Goal: Task Accomplishment & Management: Use online tool/utility

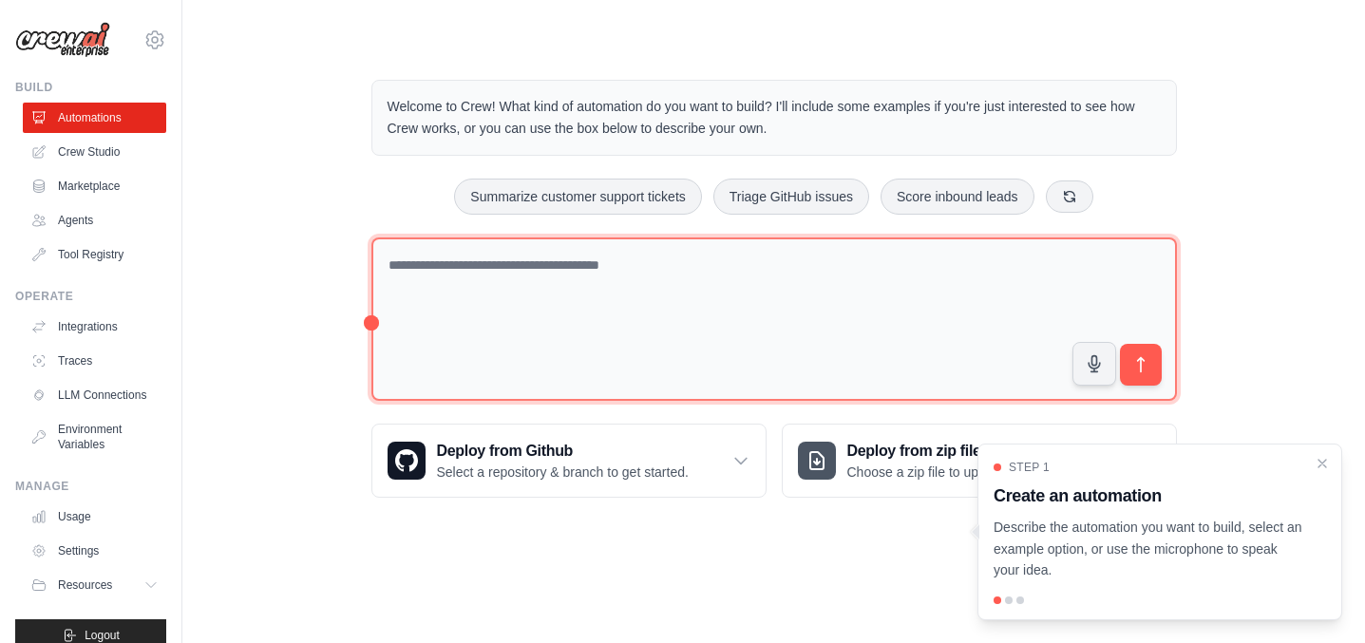
click at [580, 320] on textarea at bounding box center [775, 320] width 806 height 164
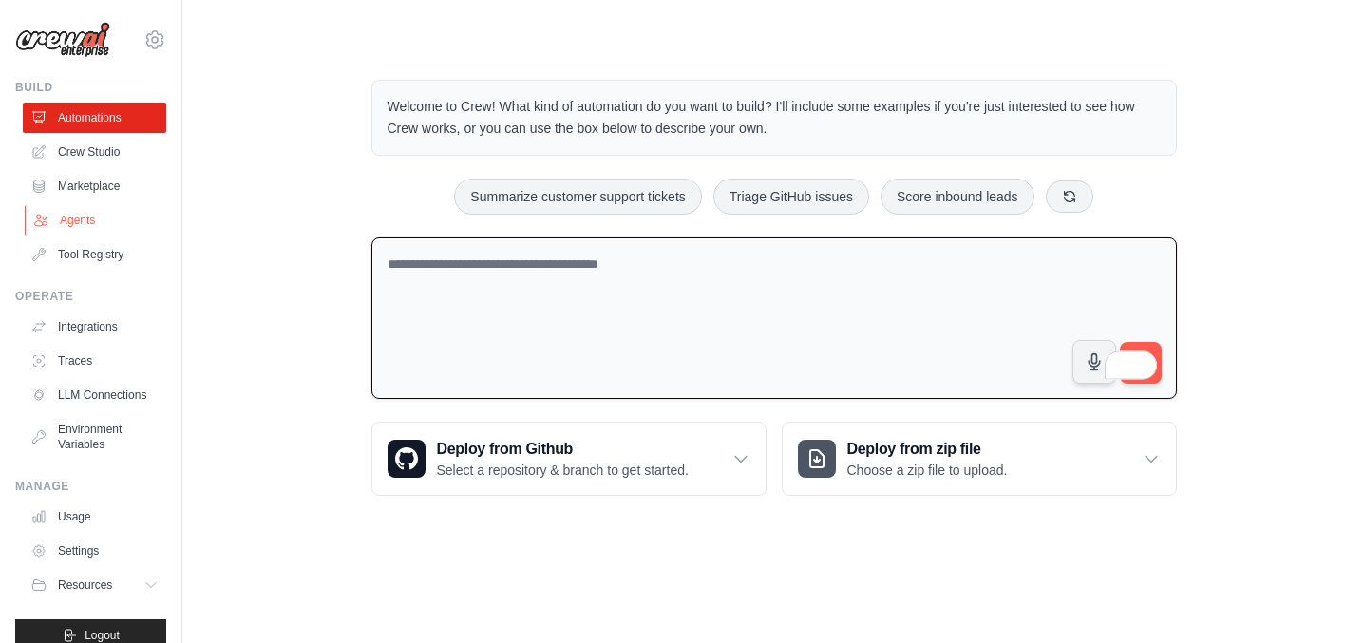
click at [73, 227] on link "Agents" at bounding box center [96, 220] width 143 height 30
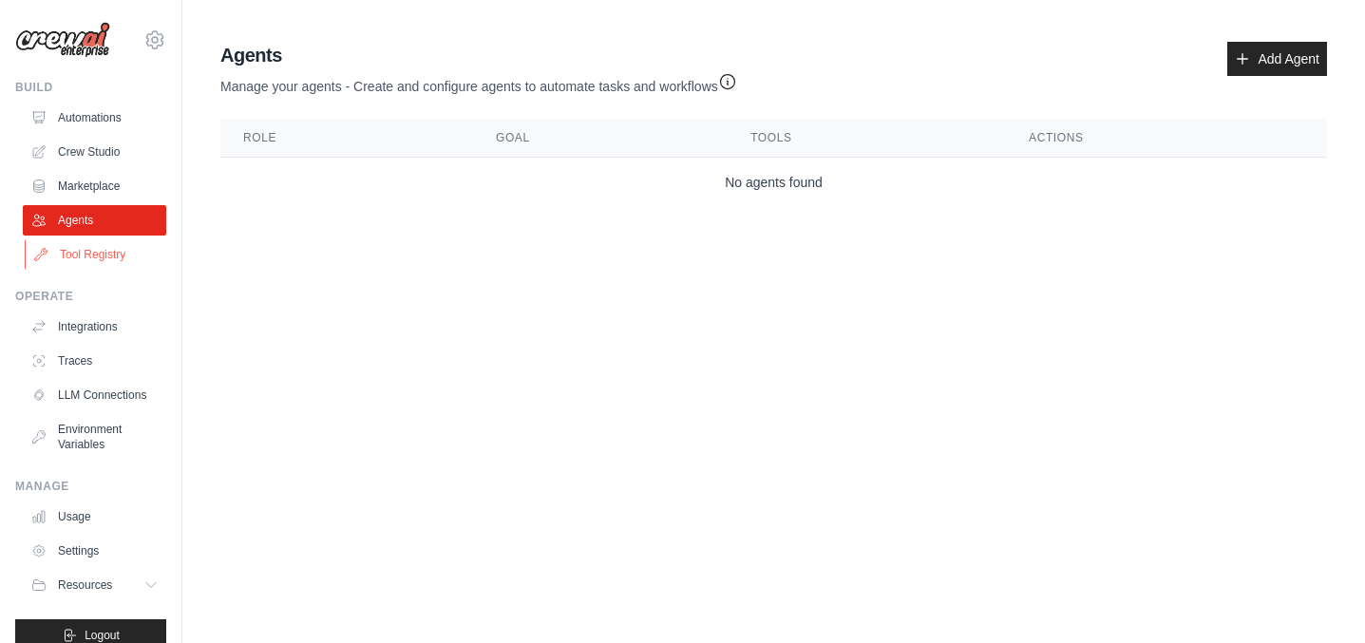
click at [73, 258] on link "Tool Registry" at bounding box center [96, 254] width 143 height 30
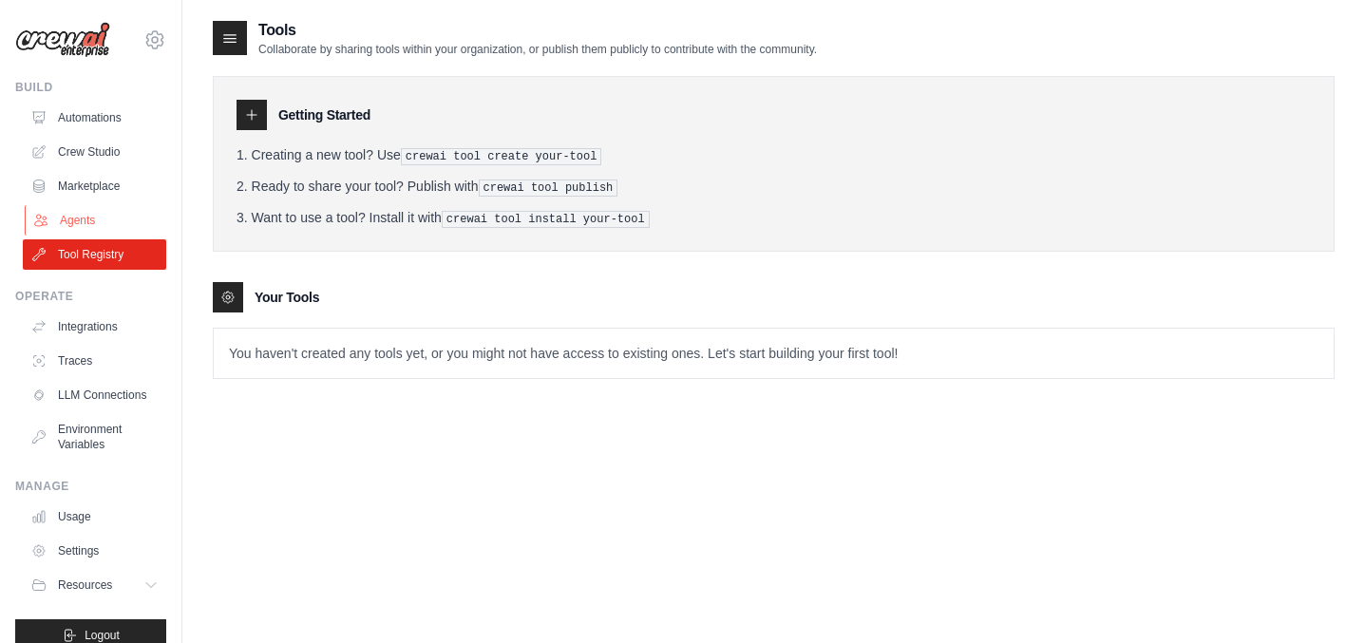
click at [67, 221] on link "Agents" at bounding box center [96, 220] width 143 height 30
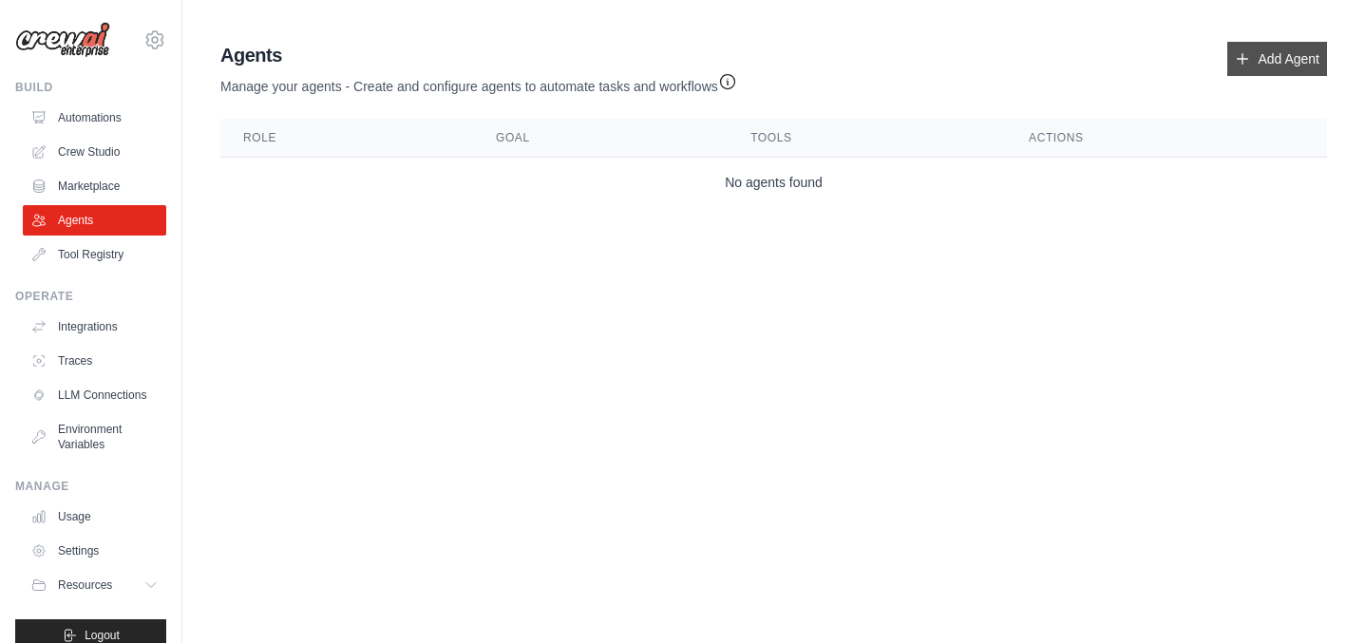
click at [1290, 62] on link "Add Agent" at bounding box center [1278, 59] width 100 height 34
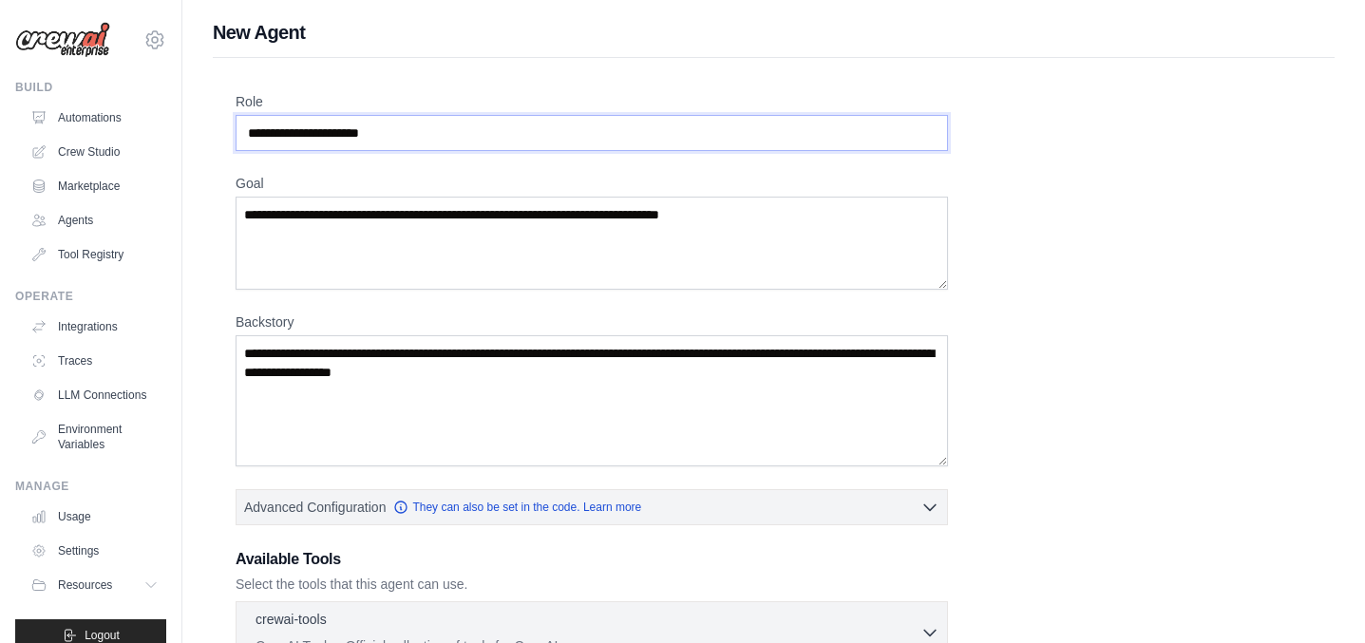
click at [290, 130] on input "Role" at bounding box center [592, 133] width 713 height 36
click at [290, 134] on input "Role" at bounding box center [592, 133] width 713 height 36
click at [293, 139] on input "Role" at bounding box center [592, 133] width 713 height 36
click at [303, 126] on input "Role" at bounding box center [592, 133] width 713 height 36
click at [303, 134] on input "Role" at bounding box center [592, 133] width 713 height 36
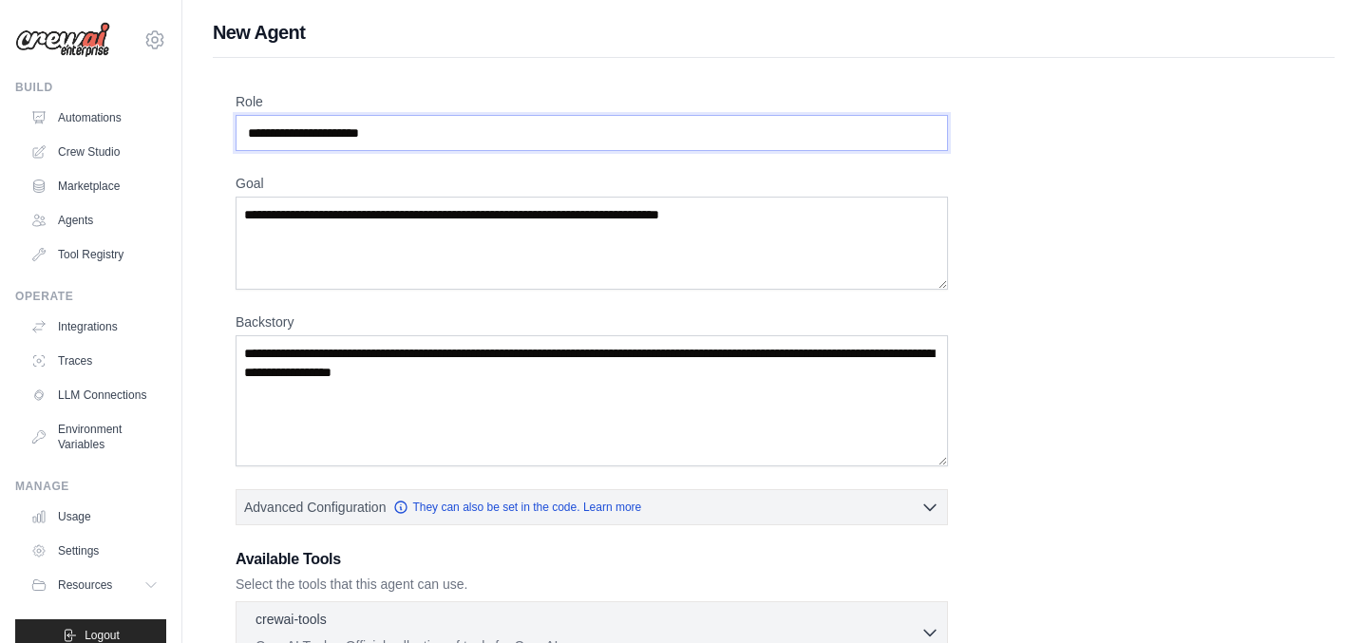
click at [303, 134] on input "Role" at bounding box center [592, 133] width 713 height 36
click at [379, 128] on input "Role" at bounding box center [592, 133] width 713 height 36
click at [377, 257] on textarea "Goal" at bounding box center [592, 243] width 713 height 93
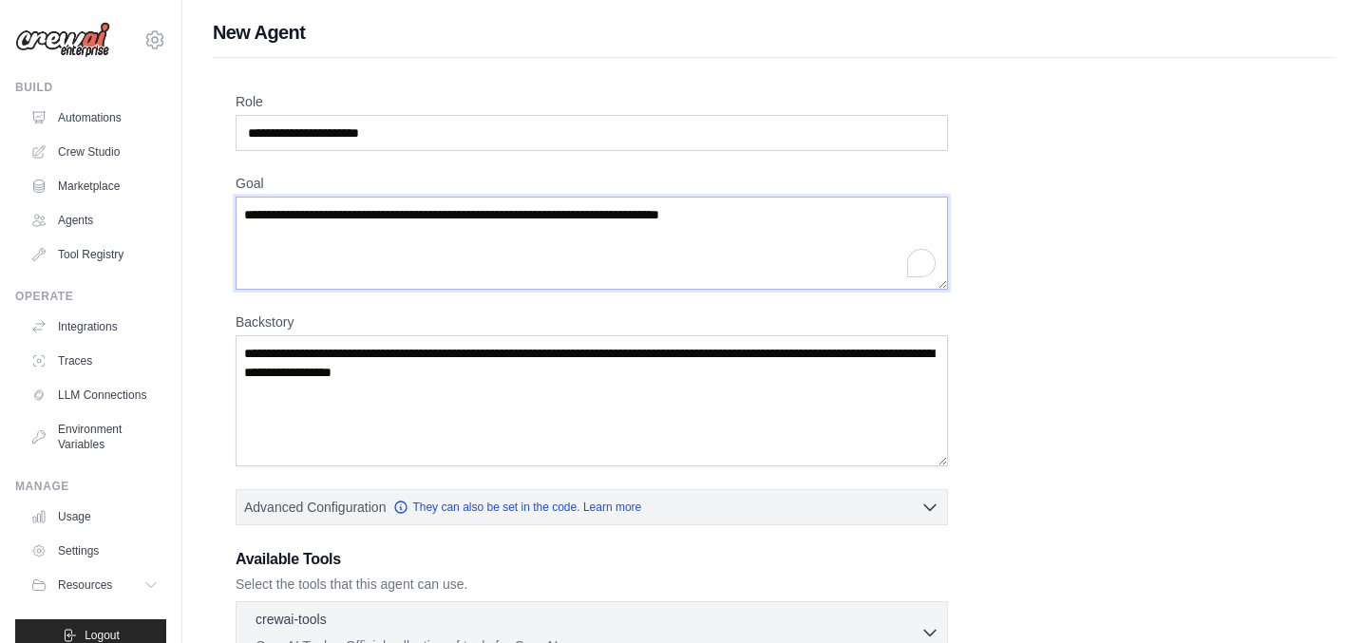
click at [408, 222] on textarea "Goal" at bounding box center [592, 243] width 713 height 93
click at [414, 221] on textarea "Goal" at bounding box center [592, 243] width 713 height 93
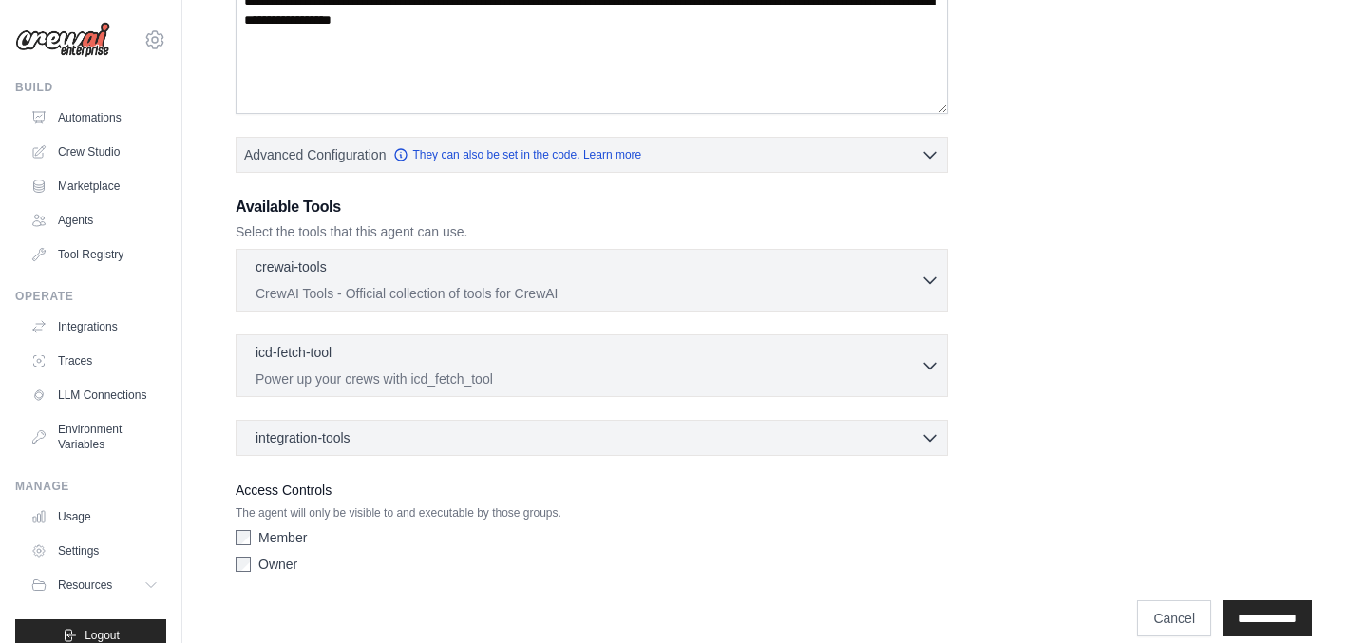
scroll to position [376, 0]
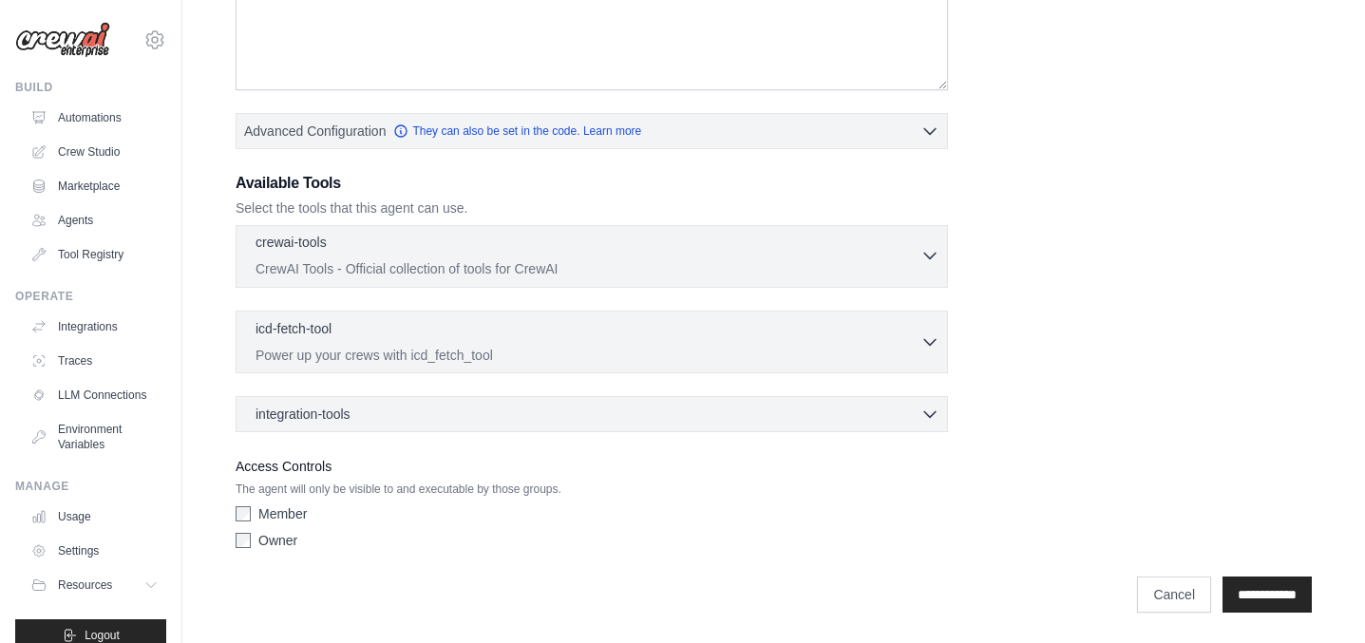
click at [397, 254] on div "crewai-tools 0 selected" at bounding box center [588, 244] width 665 height 23
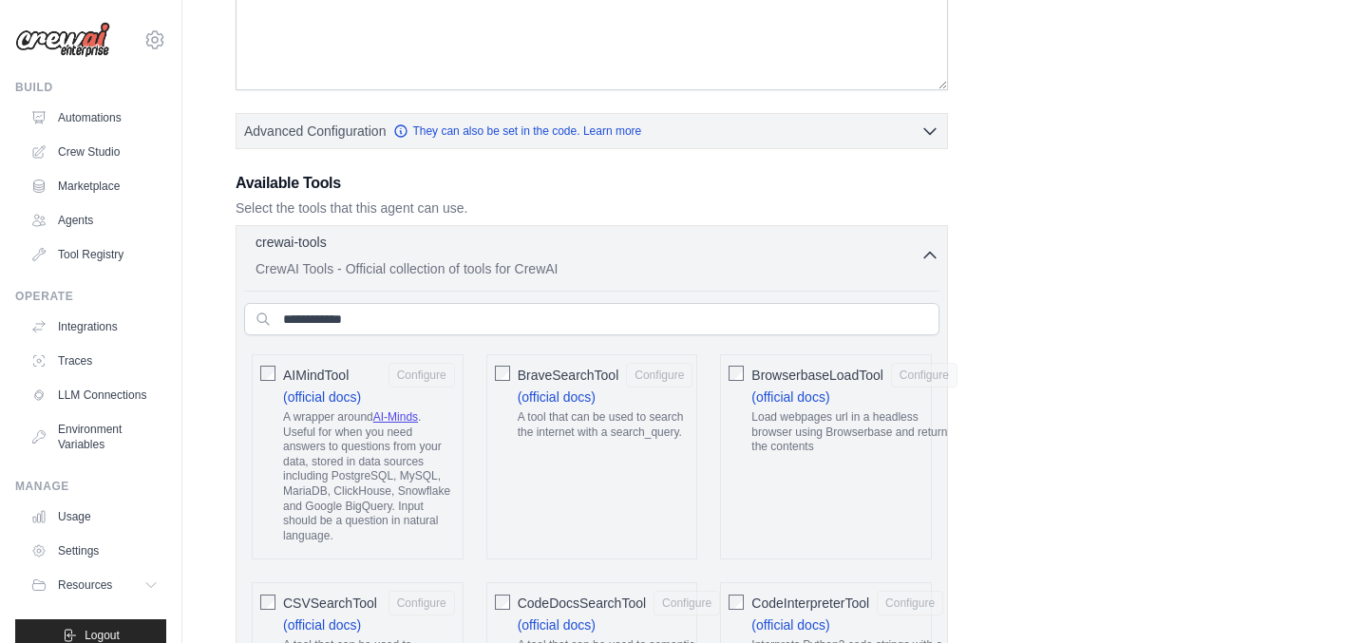
click at [408, 260] on p "CrewAI Tools - Official collection of tools for CrewAI" at bounding box center [588, 268] width 665 height 19
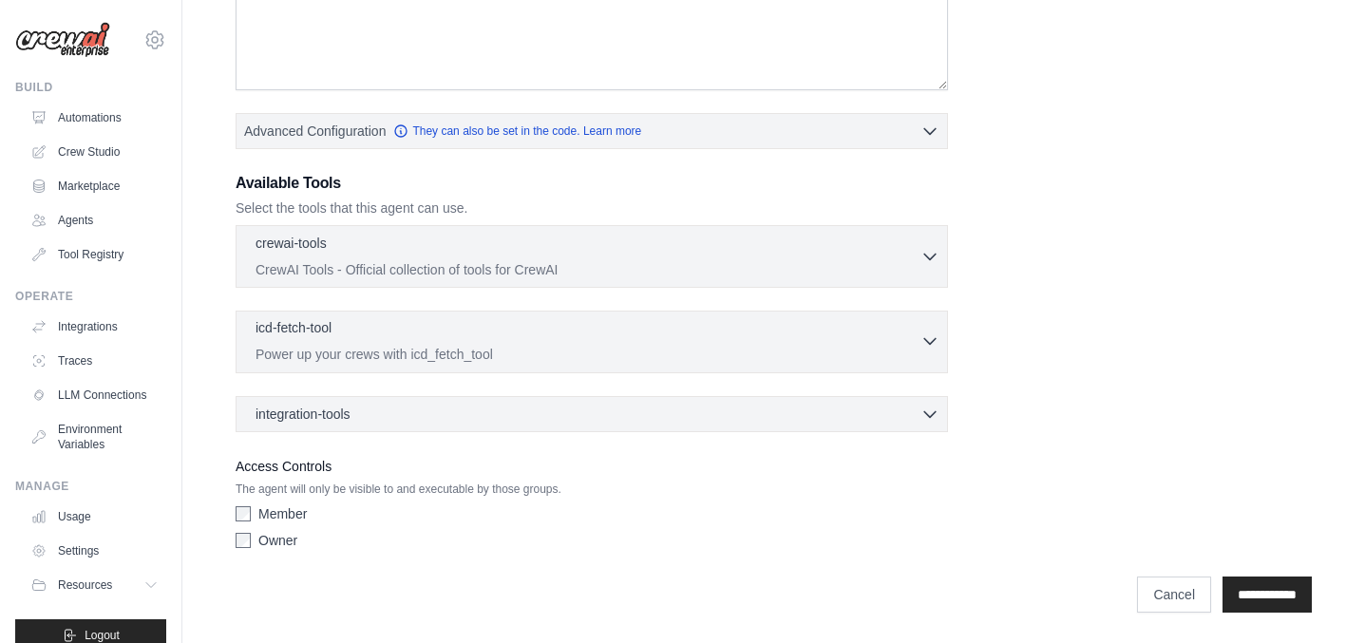
click at [416, 318] on div "icd-fetch-tool 0 selected" at bounding box center [588, 329] width 665 height 23
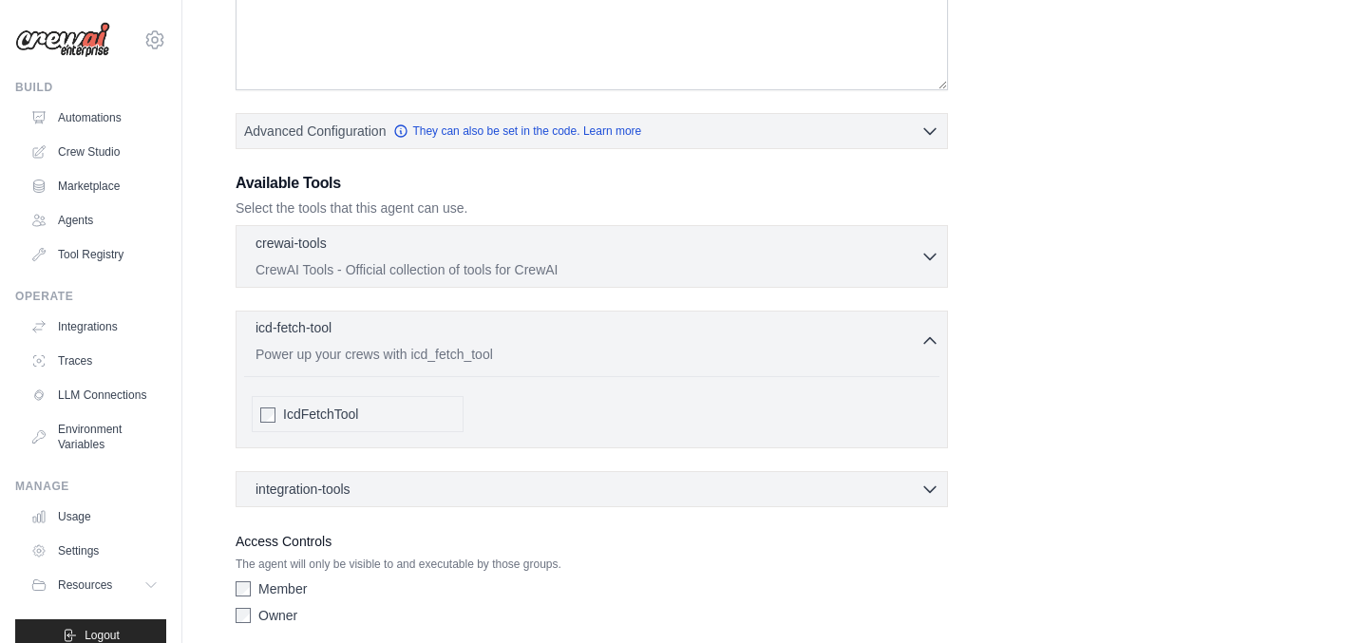
click at [420, 338] on div "icd-fetch-tool 0 selected" at bounding box center [588, 329] width 665 height 23
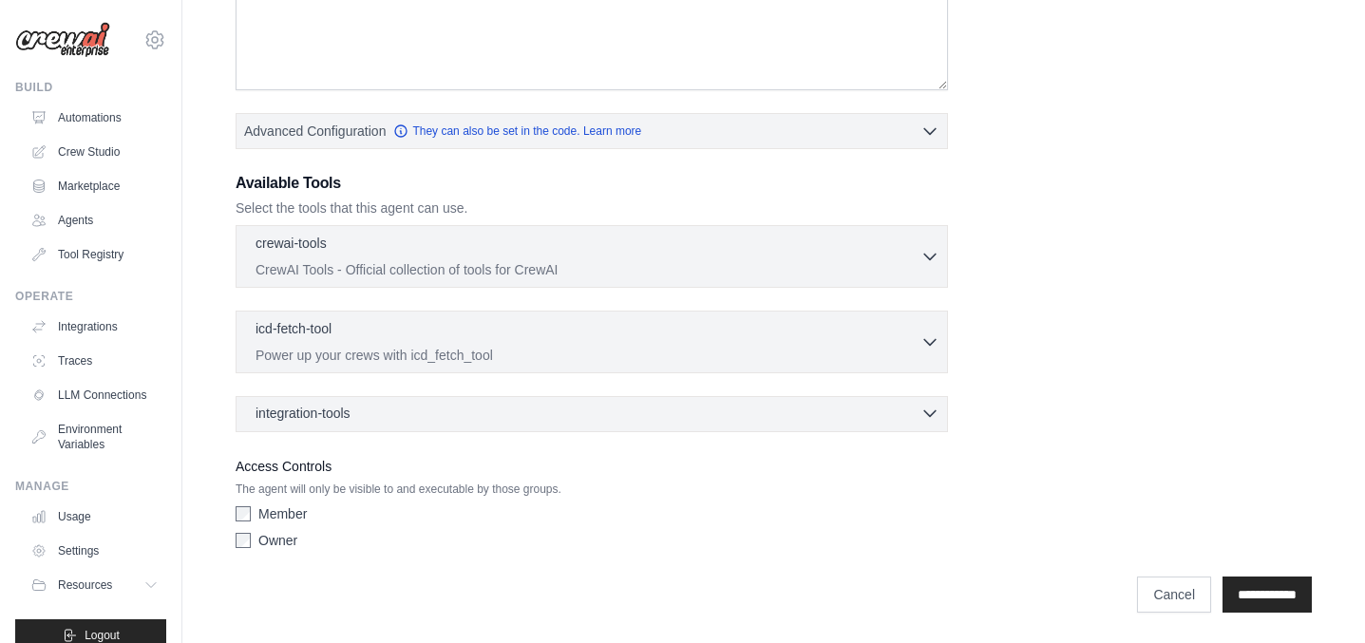
click at [418, 405] on div "integration-tools 0 selected" at bounding box center [598, 413] width 684 height 19
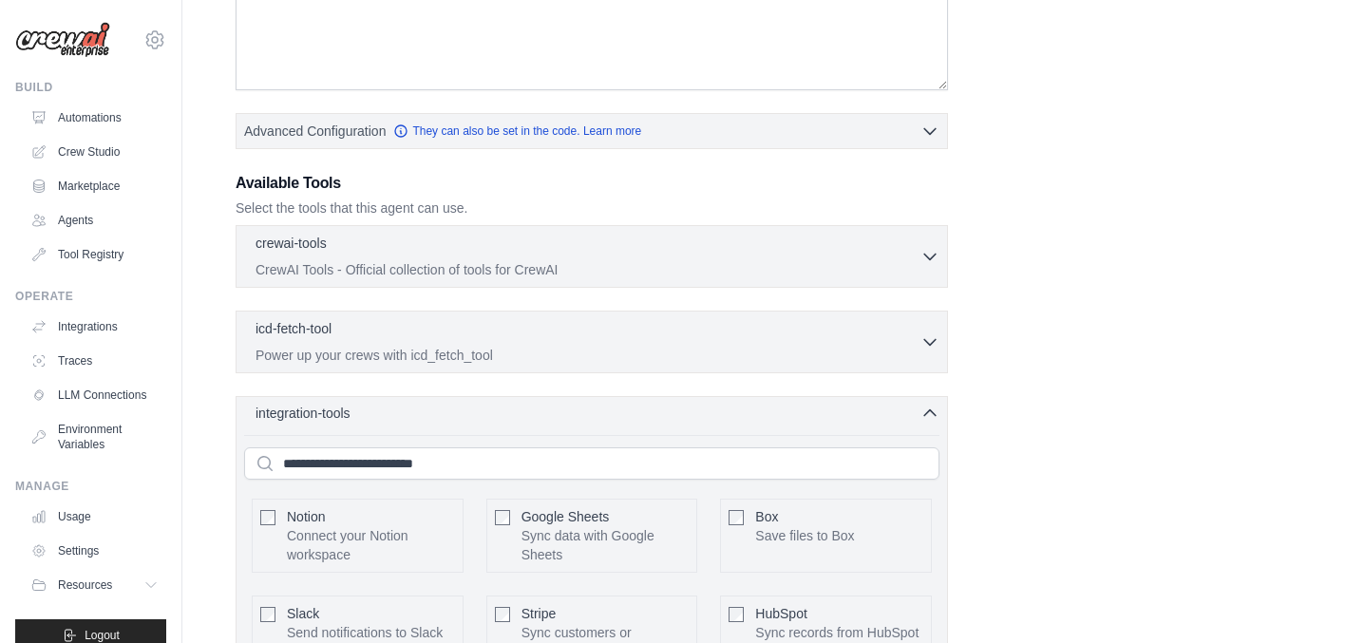
click at [417, 408] on div "integration-tools 0 selected" at bounding box center [598, 413] width 684 height 19
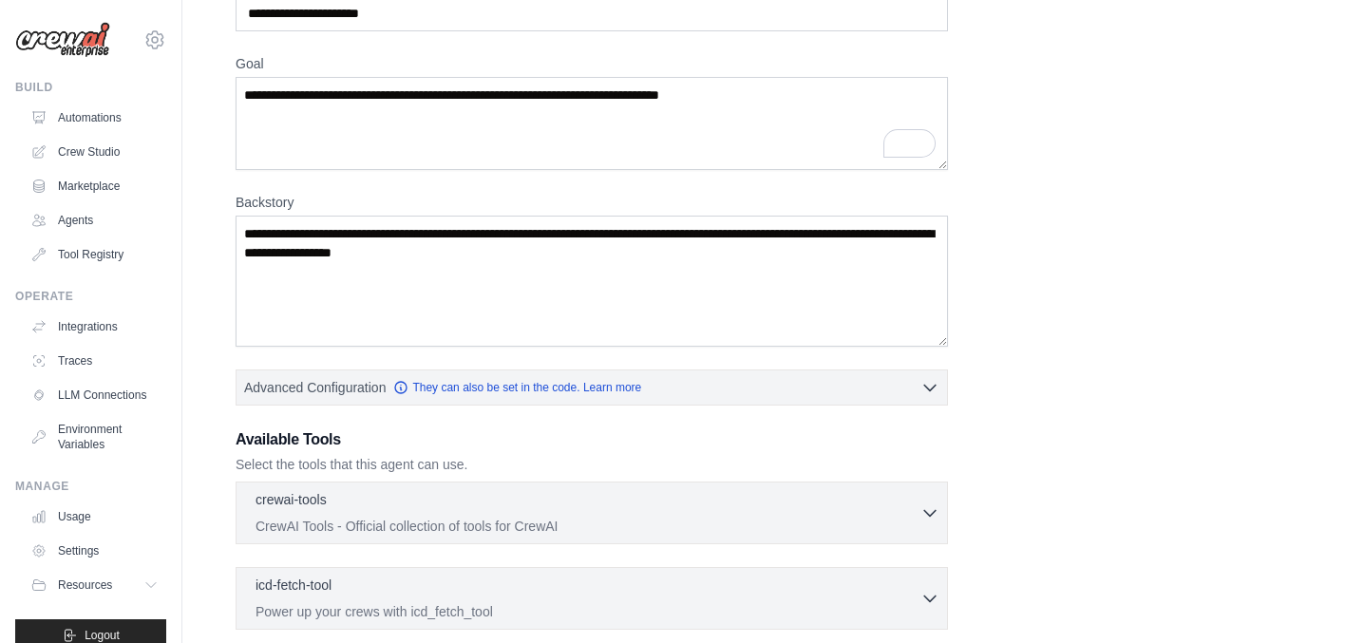
scroll to position [0, 0]
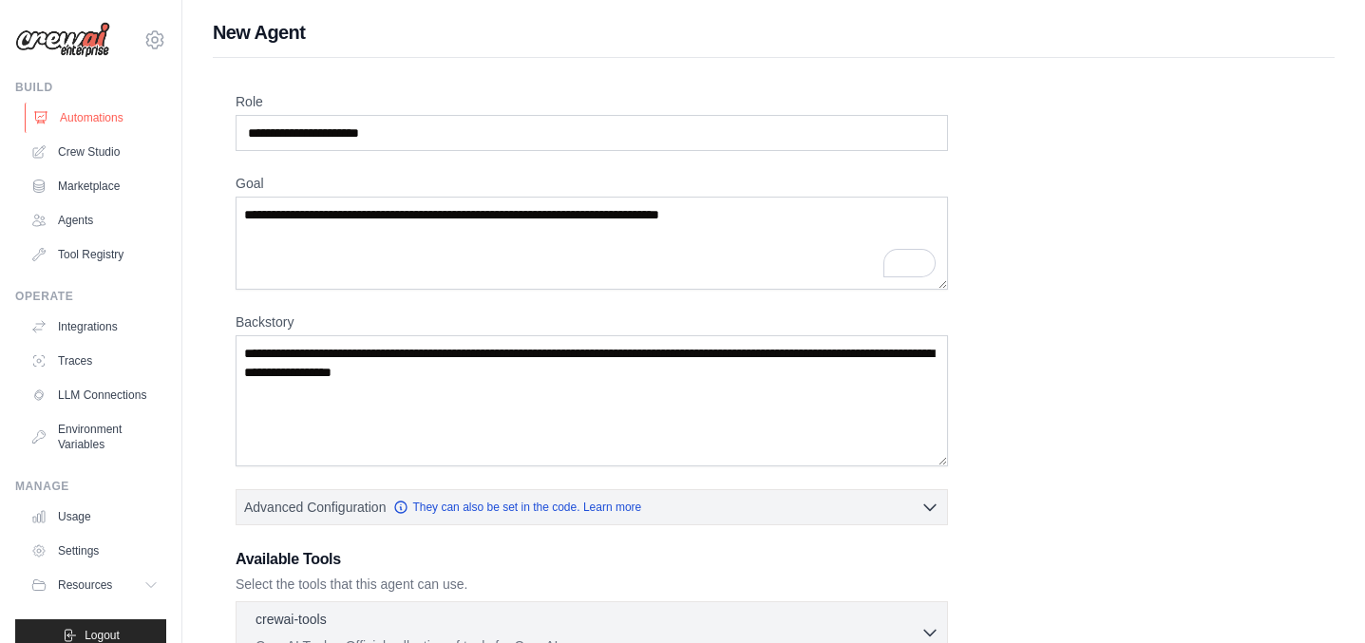
click at [93, 119] on link "Automations" at bounding box center [96, 118] width 143 height 30
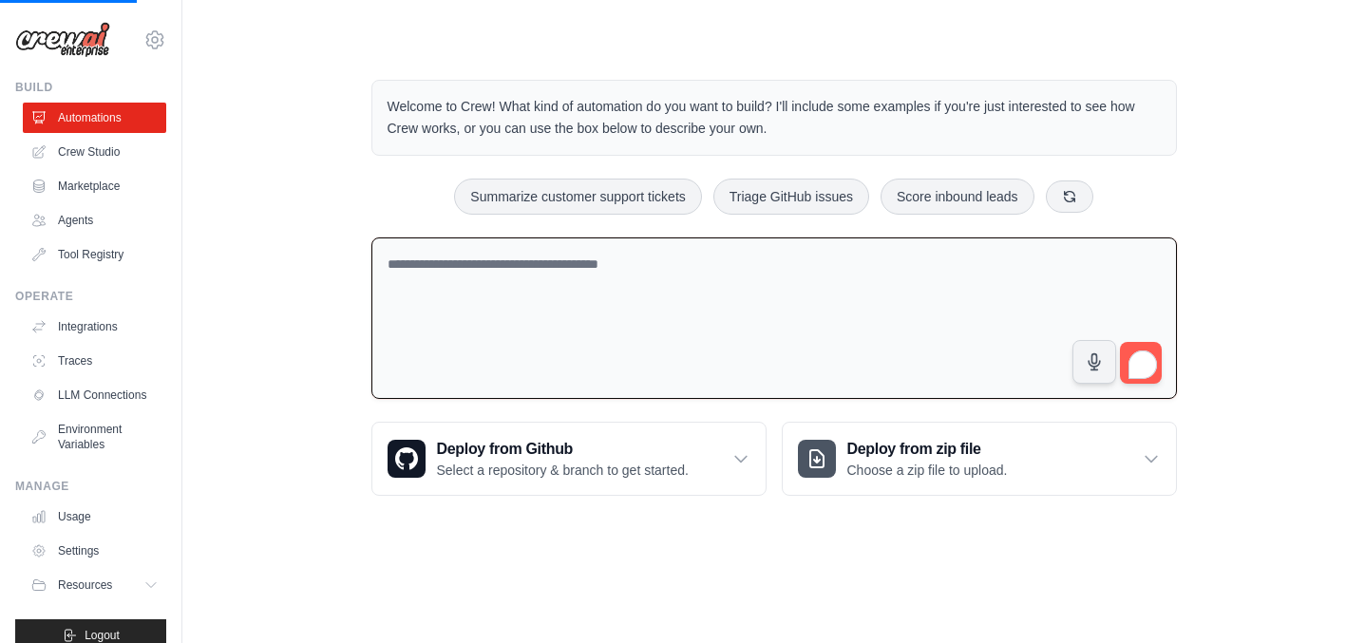
click at [486, 267] on textarea "To enrich screen reader interactions, please activate Accessibility in Grammarl…" at bounding box center [775, 319] width 806 height 162
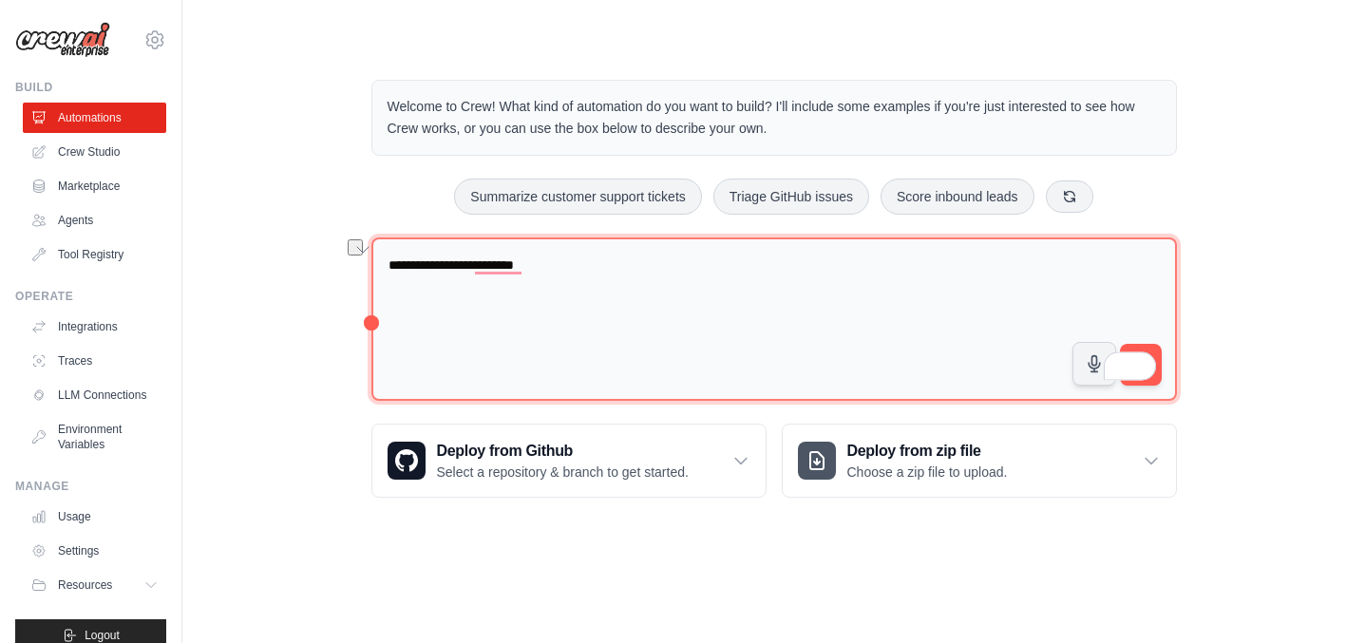
paste textarea "**********"
click at [823, 277] on textarea "**********" at bounding box center [775, 320] width 806 height 164
type textarea "**********"
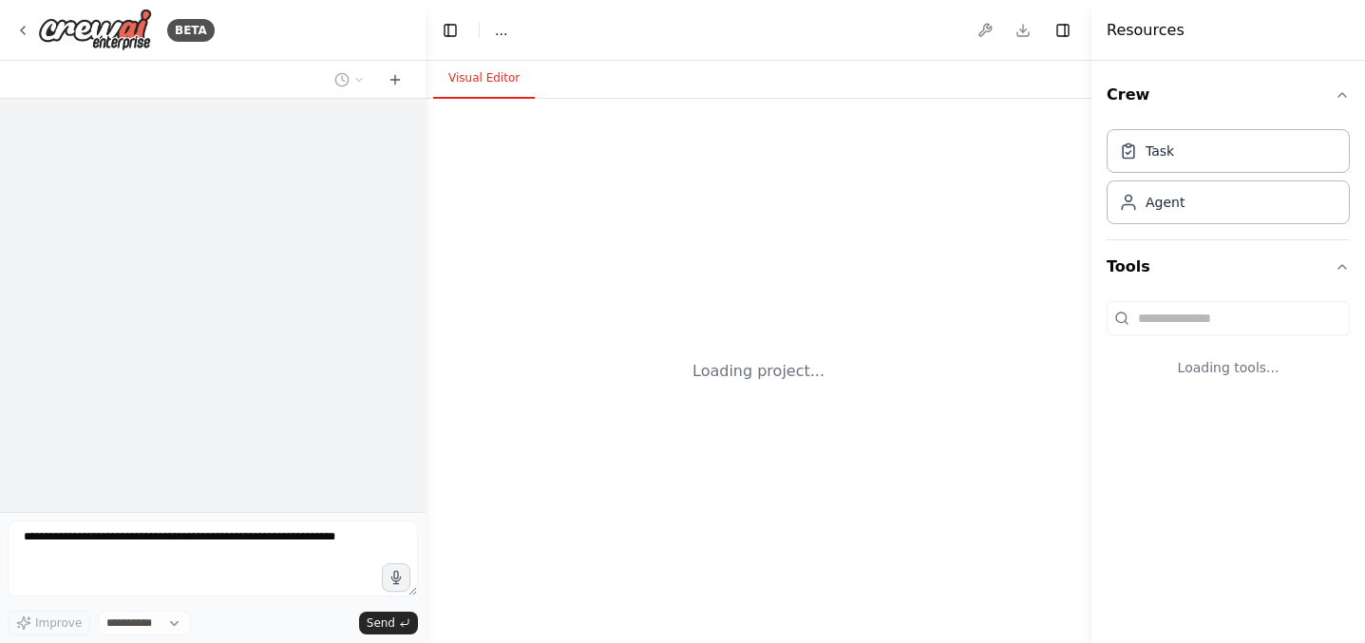
select select "****"
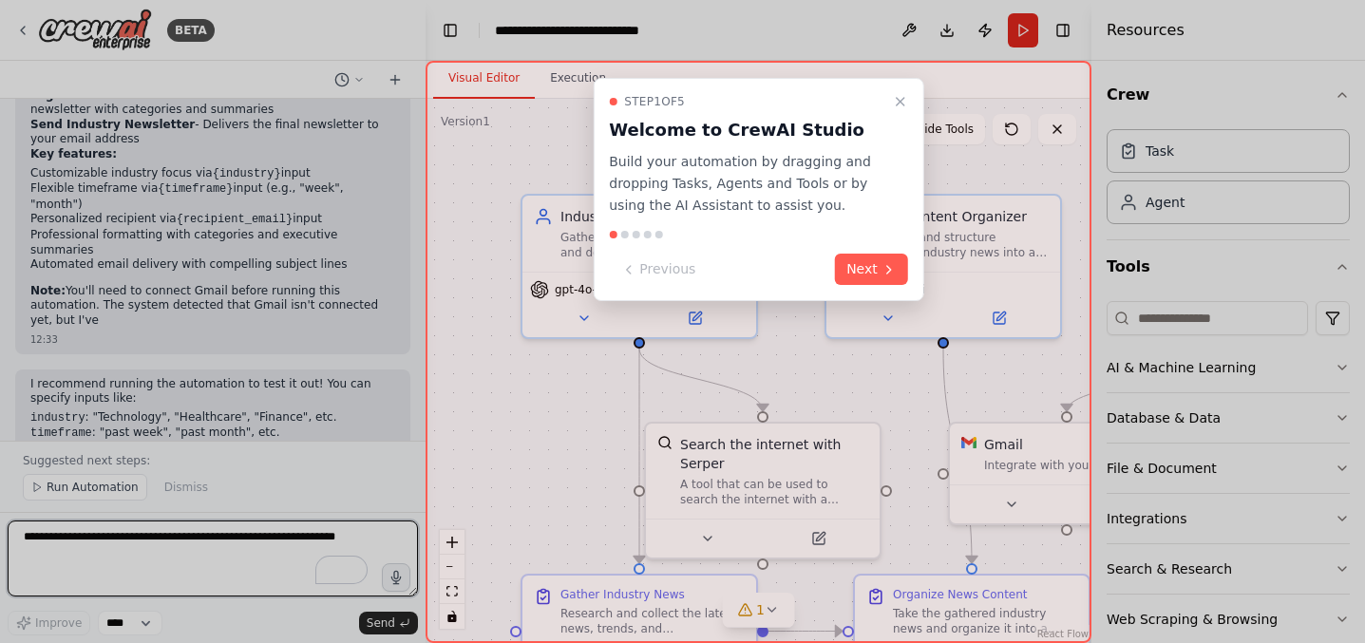
scroll to position [1440, 0]
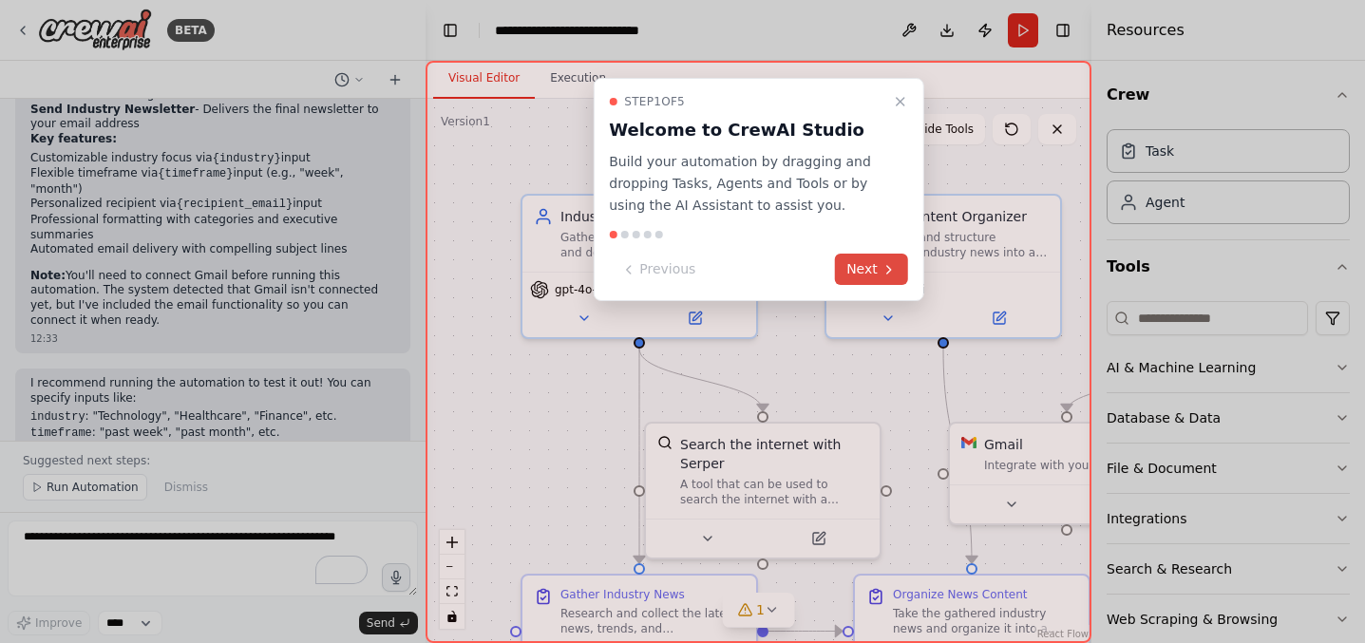
click at [884, 270] on icon at bounding box center [889, 269] width 15 height 15
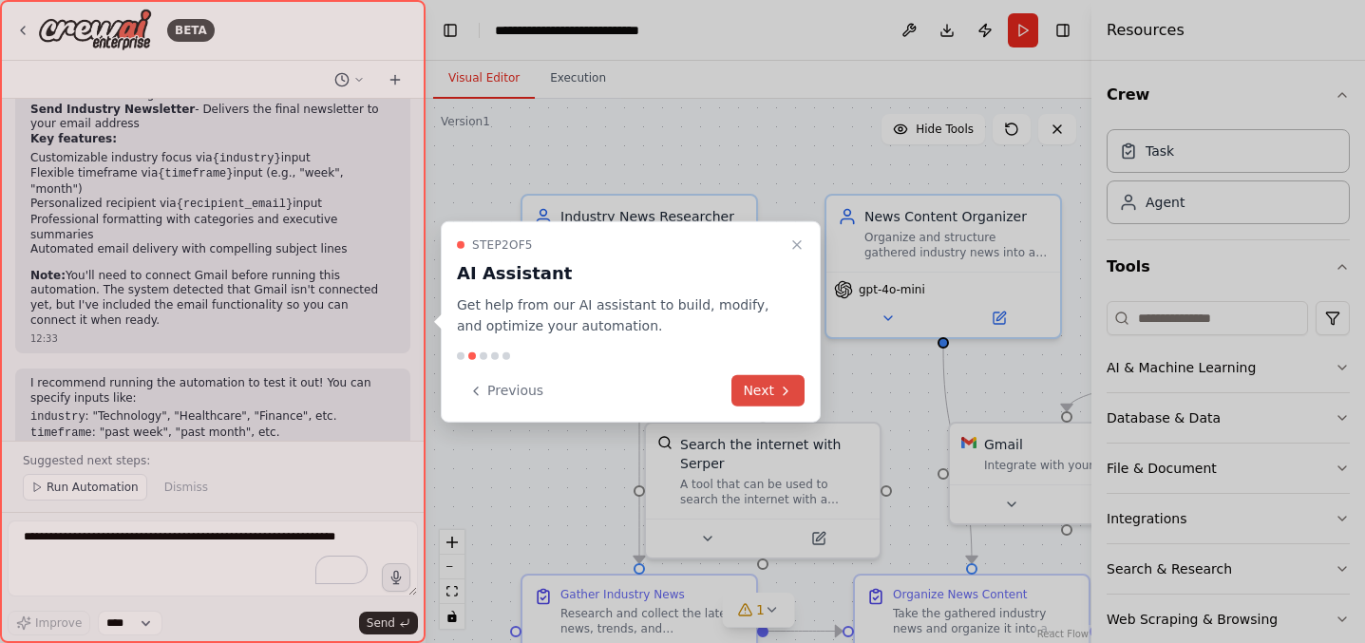
click at [768, 394] on button "Next" at bounding box center [768, 390] width 73 height 31
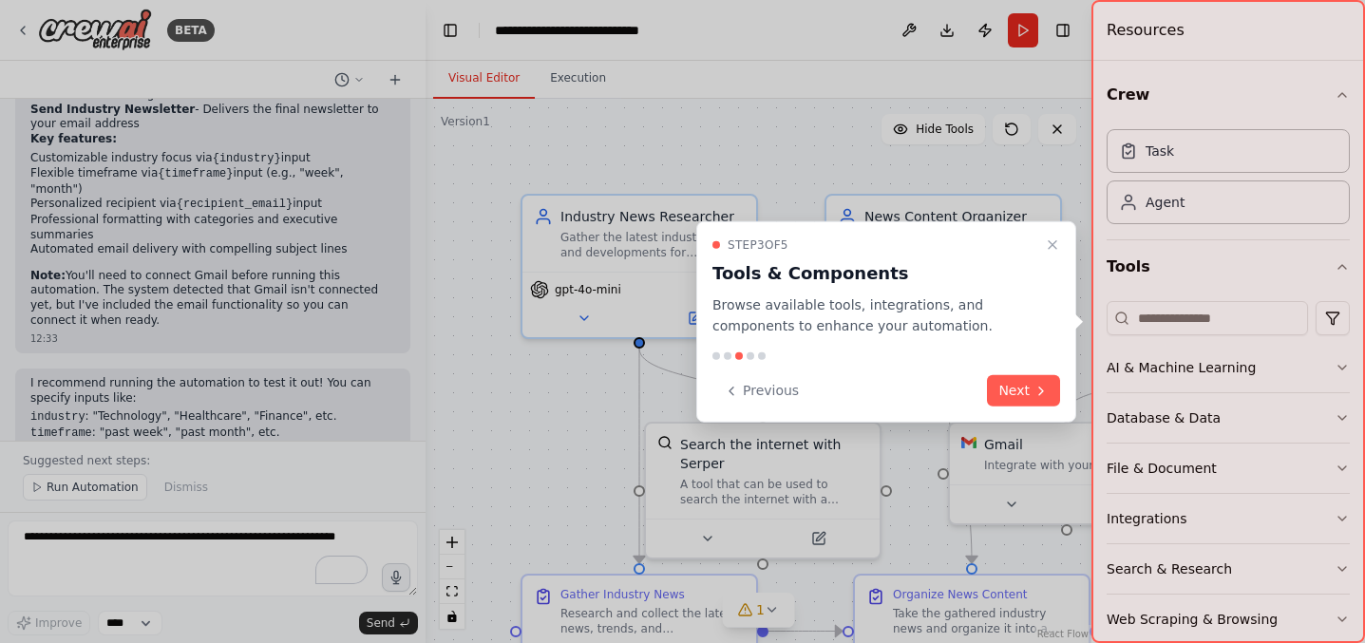
click at [1030, 389] on button "Next" at bounding box center [1023, 390] width 73 height 31
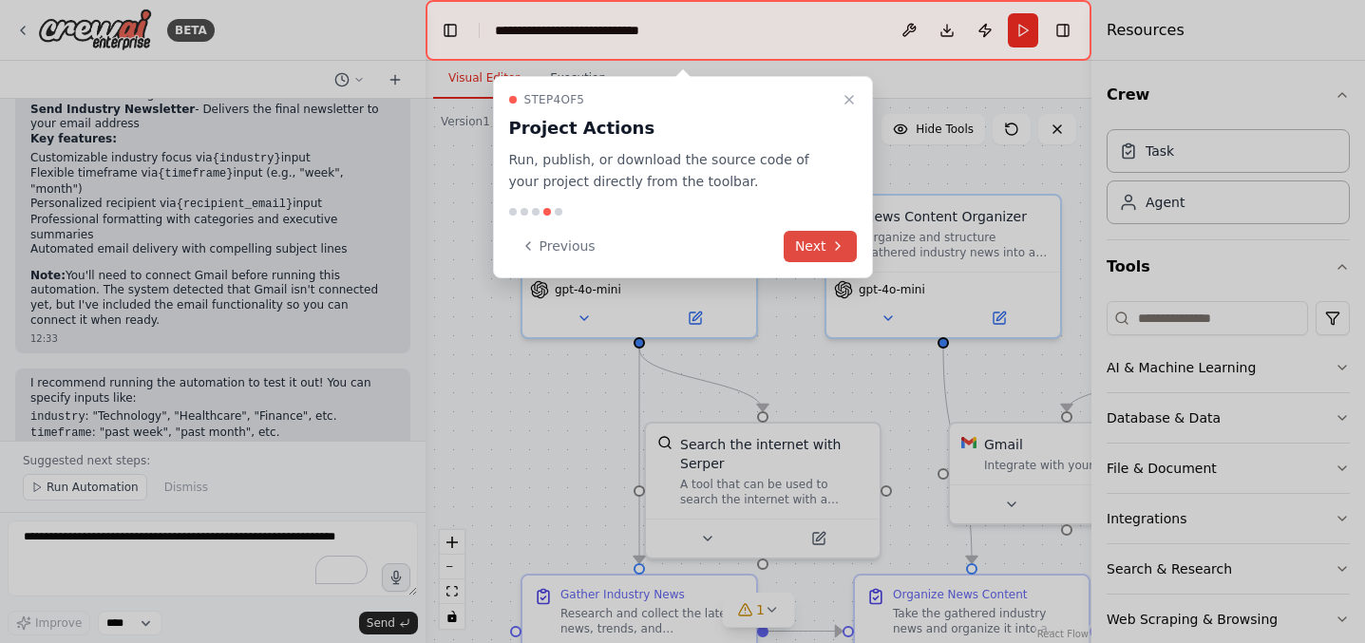
click at [821, 246] on button "Next" at bounding box center [820, 246] width 73 height 31
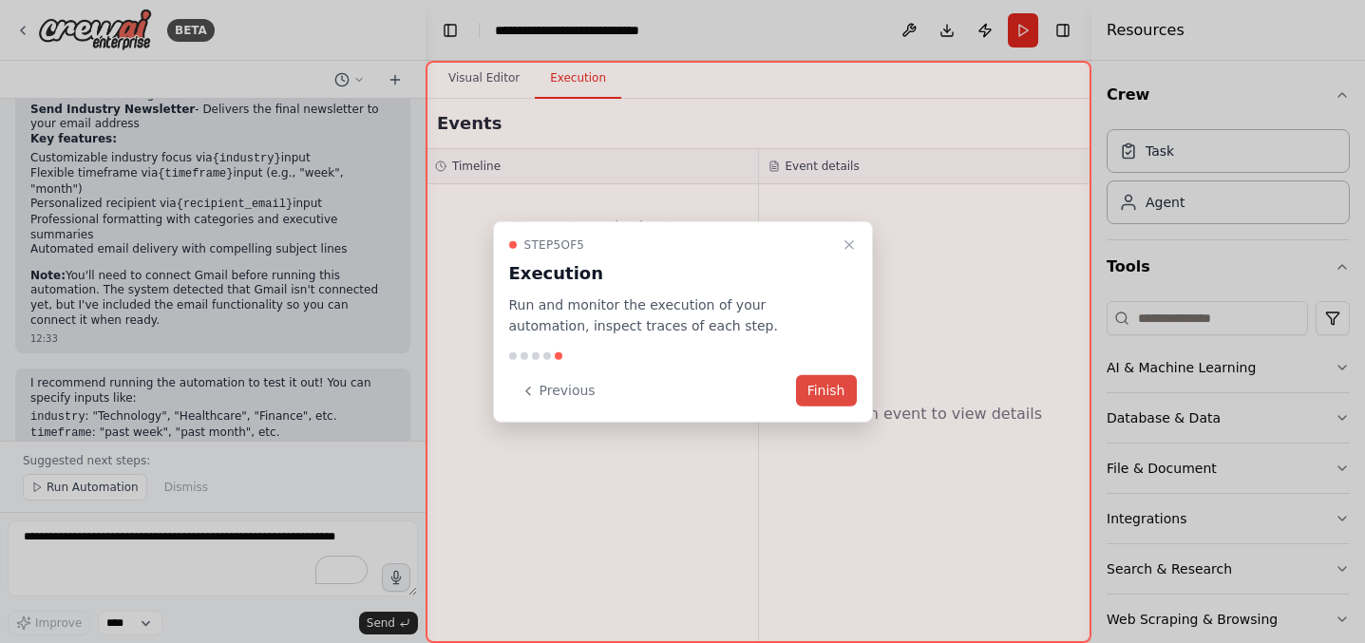
click at [812, 387] on button "Finish" at bounding box center [826, 390] width 61 height 31
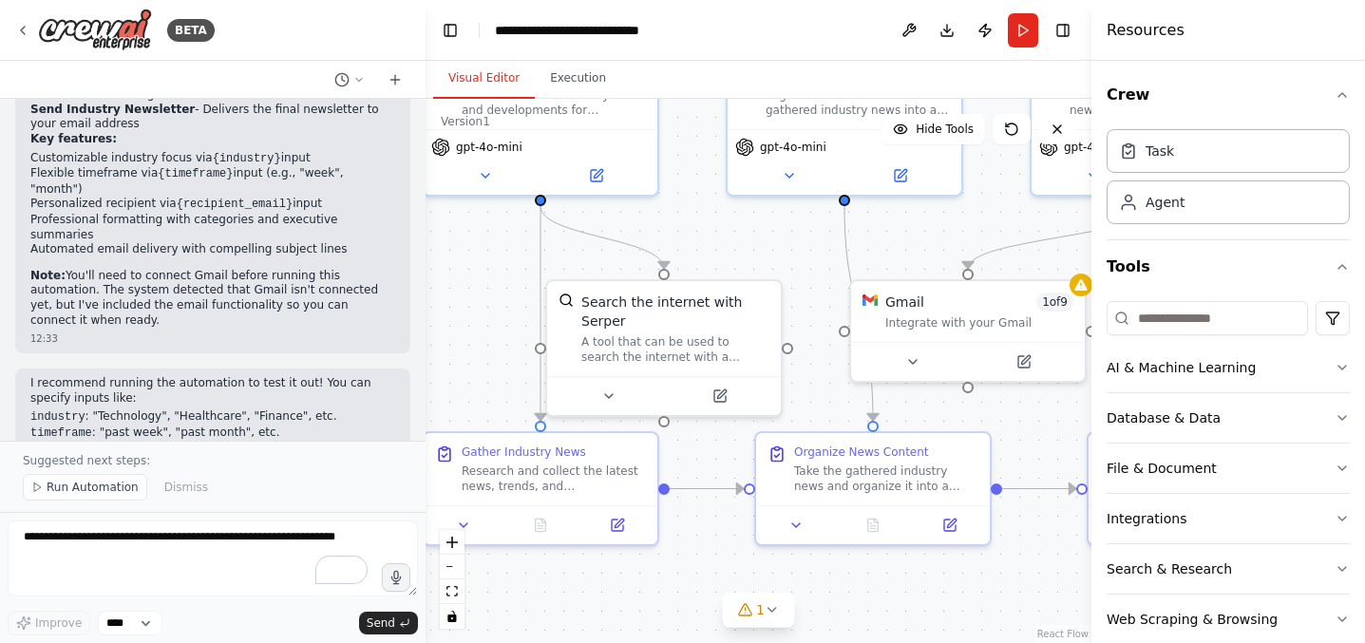
drag, startPoint x: 866, startPoint y: 383, endPoint x: 781, endPoint y: 242, distance: 164.1
click at [781, 242] on div ".deletable-edge-delete-btn { width: 20px; height: 20px; border: 0px solid #ffff…" at bounding box center [759, 371] width 666 height 544
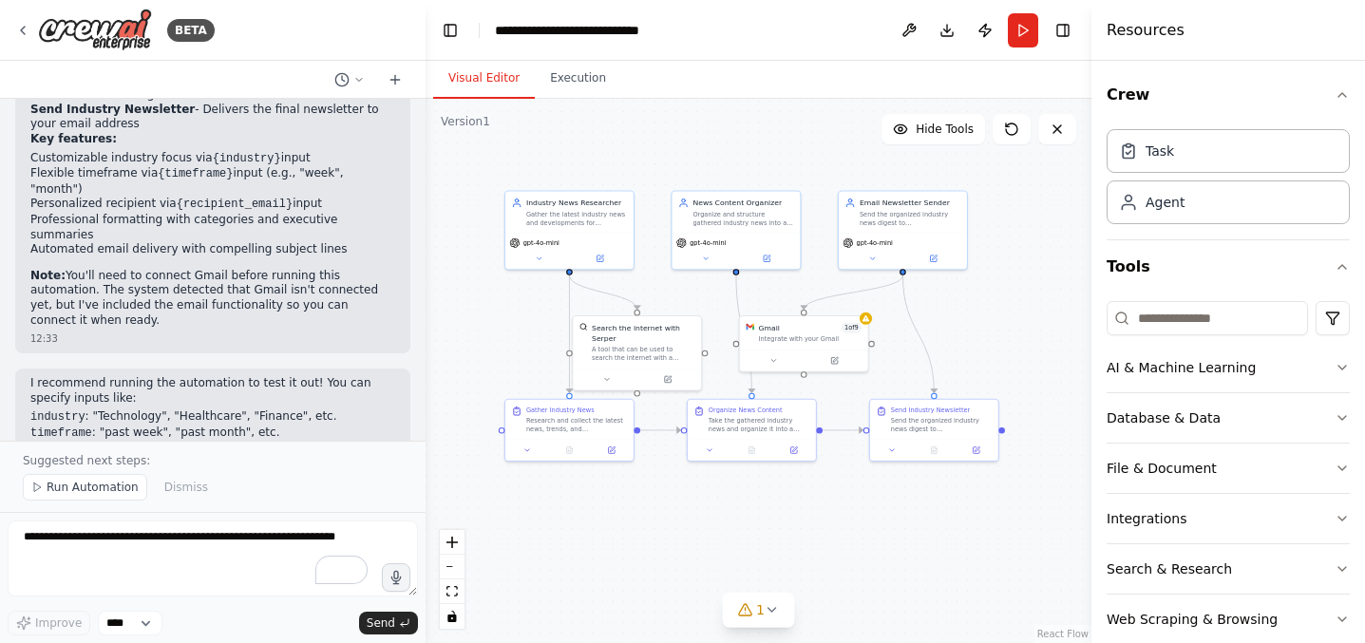
drag, startPoint x: 794, startPoint y: 253, endPoint x: 704, endPoint y: 298, distance: 101.1
click at [702, 300] on div ".deletable-edge-delete-btn { width: 20px; height: 20px; border: 0px solid #ffff…" at bounding box center [759, 371] width 666 height 544
click at [553, 220] on div "Gather the latest industry news and developments for {industry}, focusing on si…" at bounding box center [576, 216] width 101 height 17
click at [601, 258] on icon at bounding box center [600, 257] width 7 height 7
click at [530, 246] on div "gpt-4o-mini" at bounding box center [569, 249] width 128 height 36
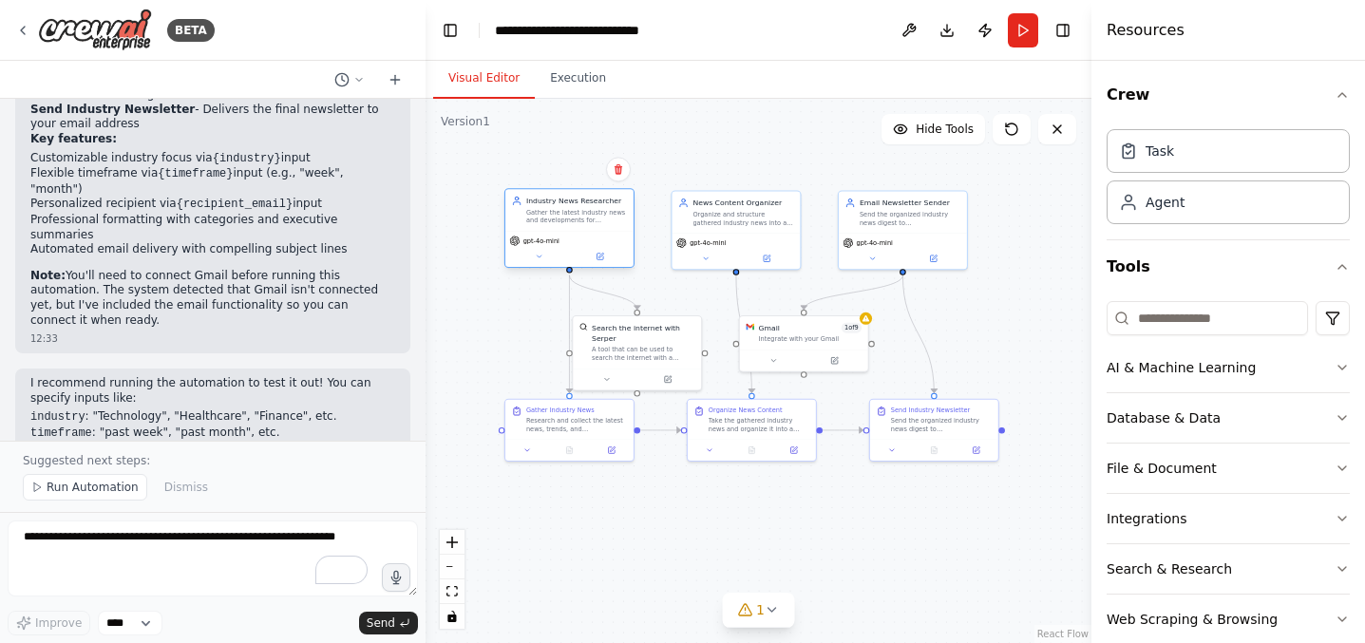
click at [540, 264] on div "gpt-4o-mini" at bounding box center [569, 249] width 128 height 36
click at [542, 259] on icon at bounding box center [539, 257] width 9 height 9
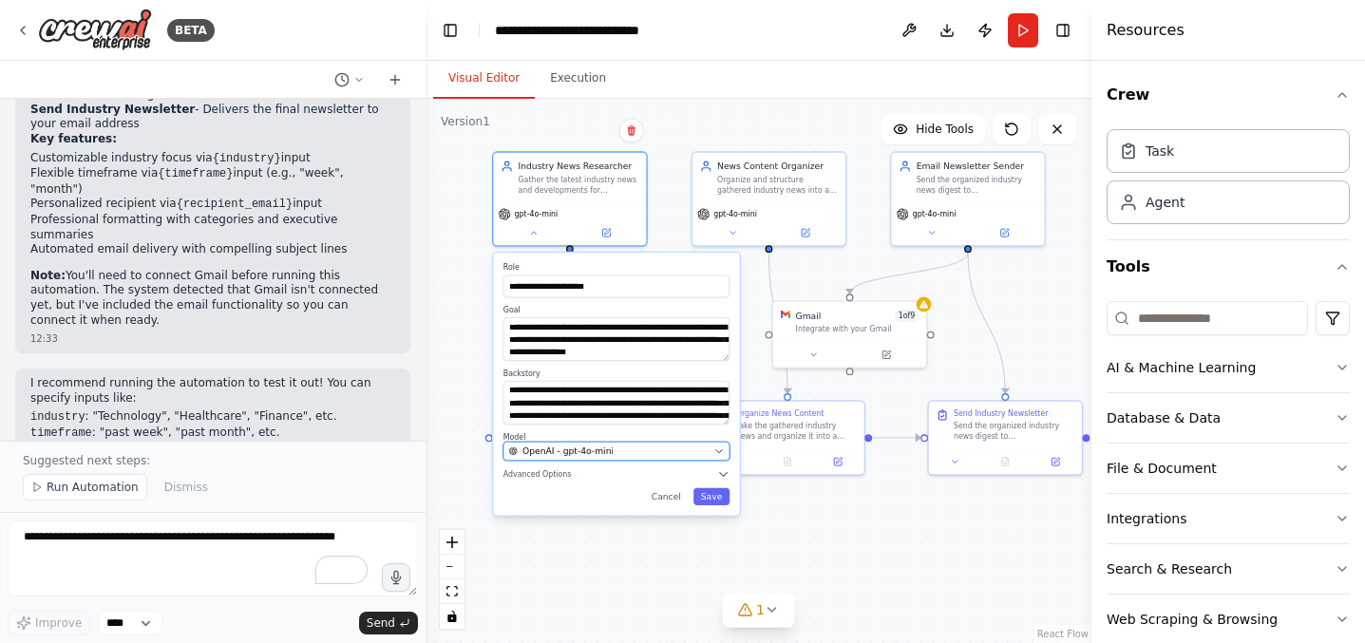
click at [616, 458] on button "OpenAI - gpt-4o-mini" at bounding box center [617, 451] width 226 height 19
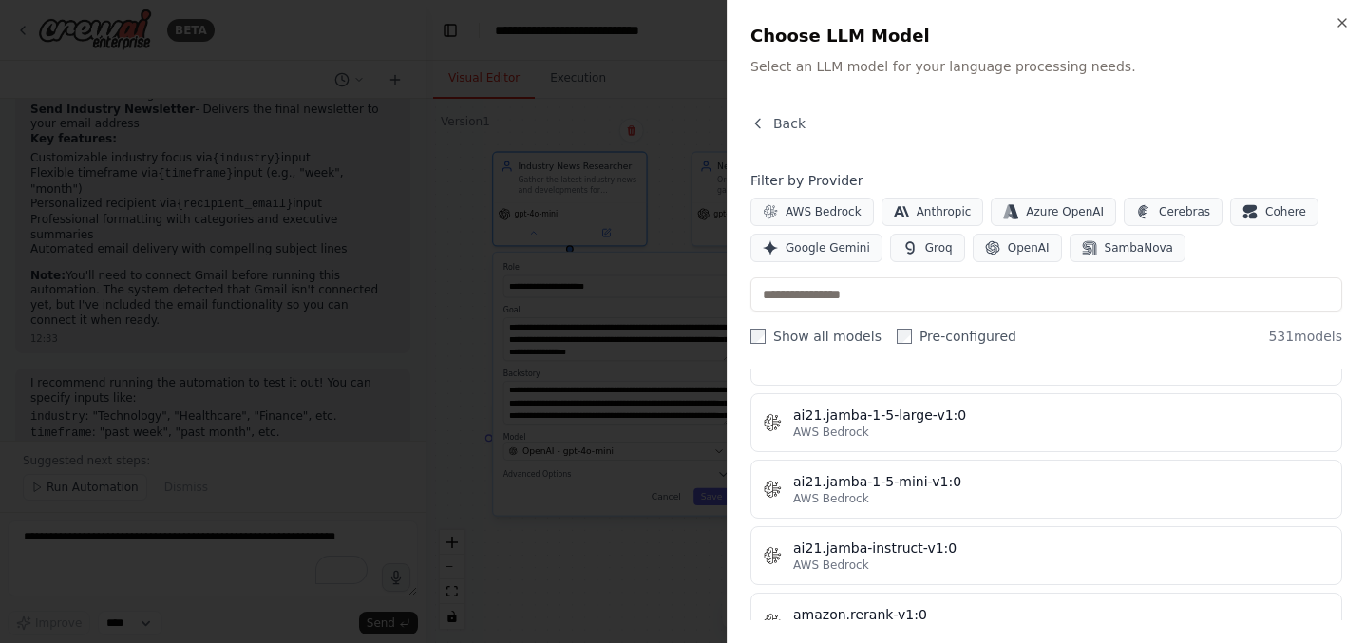
scroll to position [1029, 0]
click at [617, 446] on div at bounding box center [682, 321] width 1365 height 643
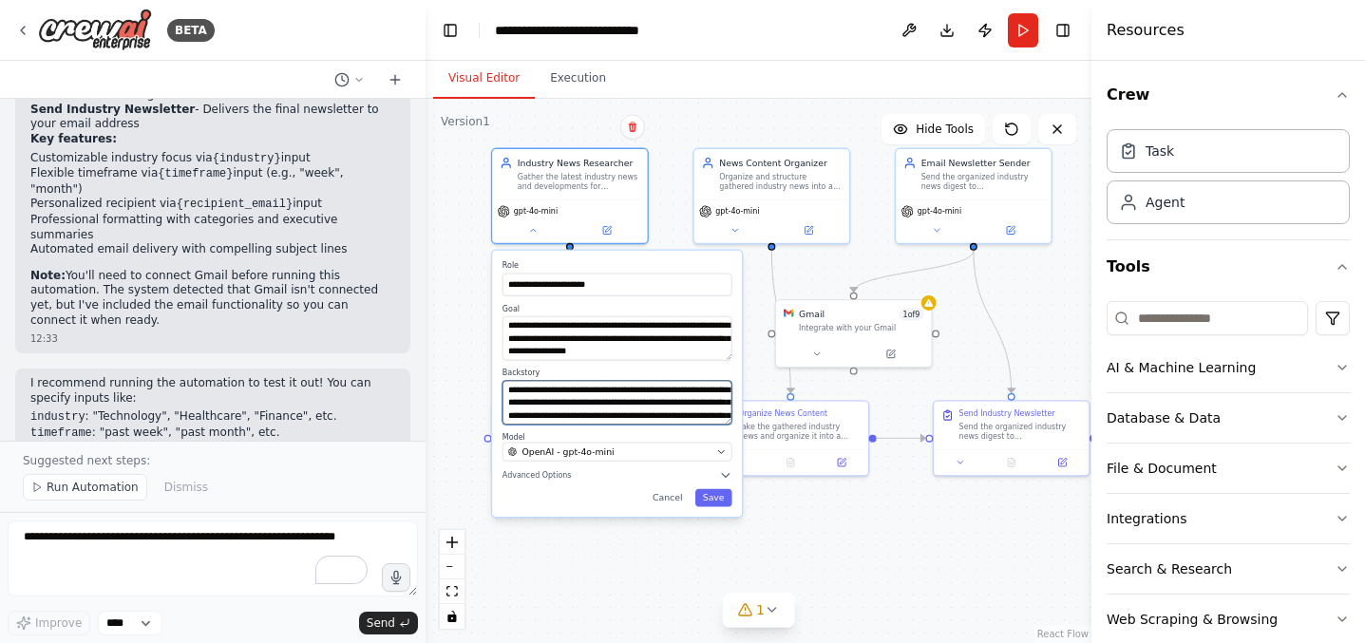
click at [547, 402] on textarea "**********" at bounding box center [618, 403] width 230 height 44
drag, startPoint x: 527, startPoint y: 398, endPoint x: 585, endPoint y: 407, distance: 58.6
click at [584, 407] on textarea "**********" at bounding box center [618, 403] width 230 height 44
click at [585, 407] on textarea "**********" at bounding box center [618, 403] width 230 height 44
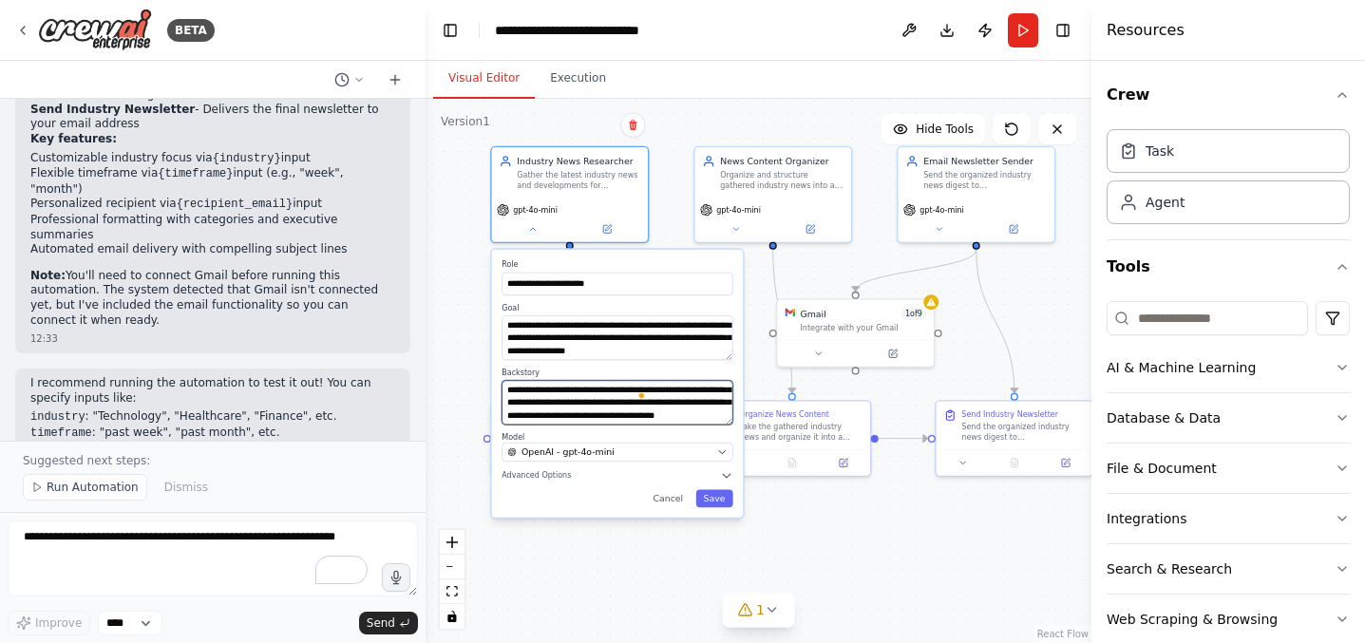
scroll to position [0, 0]
drag, startPoint x: 613, startPoint y: 404, endPoint x: 545, endPoint y: 368, distance: 76.5
click at [545, 368] on div "**********" at bounding box center [617, 396] width 231 height 57
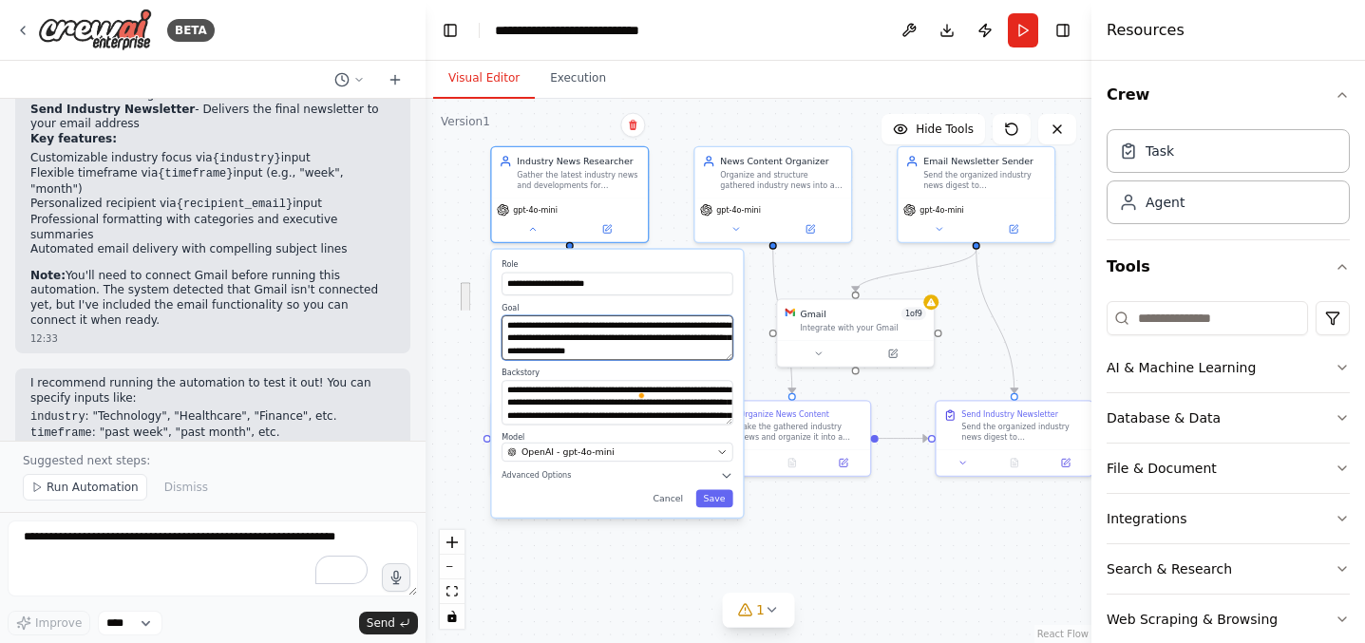
click at [558, 343] on textarea "**********" at bounding box center [617, 337] width 231 height 45
click at [532, 343] on textarea "**********" at bounding box center [617, 337] width 231 height 45
drag, startPoint x: 514, startPoint y: 327, endPoint x: 625, endPoint y: 362, distance: 116.6
click at [625, 362] on div "**********" at bounding box center [619, 384] width 256 height 273
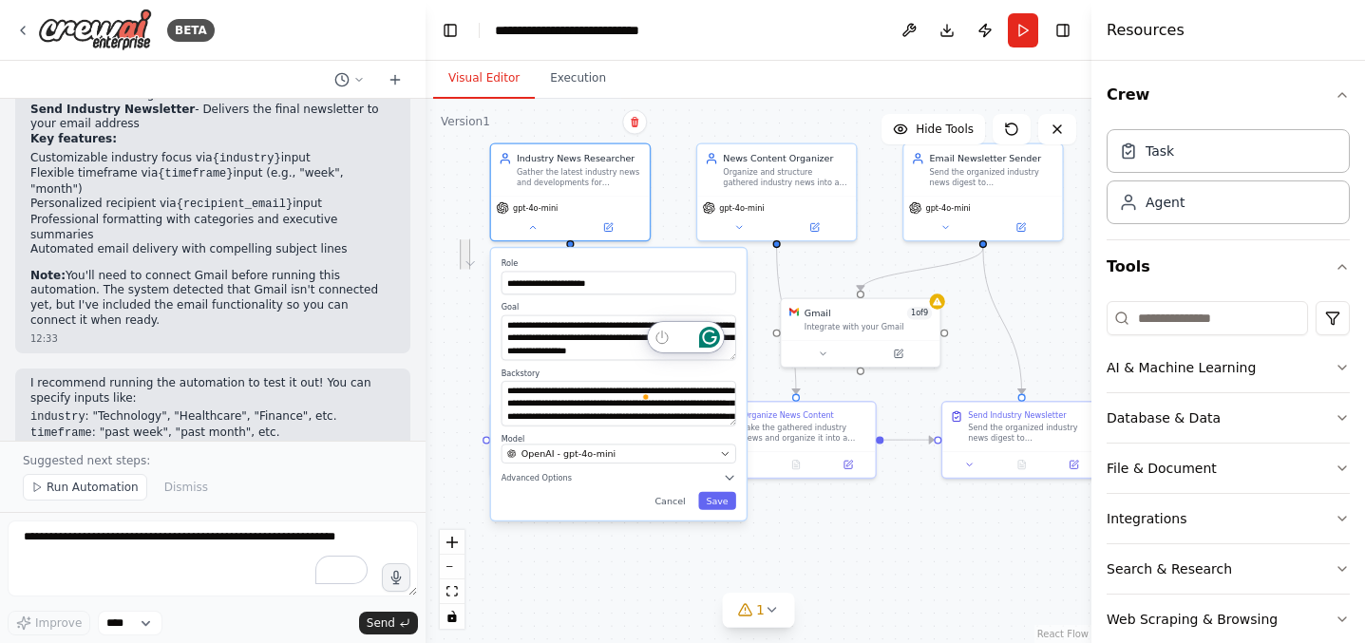
click at [625, 362] on div "**********" at bounding box center [619, 384] width 256 height 273
click at [664, 501] on button "Cancel" at bounding box center [670, 501] width 47 height 18
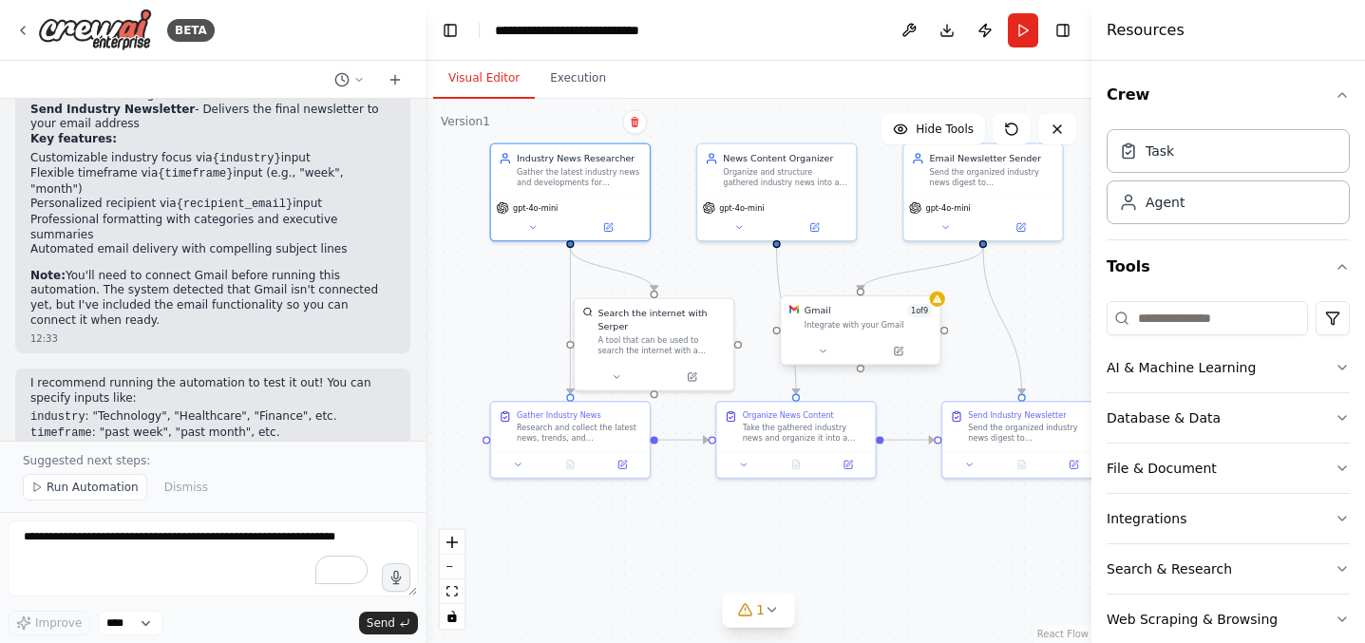
click at [859, 322] on div "Integrate with your Gmail" at bounding box center [868, 325] width 127 height 10
click at [896, 354] on button at bounding box center [904, 351] width 73 height 15
click at [909, 350] on icon at bounding box center [905, 351] width 10 height 10
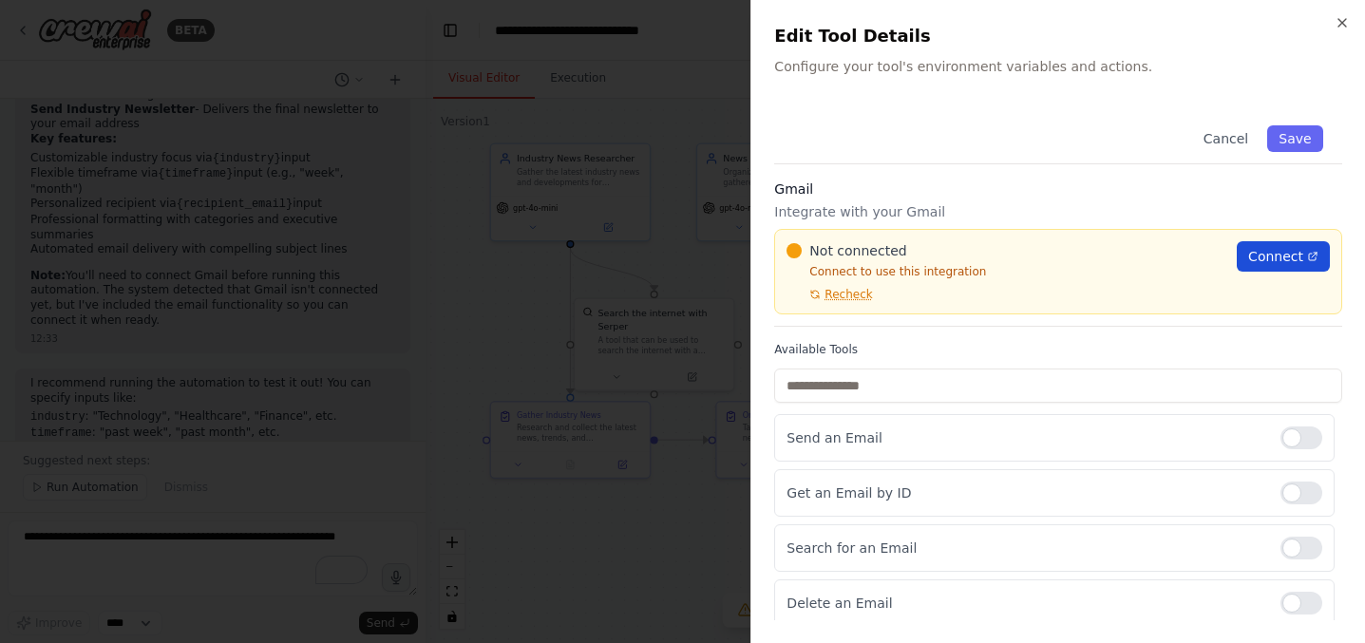
click at [1271, 258] on span "Connect" at bounding box center [1276, 256] width 55 height 19
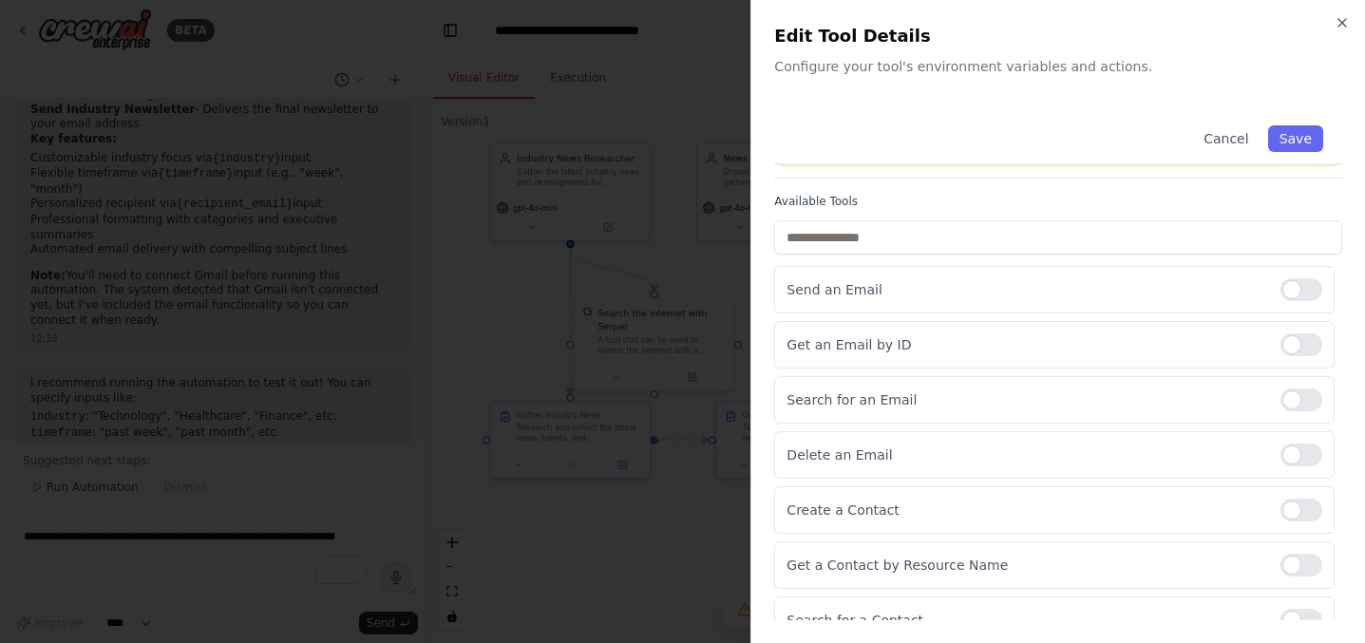
scroll to position [155, 0]
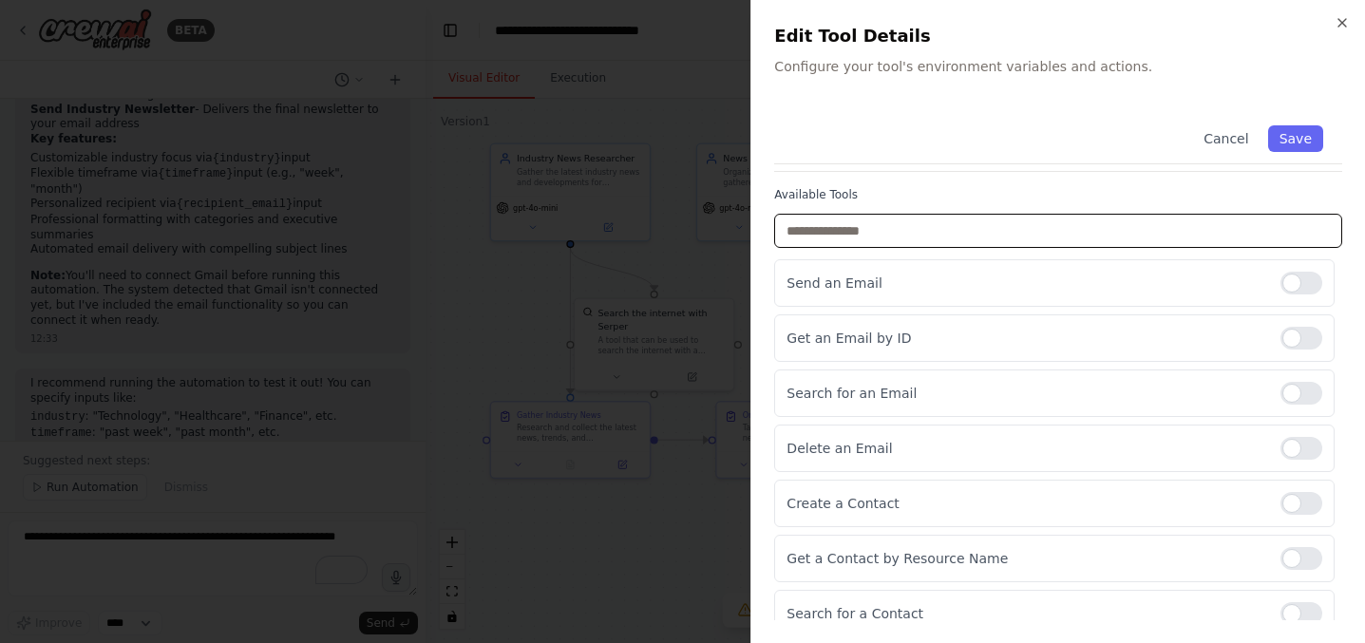
click at [915, 220] on input "text" at bounding box center [1058, 231] width 568 height 34
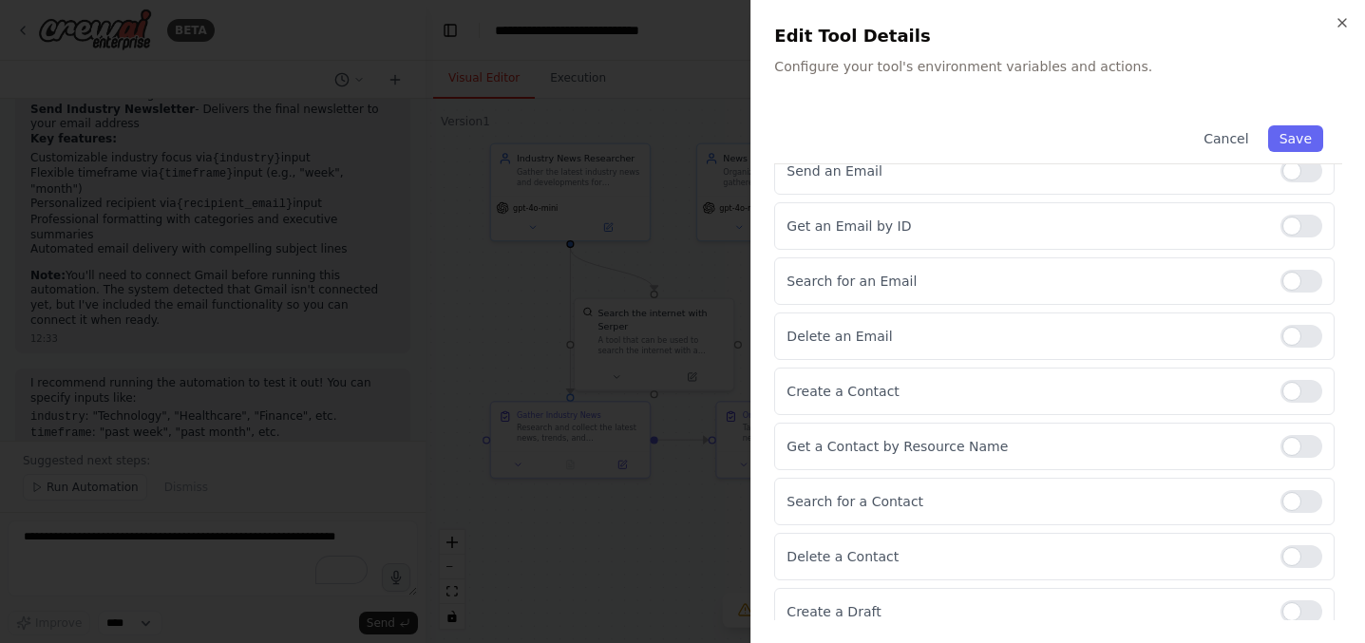
scroll to position [282, 0]
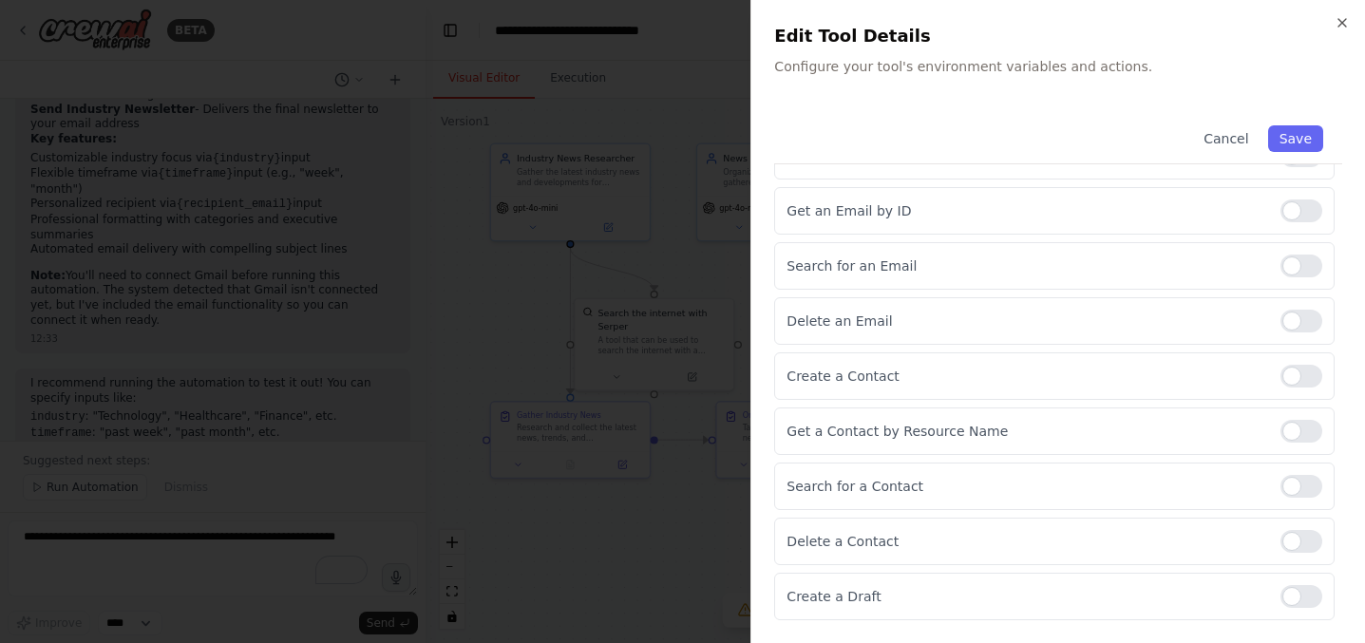
click at [660, 234] on div at bounding box center [682, 321] width 1365 height 643
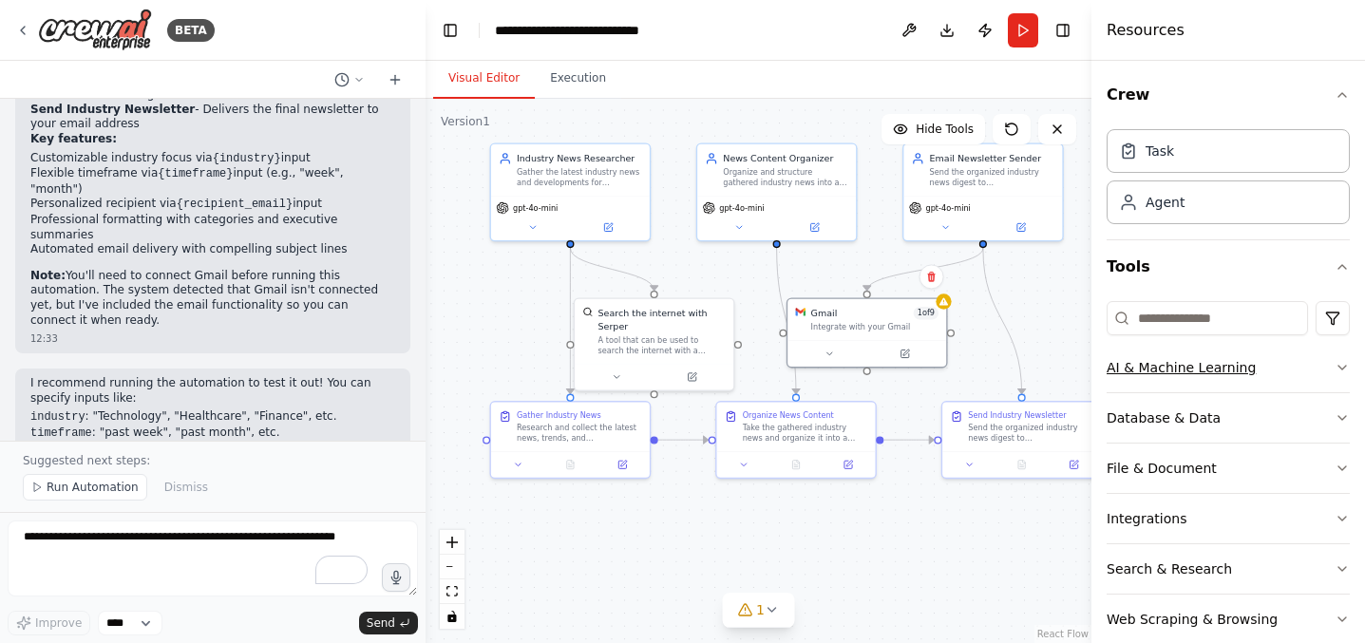
click at [1187, 378] on button "AI & Machine Learning" at bounding box center [1228, 367] width 243 height 49
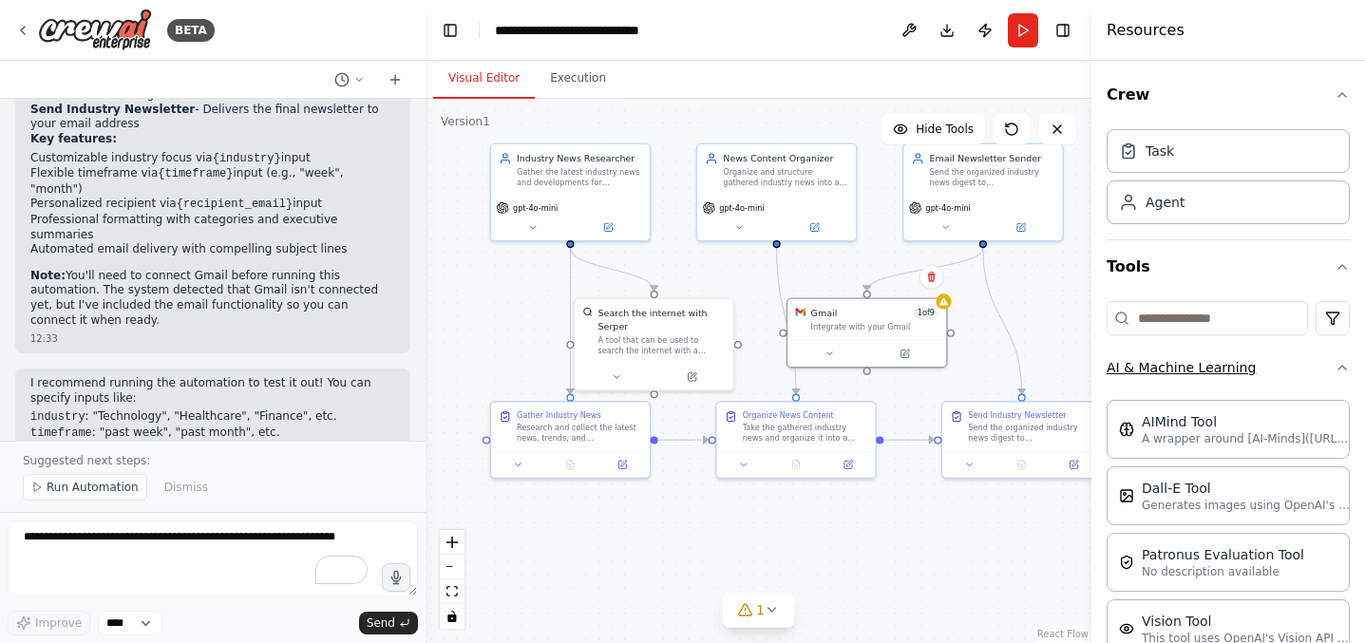
click at [1187, 378] on button "AI & Machine Learning" at bounding box center [1228, 367] width 243 height 49
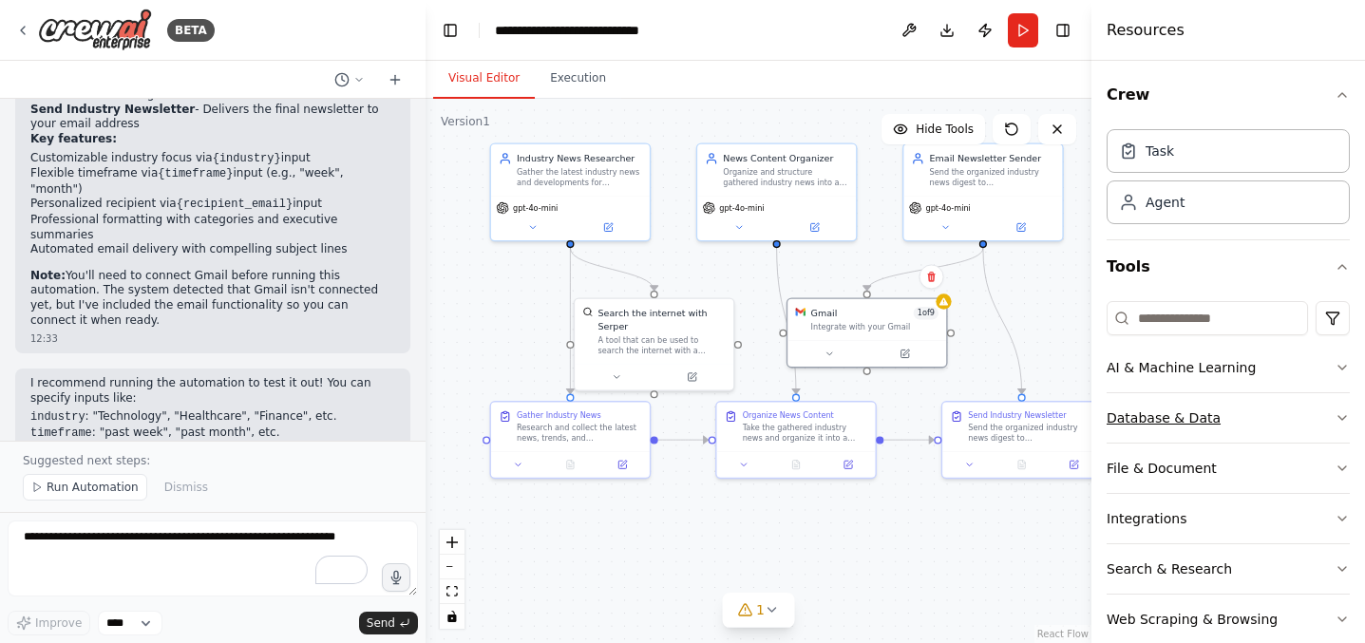
click at [1183, 421] on button "Database & Data" at bounding box center [1228, 417] width 243 height 49
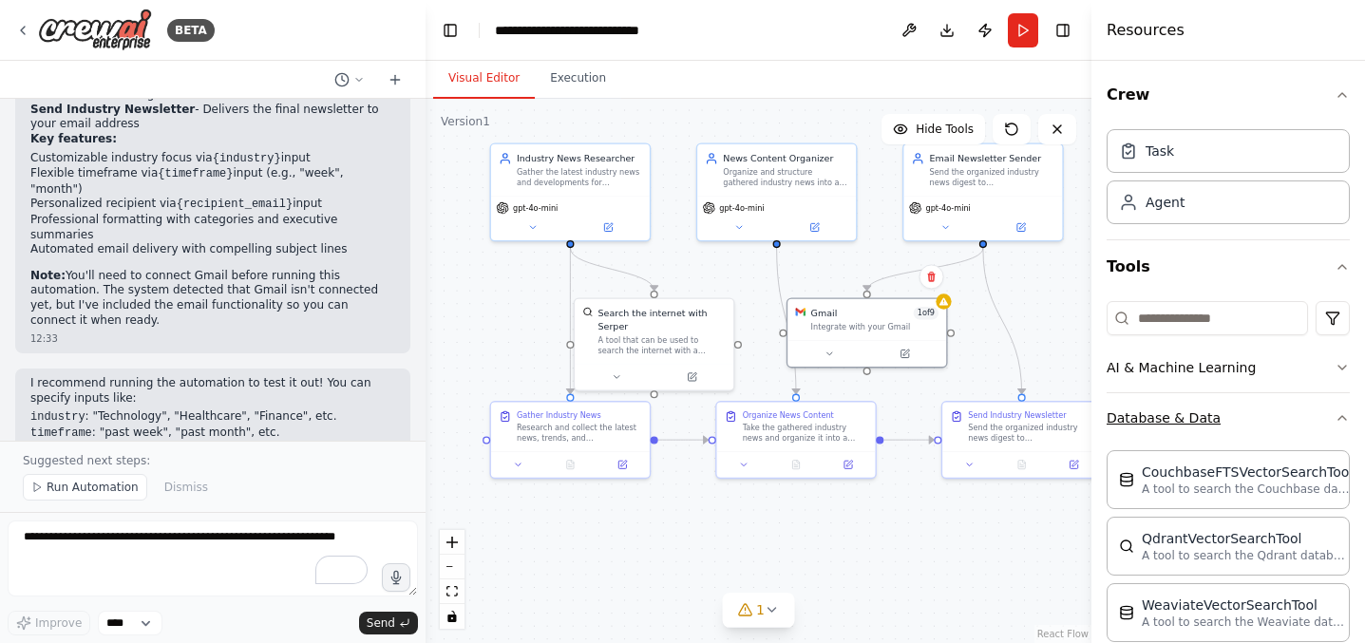
click at [1183, 421] on button "Database & Data" at bounding box center [1228, 417] width 243 height 49
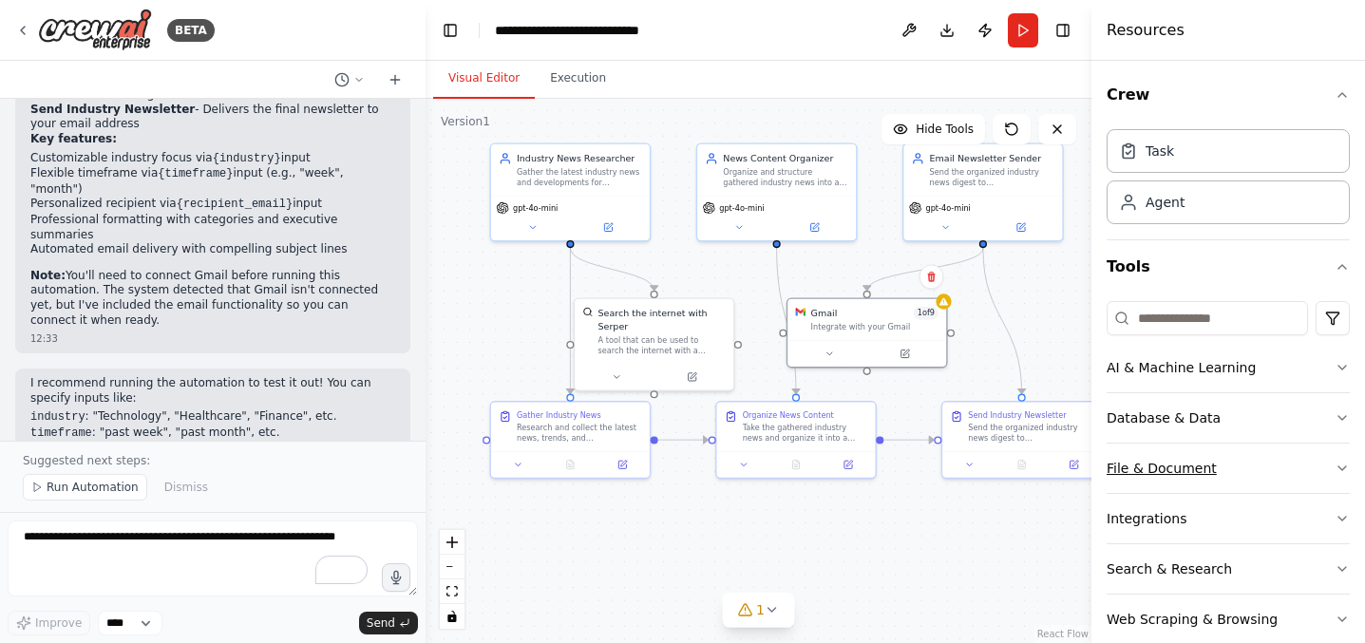
click at [1166, 465] on button "File & Document" at bounding box center [1228, 468] width 243 height 49
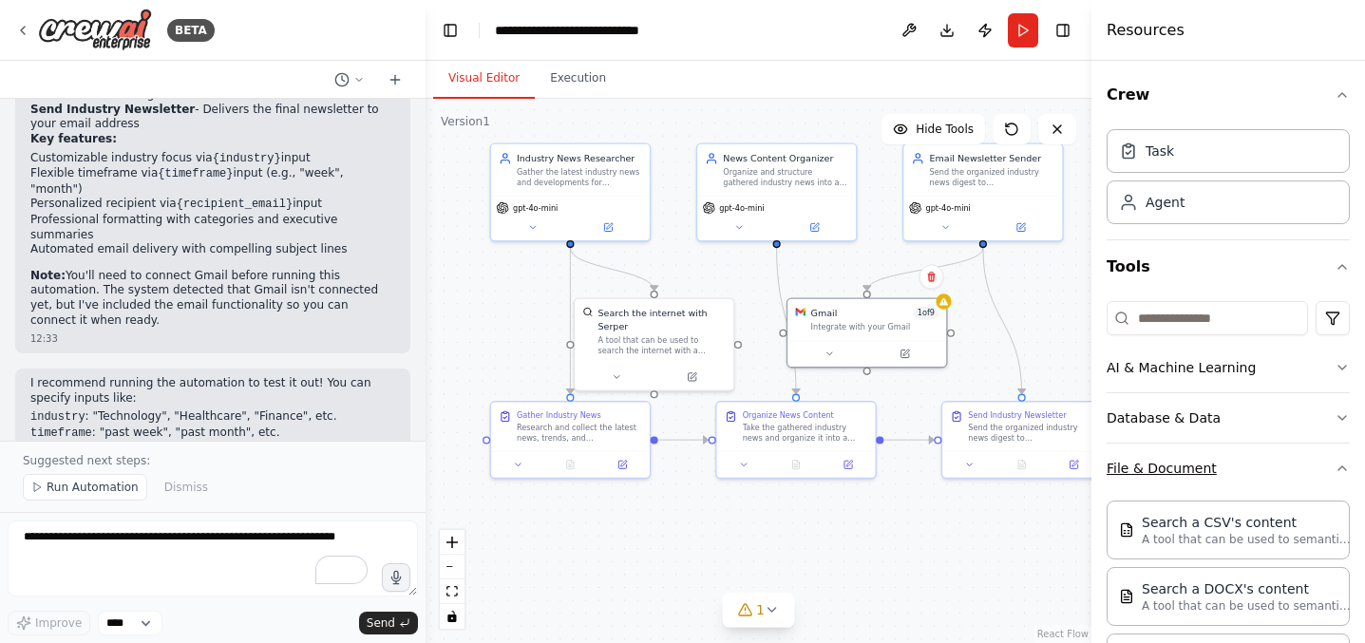
click at [1166, 465] on button "File & Document" at bounding box center [1228, 468] width 243 height 49
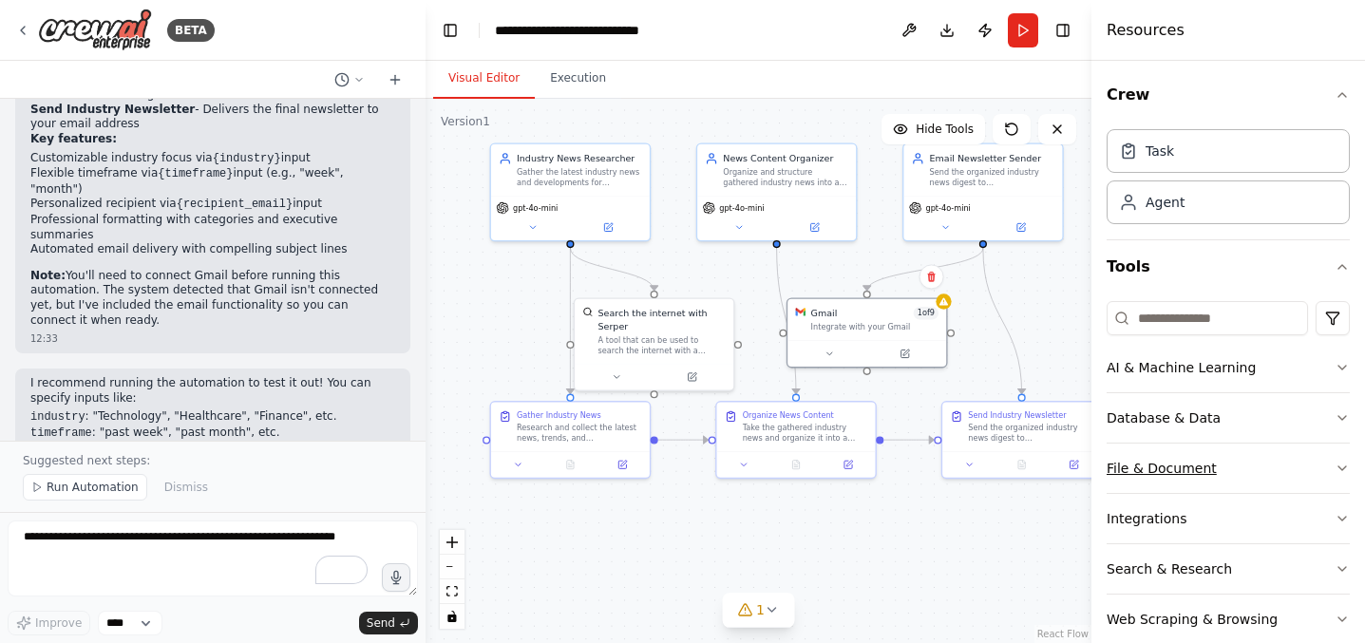
scroll to position [32, 0]
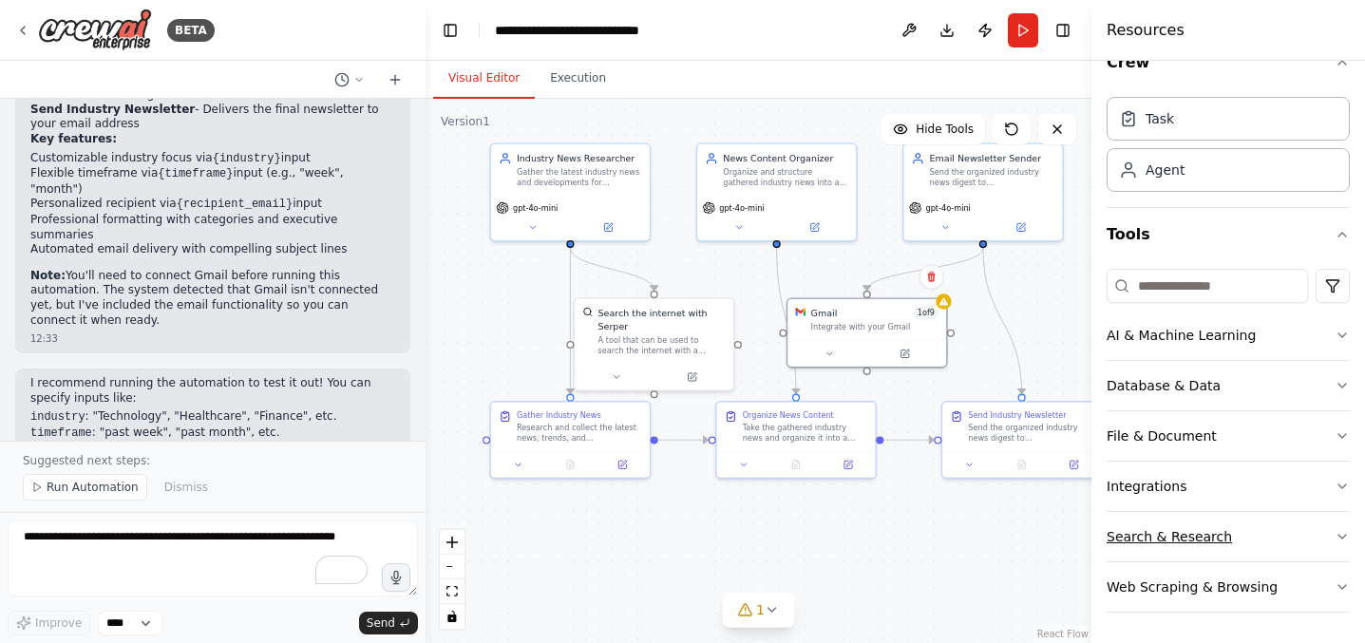
click at [1196, 546] on button "Search & Research" at bounding box center [1228, 536] width 243 height 49
click at [936, 513] on div ".deletable-edge-delete-btn { width: 20px; height: 20px; border: 0px solid #ffff…" at bounding box center [759, 371] width 666 height 544
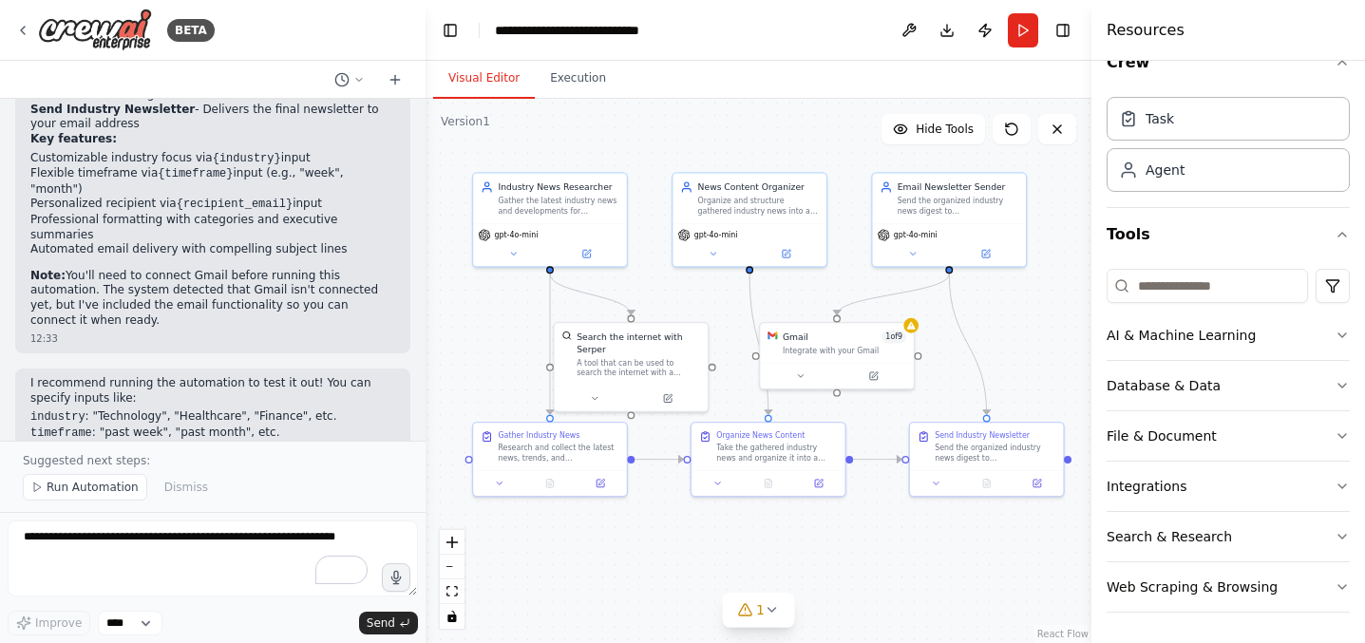
drag, startPoint x: 916, startPoint y: 524, endPoint x: 886, endPoint y: 540, distance: 34.4
click at [885, 539] on div ".deletable-edge-delete-btn { width: 20px; height: 20px; border: 0px solid #ffff…" at bounding box center [759, 371] width 666 height 544
click at [750, 198] on div "Organize and structure gathered industry news into a professional, easy-to-read…" at bounding box center [759, 202] width 121 height 20
click at [787, 253] on icon at bounding box center [788, 250] width 8 height 8
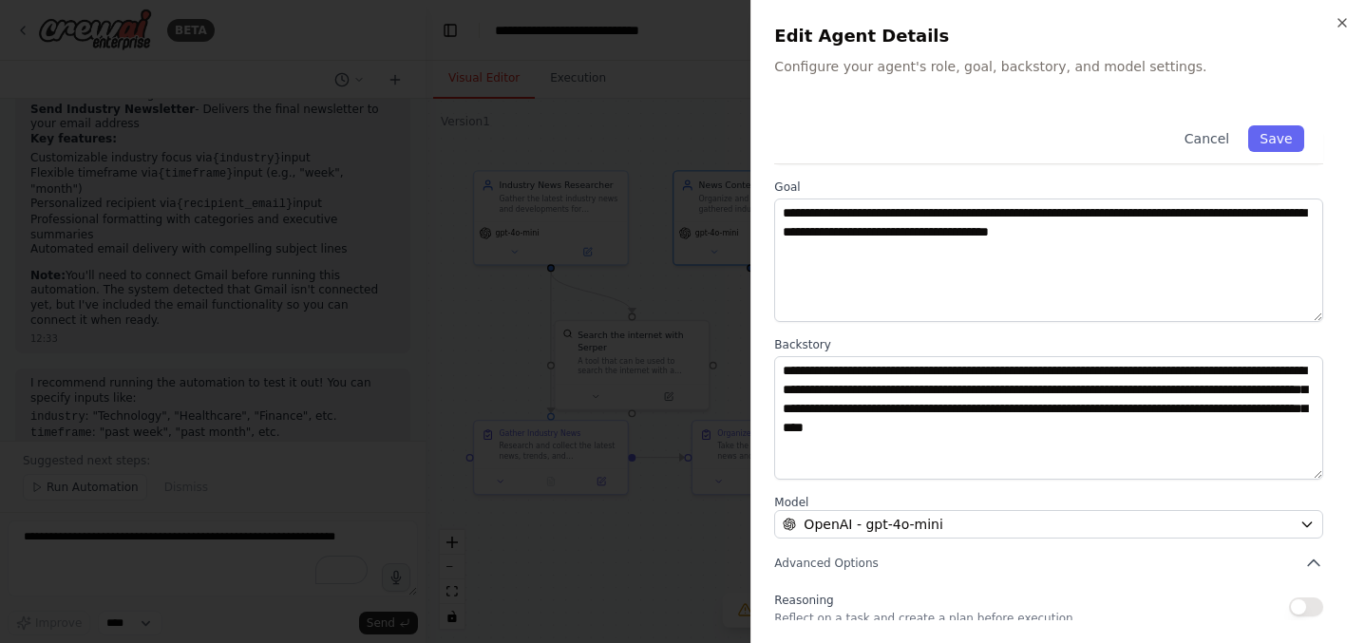
scroll to position [218, 0]
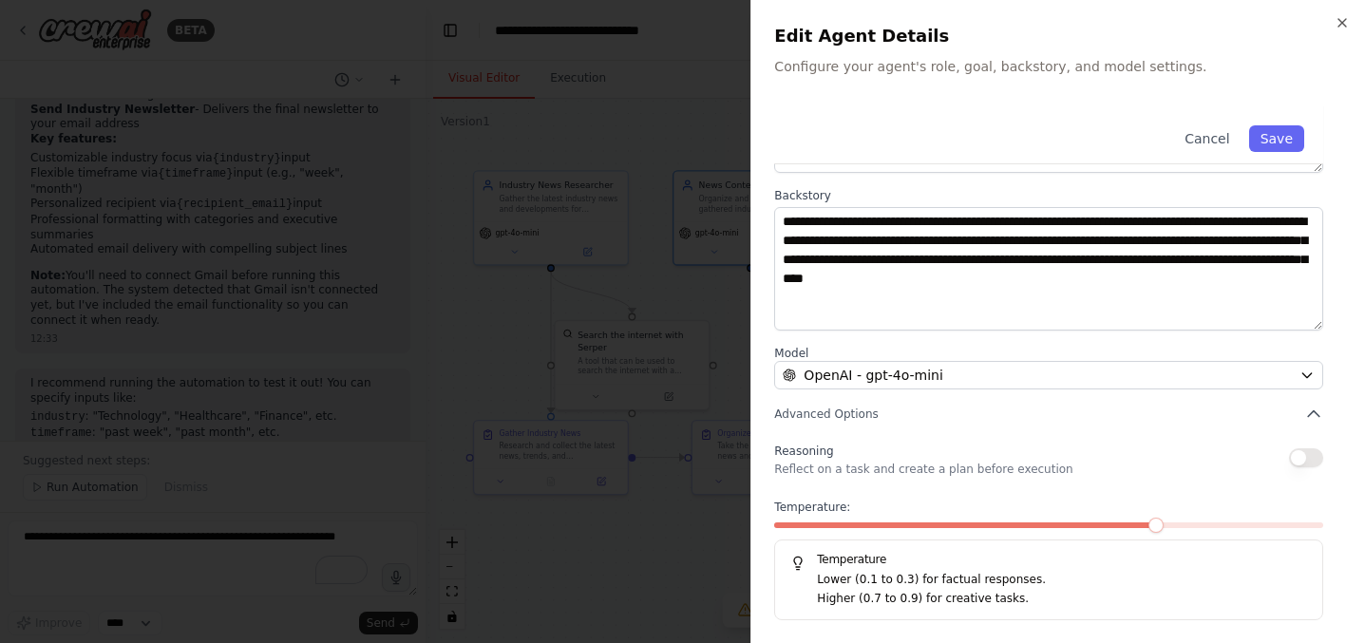
click at [706, 308] on div at bounding box center [682, 321] width 1365 height 643
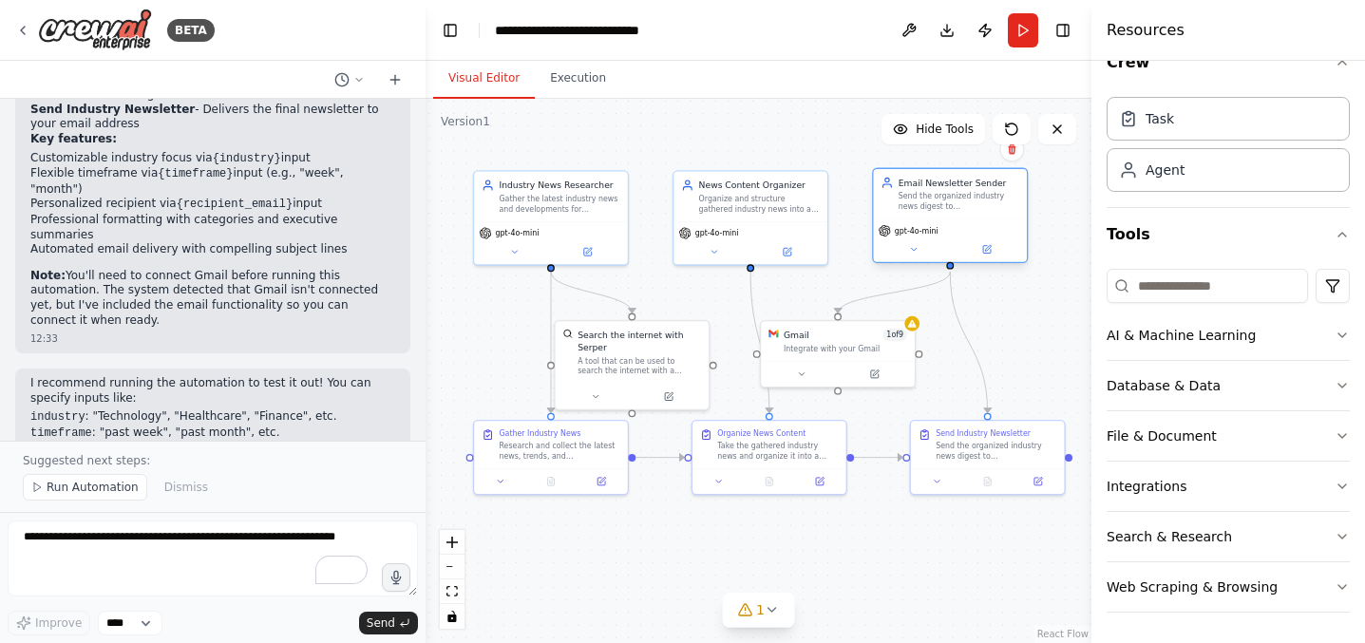
click at [932, 201] on div "Send the organized industry news digest to {recipient_email} with a professiona…" at bounding box center [959, 202] width 121 height 20
click at [917, 256] on button at bounding box center [914, 249] width 70 height 15
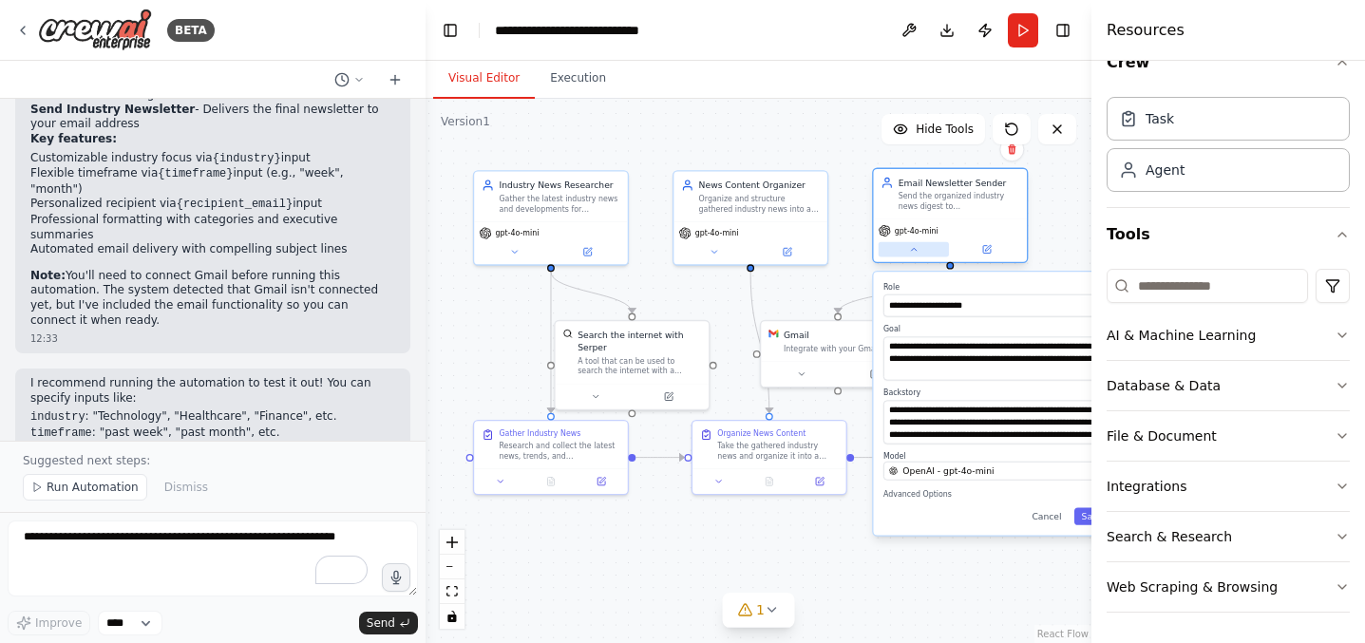
click at [928, 253] on button at bounding box center [914, 249] width 70 height 15
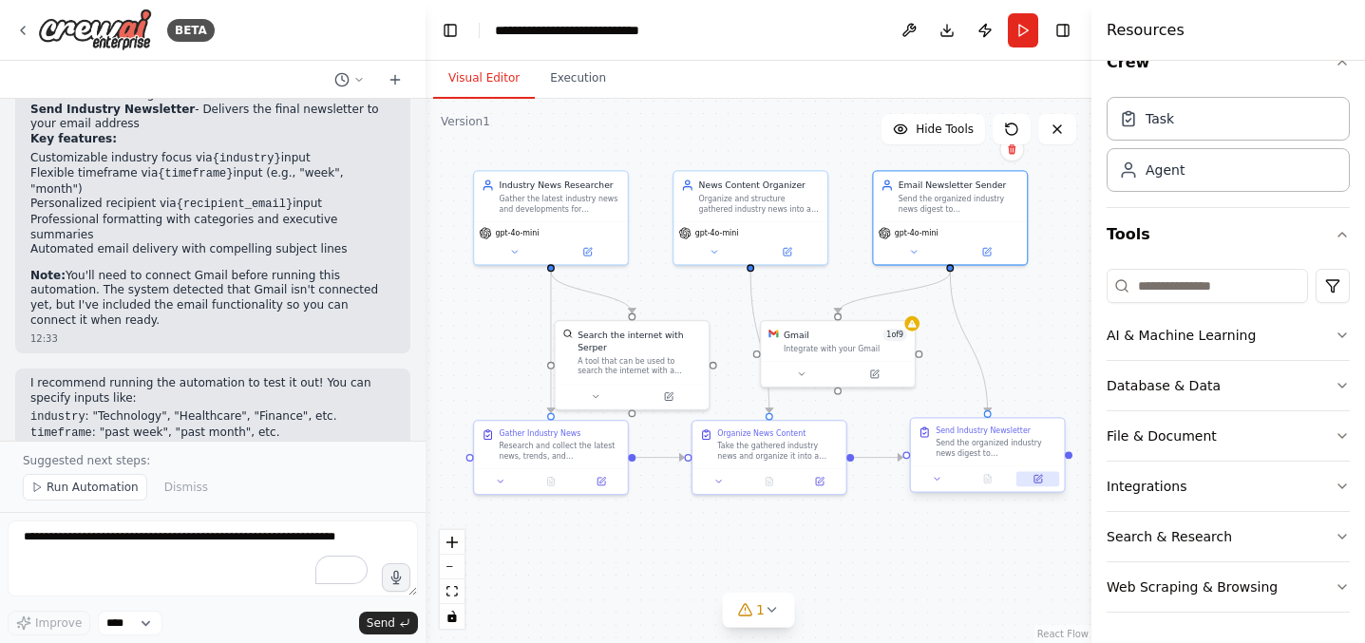
click at [1038, 483] on icon at bounding box center [1038, 479] width 10 height 10
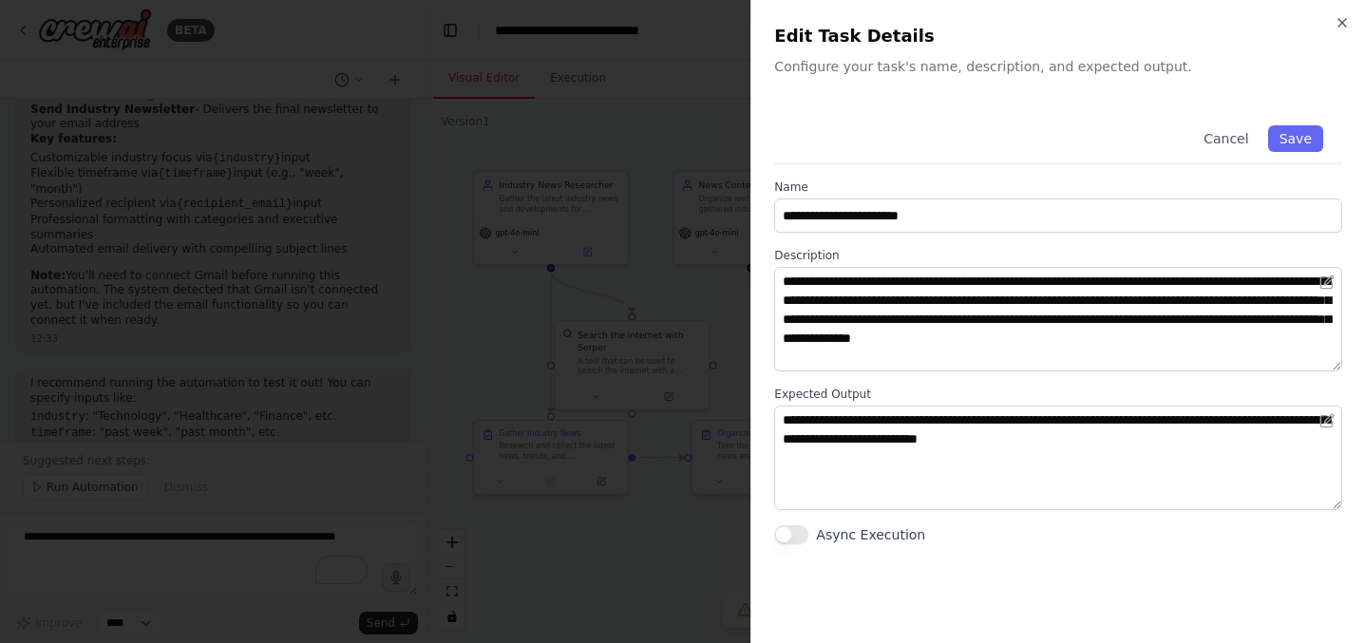
click at [675, 347] on div at bounding box center [682, 321] width 1365 height 643
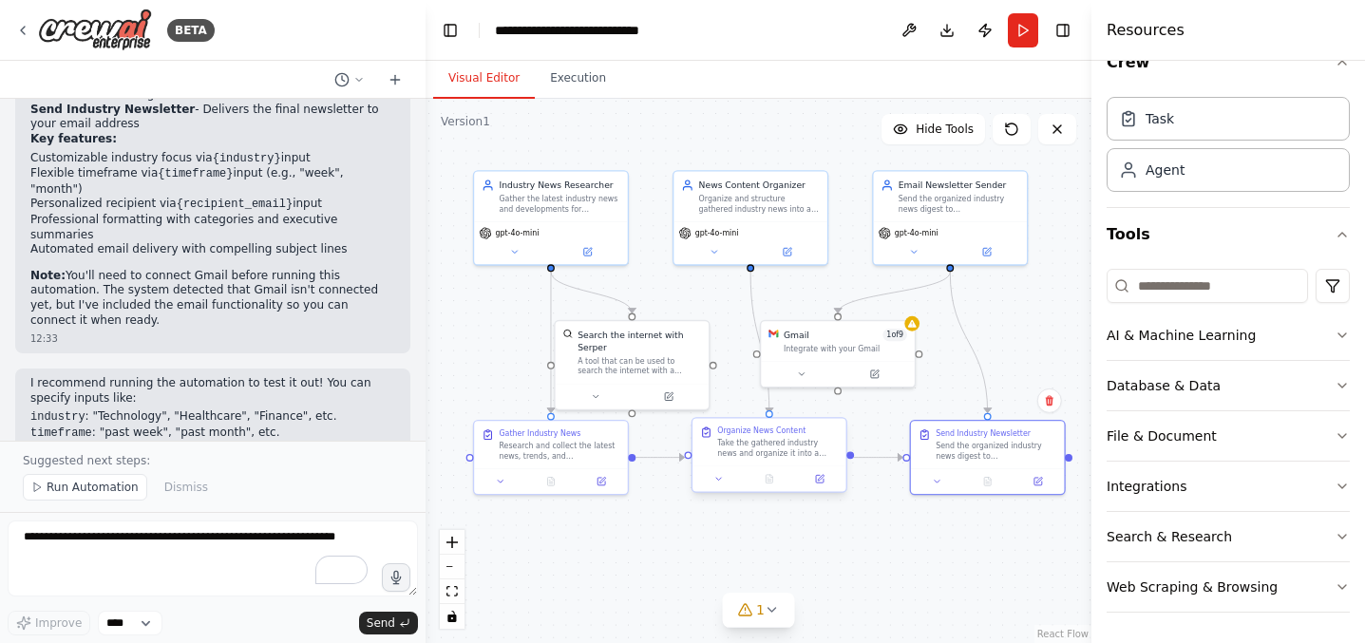
click at [823, 486] on div at bounding box center [770, 479] width 154 height 26
click at [819, 478] on button at bounding box center [819, 478] width 43 height 15
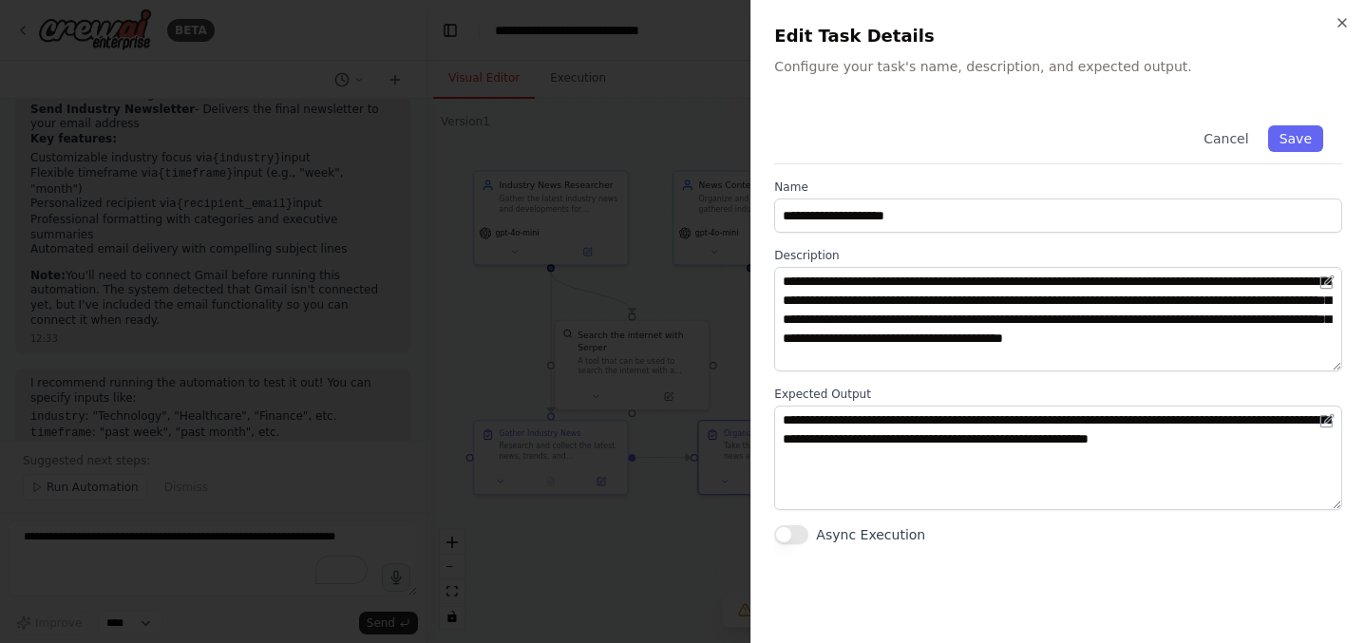
click at [647, 277] on div at bounding box center [682, 321] width 1365 height 643
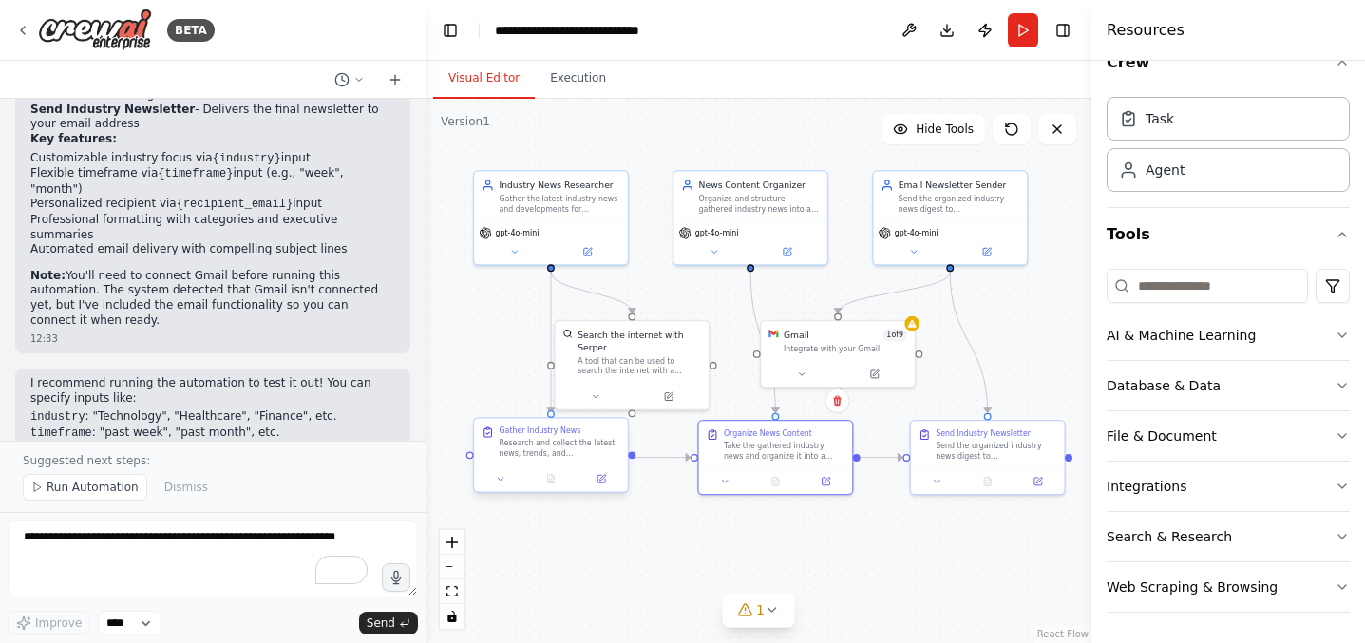
click at [597, 487] on div at bounding box center [551, 479] width 154 height 26
click at [604, 480] on icon at bounding box center [602, 479] width 8 height 8
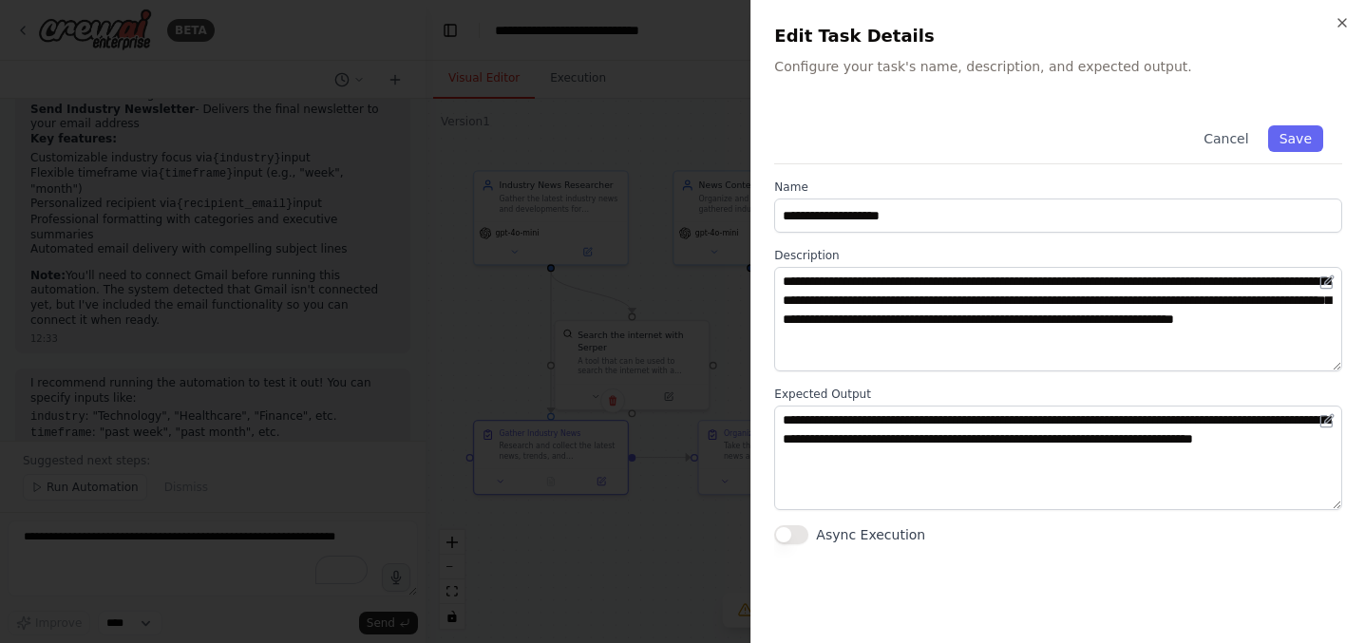
click at [637, 302] on div at bounding box center [682, 321] width 1365 height 643
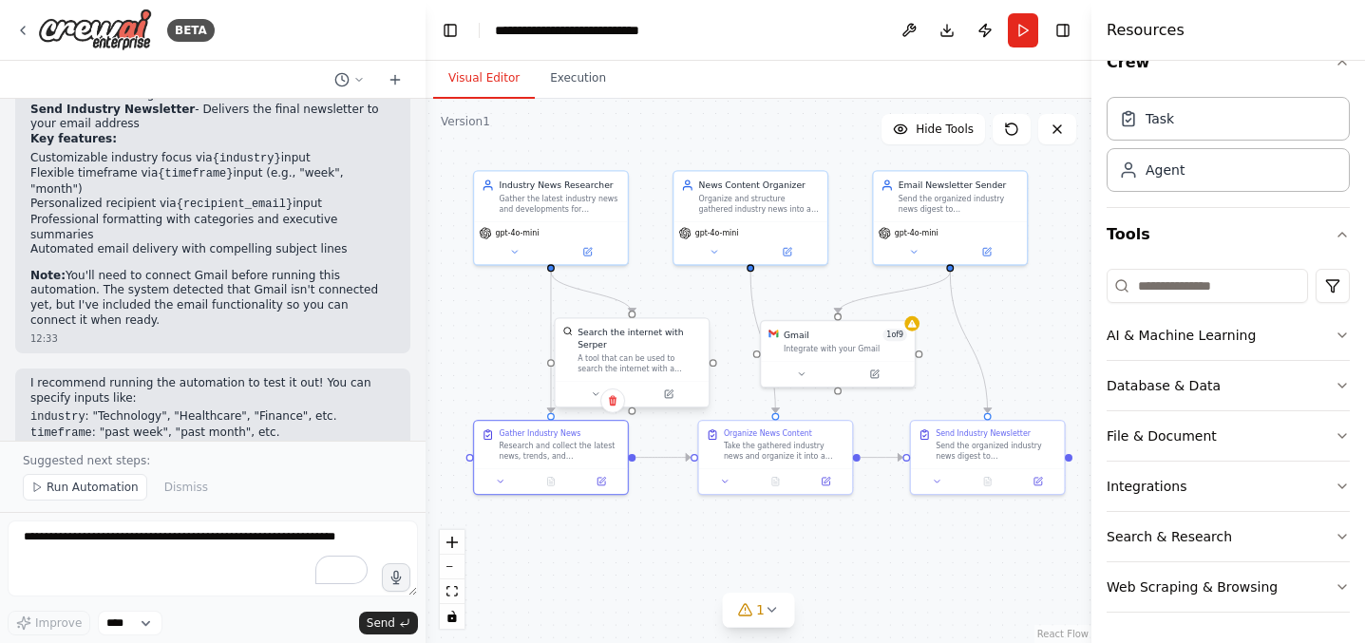
click at [672, 403] on div at bounding box center [633, 394] width 154 height 26
click at [676, 399] on icon at bounding box center [675, 395] width 10 height 10
click at [674, 398] on icon at bounding box center [675, 395] width 8 height 8
click at [677, 395] on icon at bounding box center [675, 395] width 8 height 8
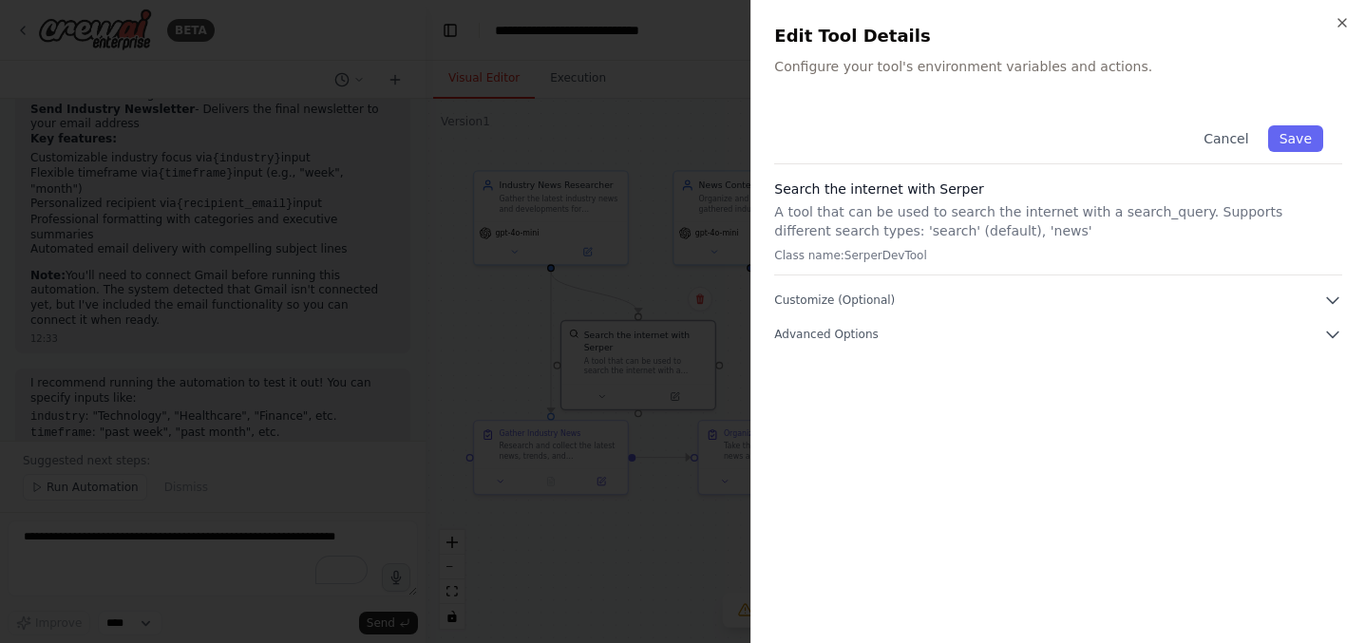
click at [863, 238] on p "A tool that can be used to search the internet with a search_query. Supports di…" at bounding box center [1058, 221] width 568 height 38
click at [829, 308] on button "Customize (Optional)" at bounding box center [1058, 300] width 568 height 19
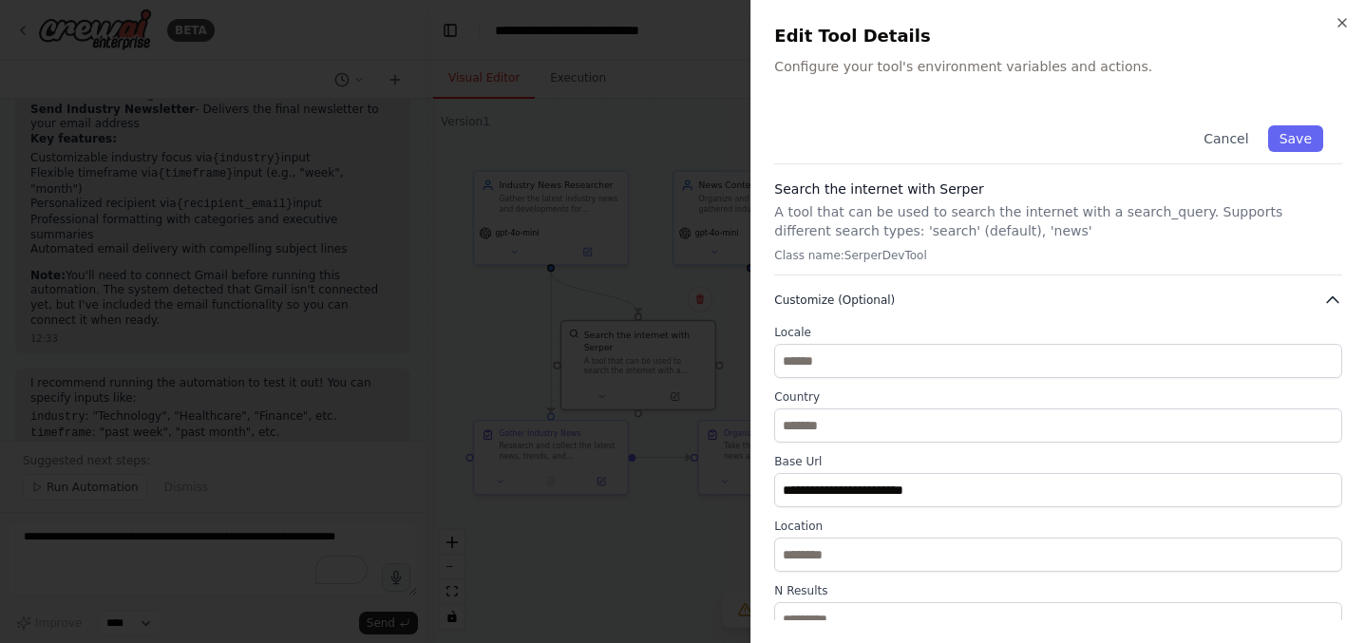
click at [835, 305] on span "Customize (Optional)" at bounding box center [834, 300] width 121 height 15
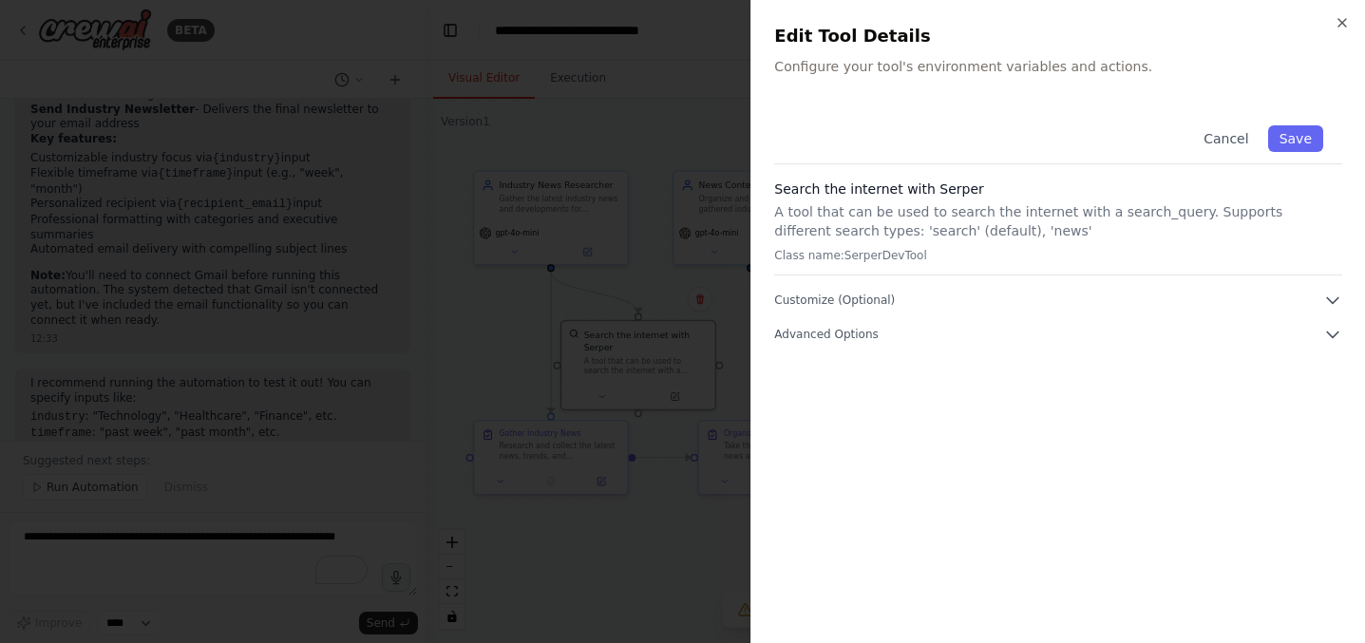
click at [835, 347] on div "Cancel Save Search the internet with [PERSON_NAME] A tool that can be used to s…" at bounding box center [1058, 363] width 568 height 514
click at [840, 338] on span "Advanced Options" at bounding box center [826, 334] width 104 height 15
click at [845, 307] on span "Customize (Optional)" at bounding box center [834, 300] width 121 height 15
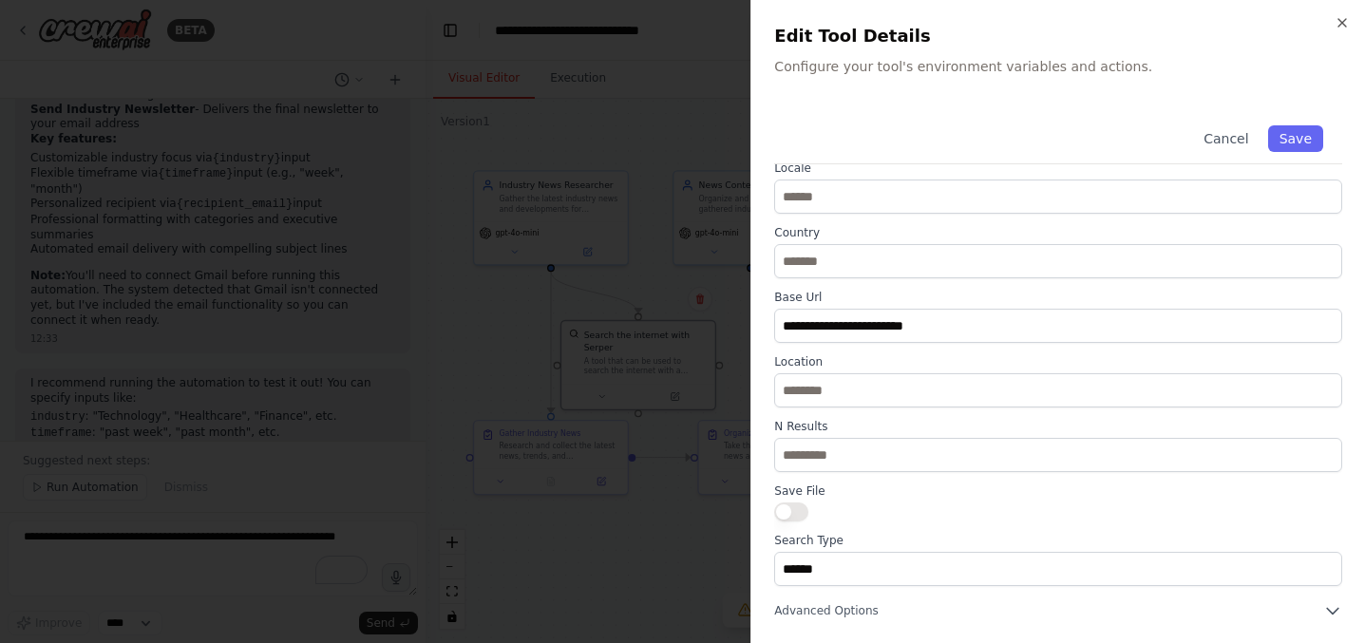
scroll to position [0, 0]
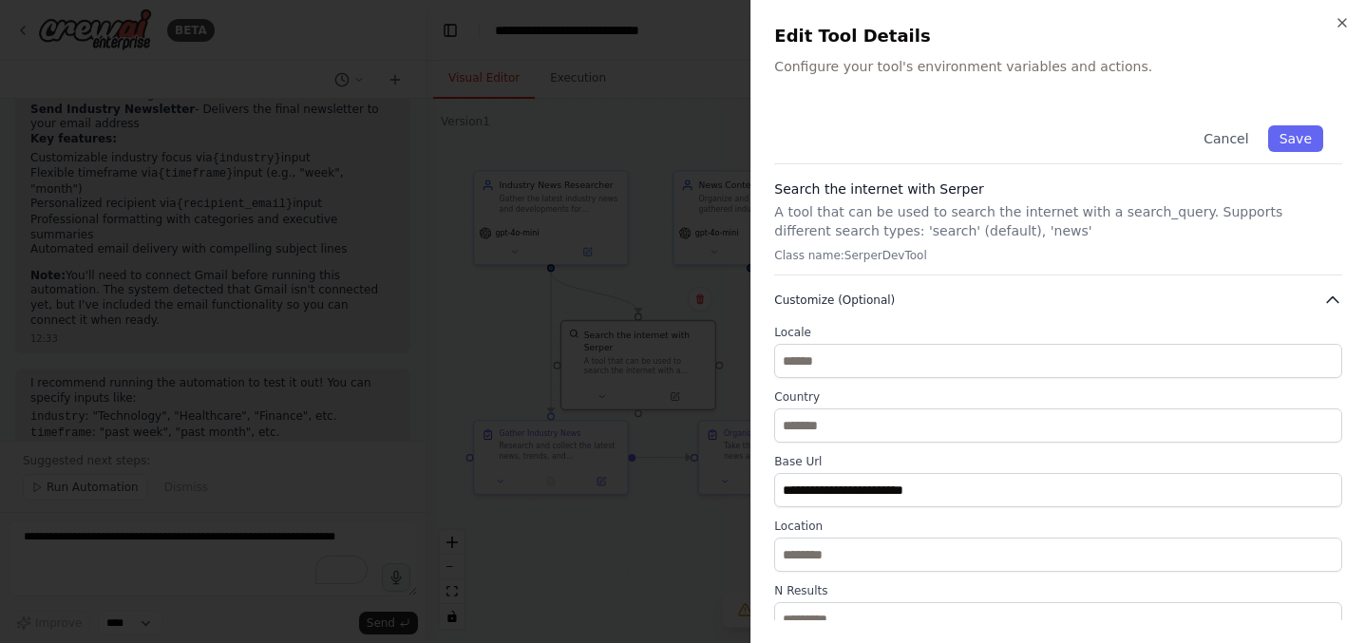
click at [818, 299] on span "Customize (Optional)" at bounding box center [834, 300] width 121 height 15
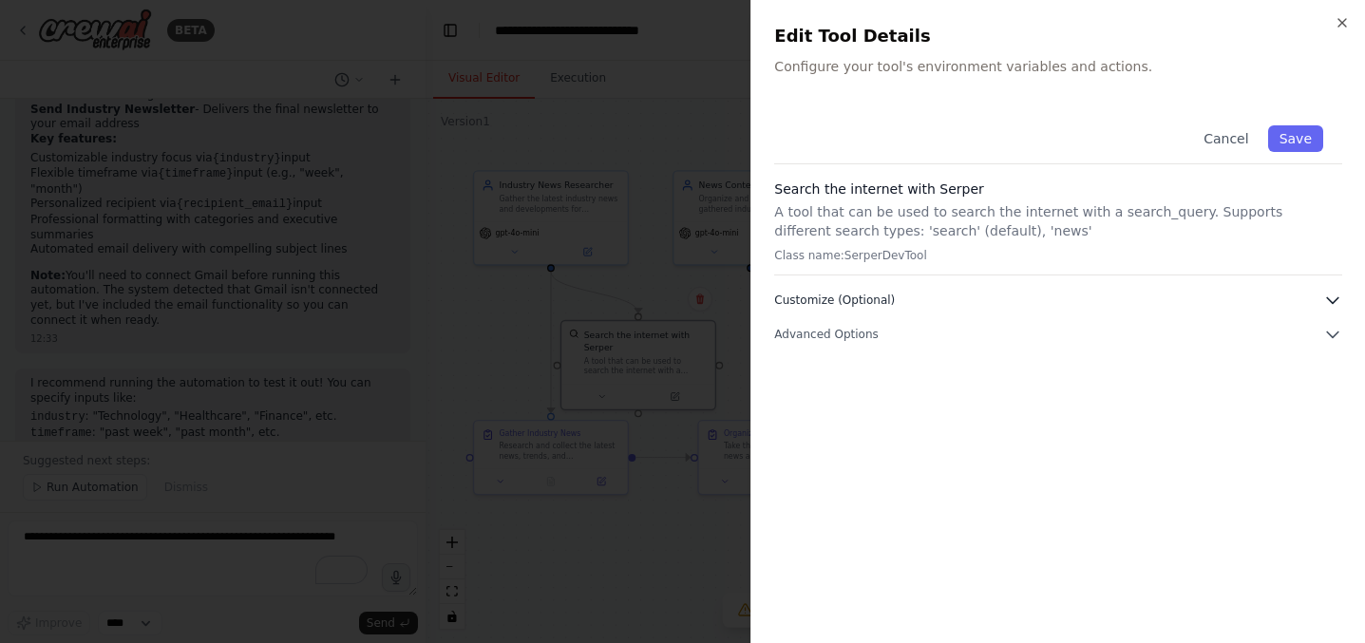
click at [818, 299] on span "Customize (Optional)" at bounding box center [834, 300] width 121 height 15
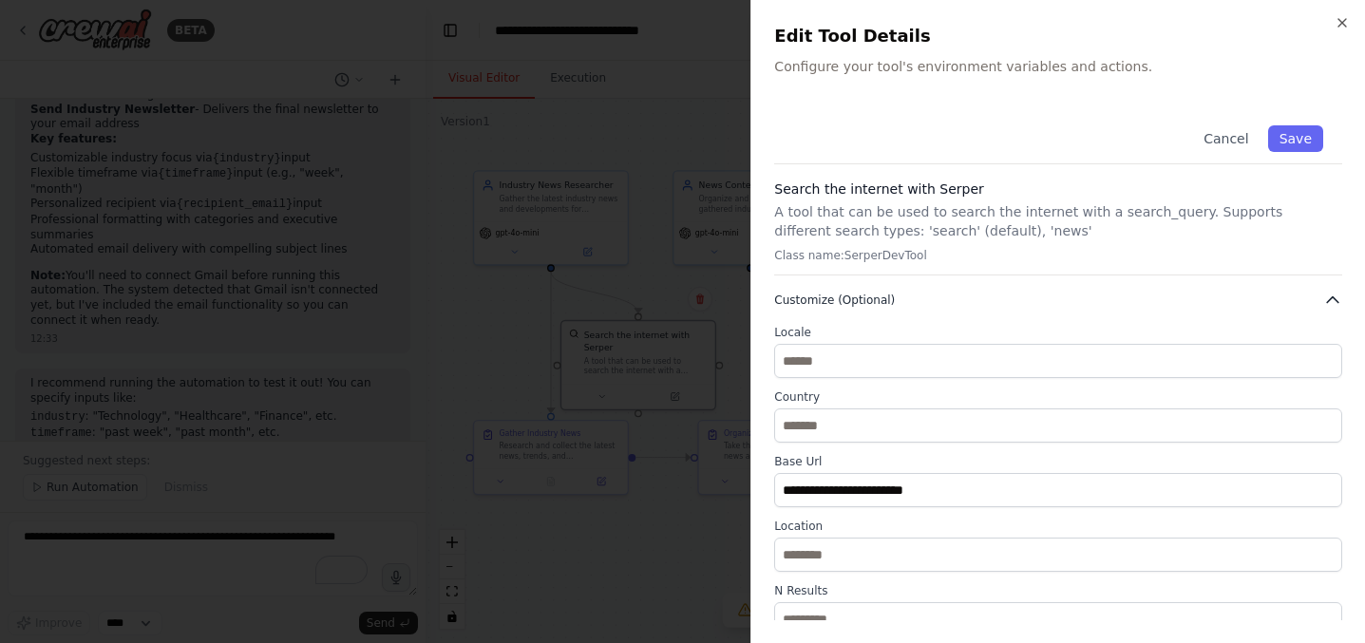
click at [818, 299] on span "Customize (Optional)" at bounding box center [834, 300] width 121 height 15
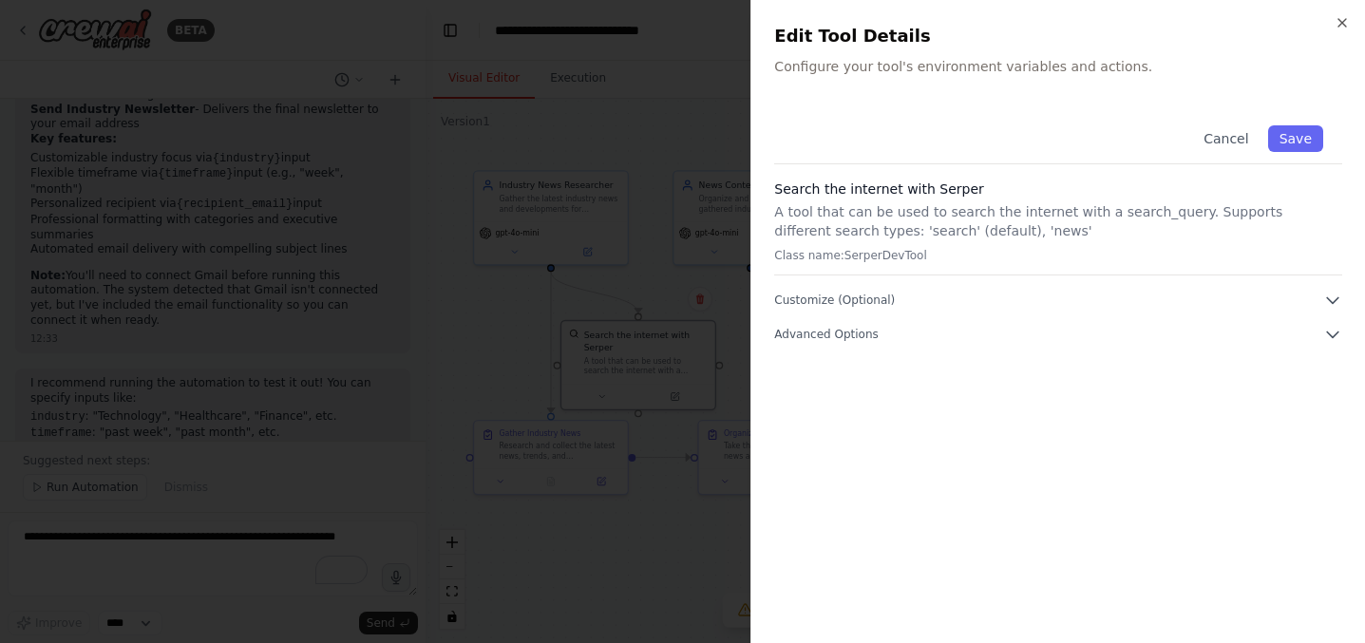
click at [950, 198] on h3 "Search the internet with Serper" at bounding box center [1058, 189] width 568 height 19
click at [927, 223] on p "A tool that can be used to search the internet with a search_query. Supports di…" at bounding box center [1058, 221] width 568 height 38
click at [743, 275] on div at bounding box center [682, 321] width 1365 height 643
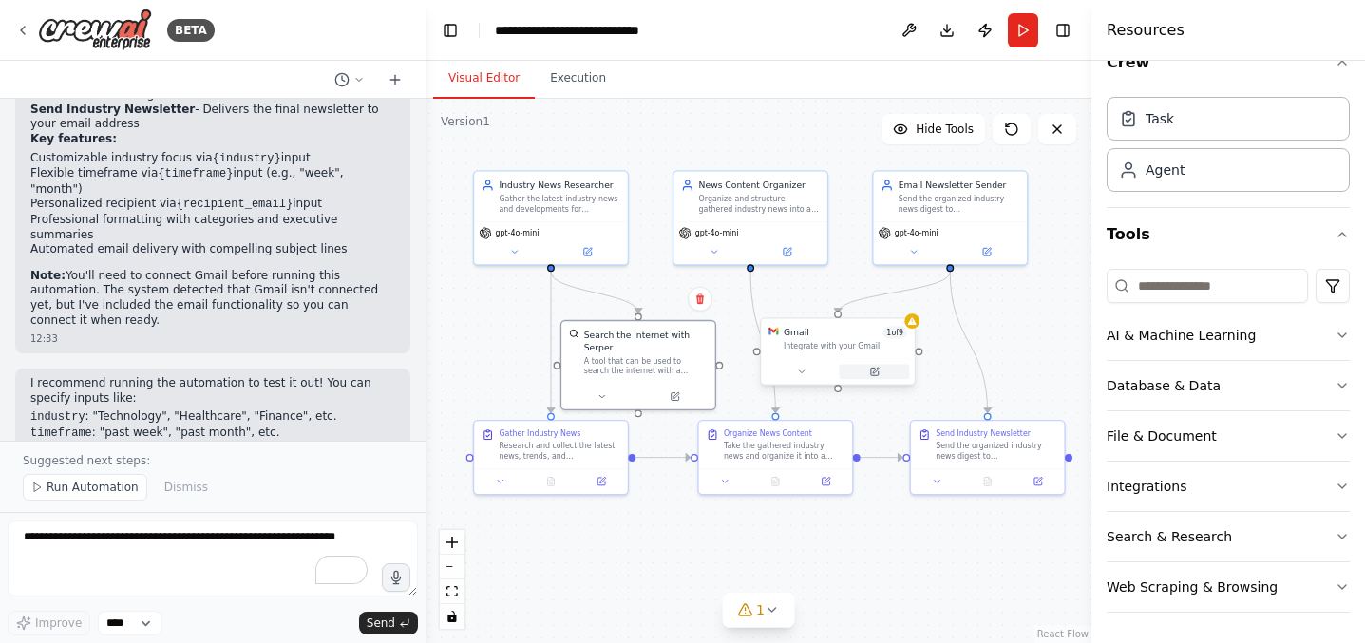
click at [875, 372] on icon at bounding box center [875, 372] width 8 height 8
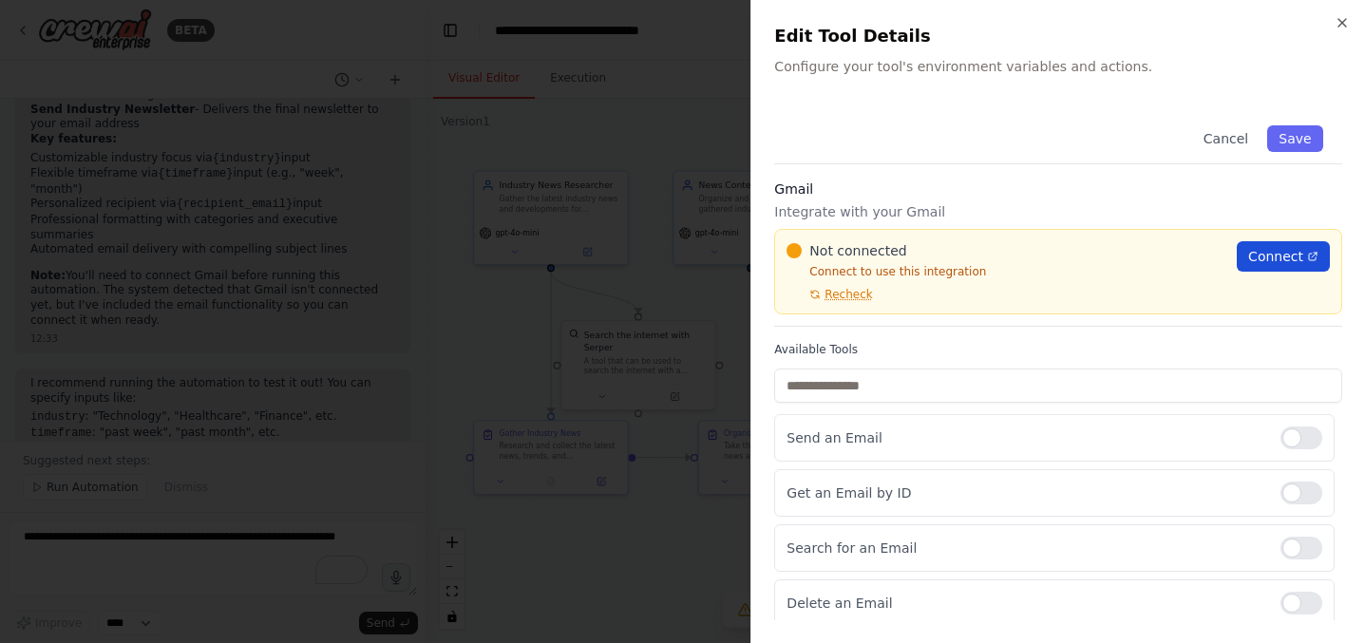
click at [1273, 257] on span "Connect" at bounding box center [1276, 256] width 55 height 19
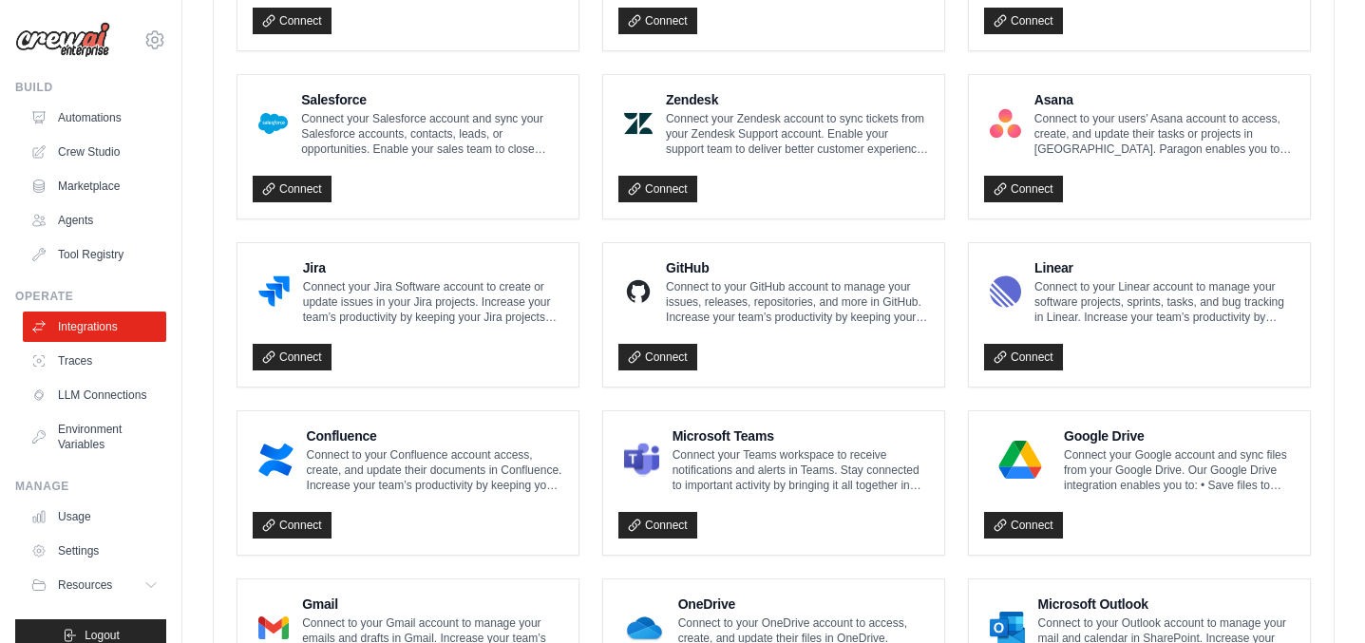
scroll to position [1137, 0]
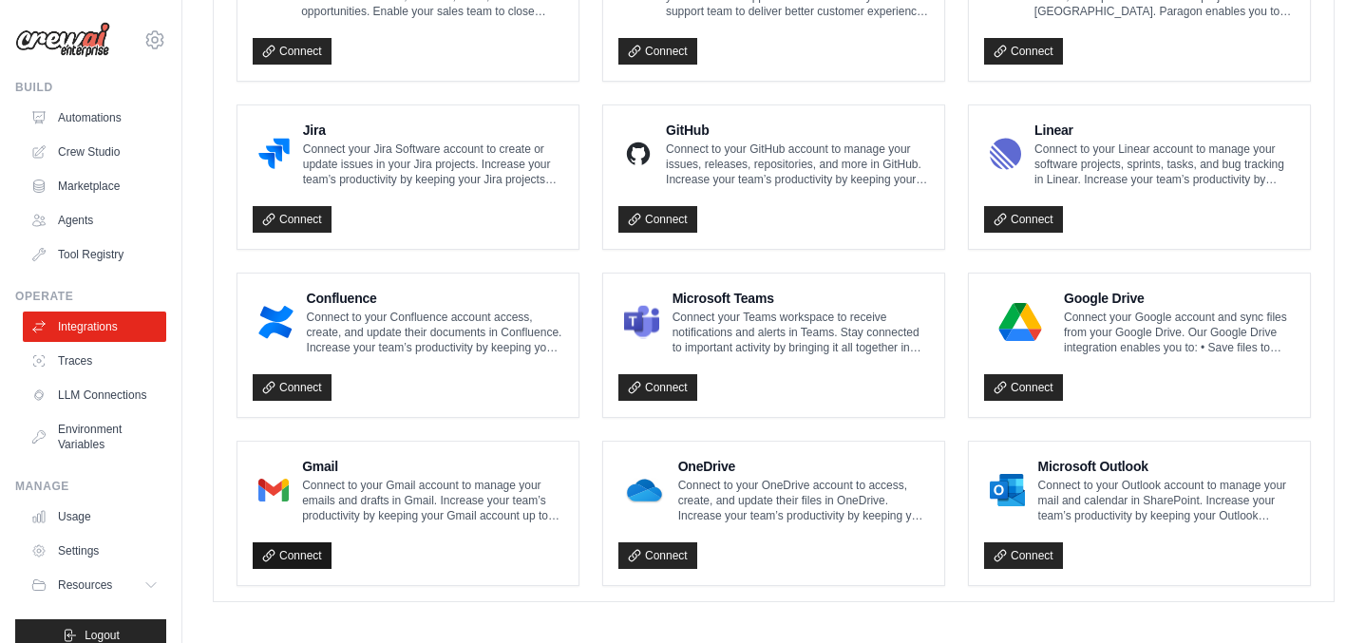
click at [284, 545] on link "Connect" at bounding box center [292, 556] width 79 height 27
click at [306, 547] on link "Connect" at bounding box center [292, 556] width 79 height 27
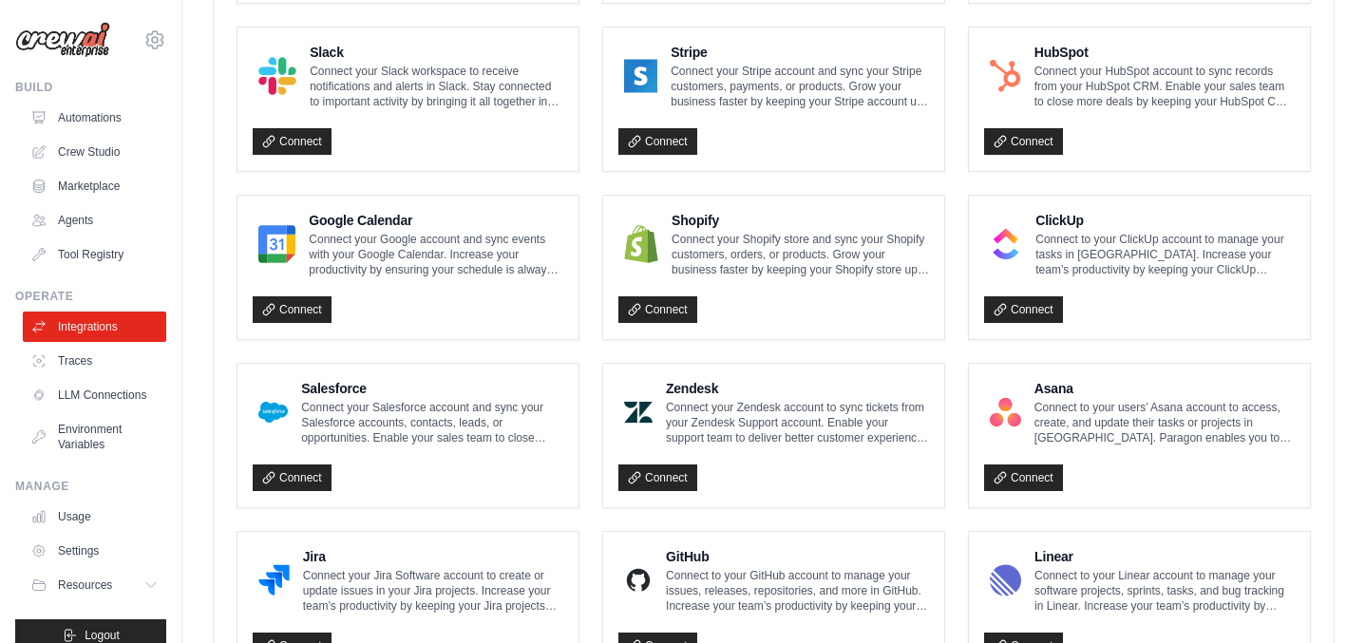
scroll to position [0, 0]
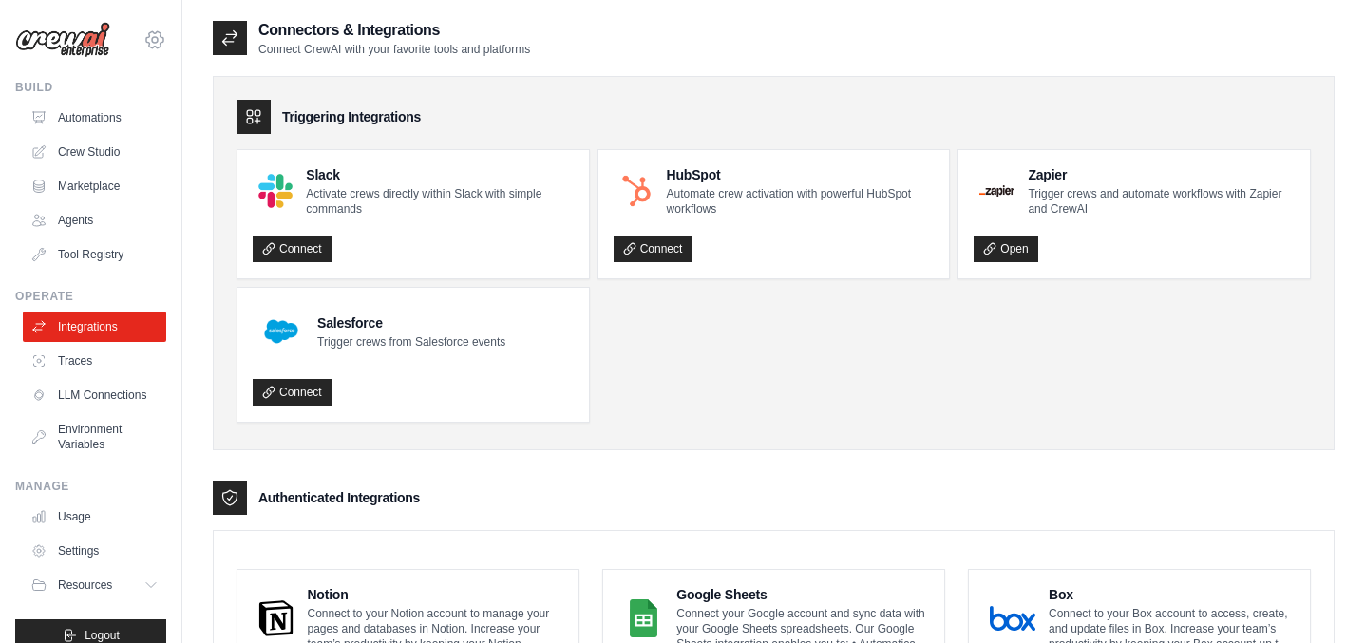
click at [153, 36] on icon at bounding box center [154, 40] width 23 height 23
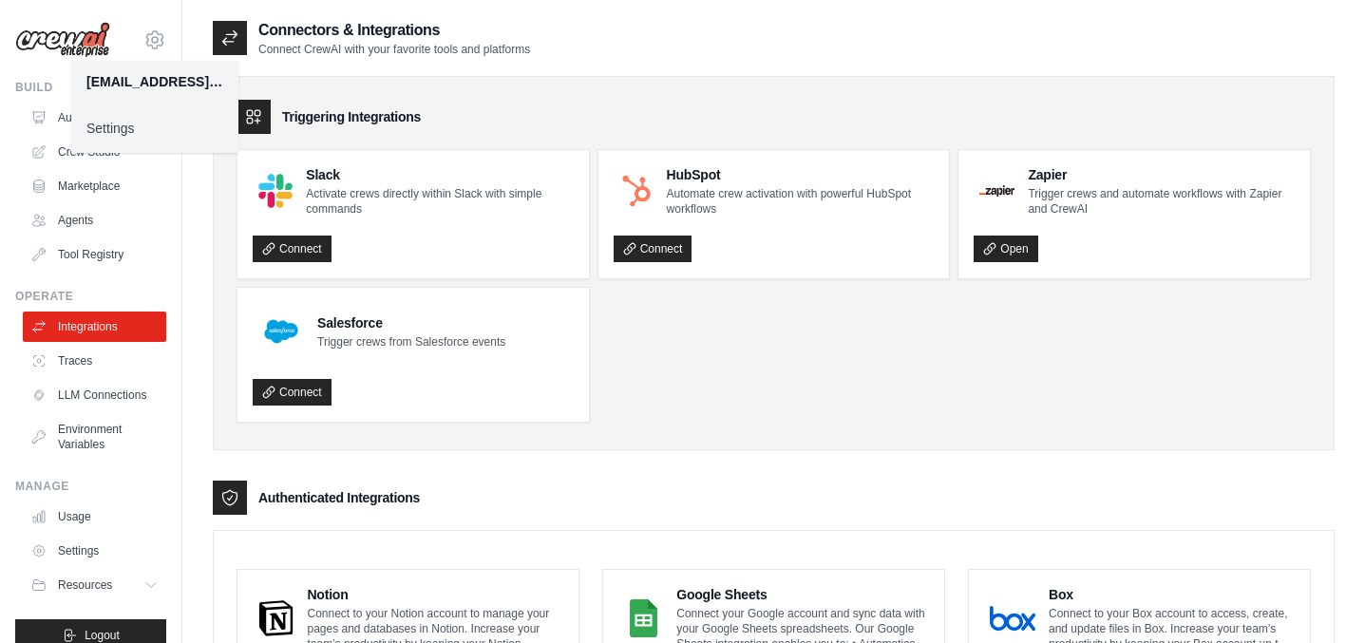
click at [126, 126] on link "Settings" at bounding box center [154, 128] width 167 height 34
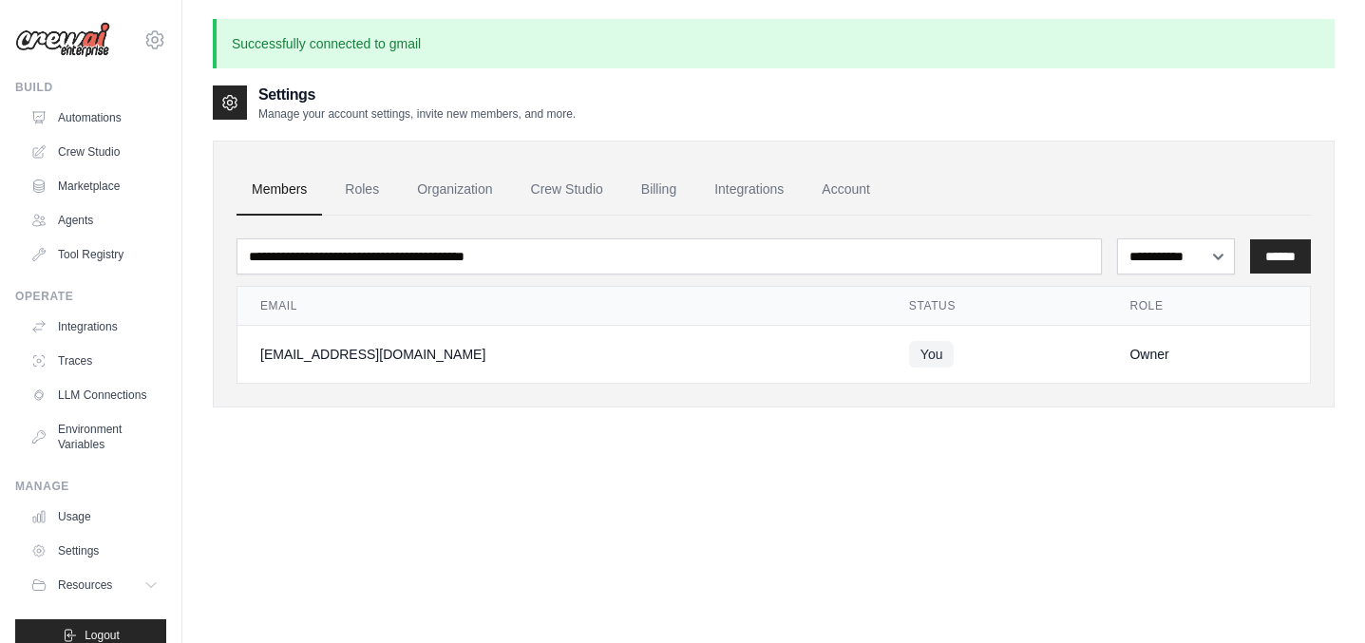
scroll to position [103, 0]
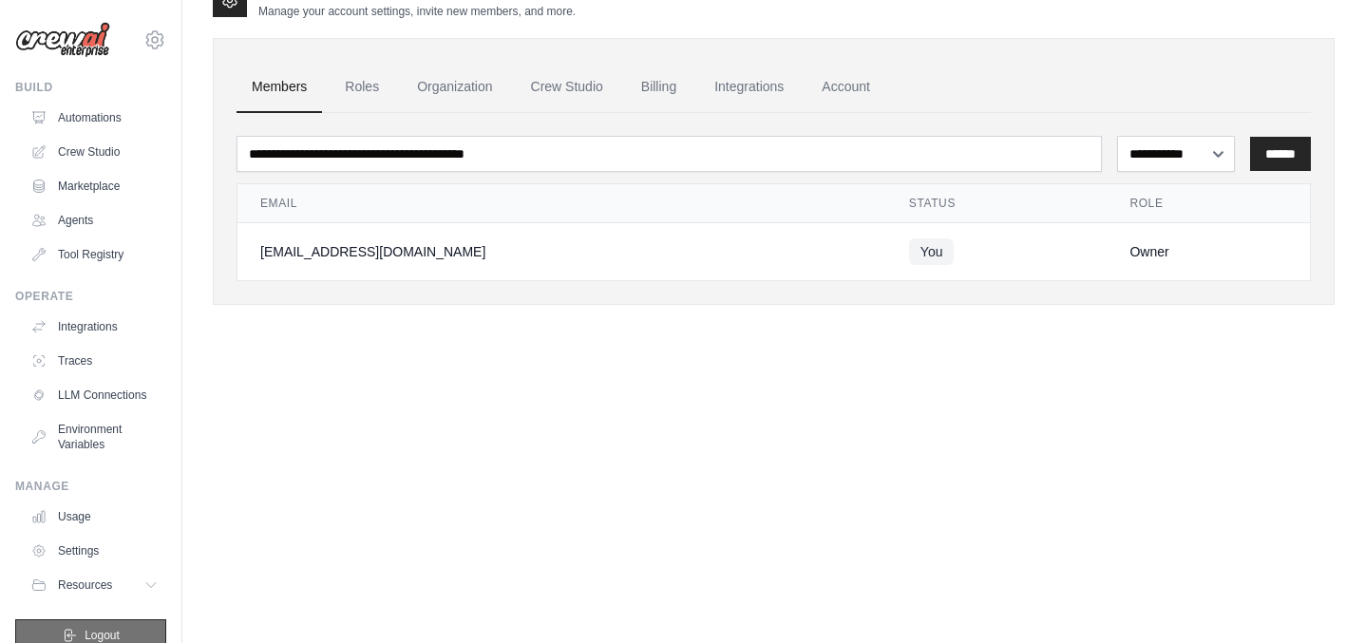
click at [86, 626] on button "Logout" at bounding box center [90, 636] width 151 height 32
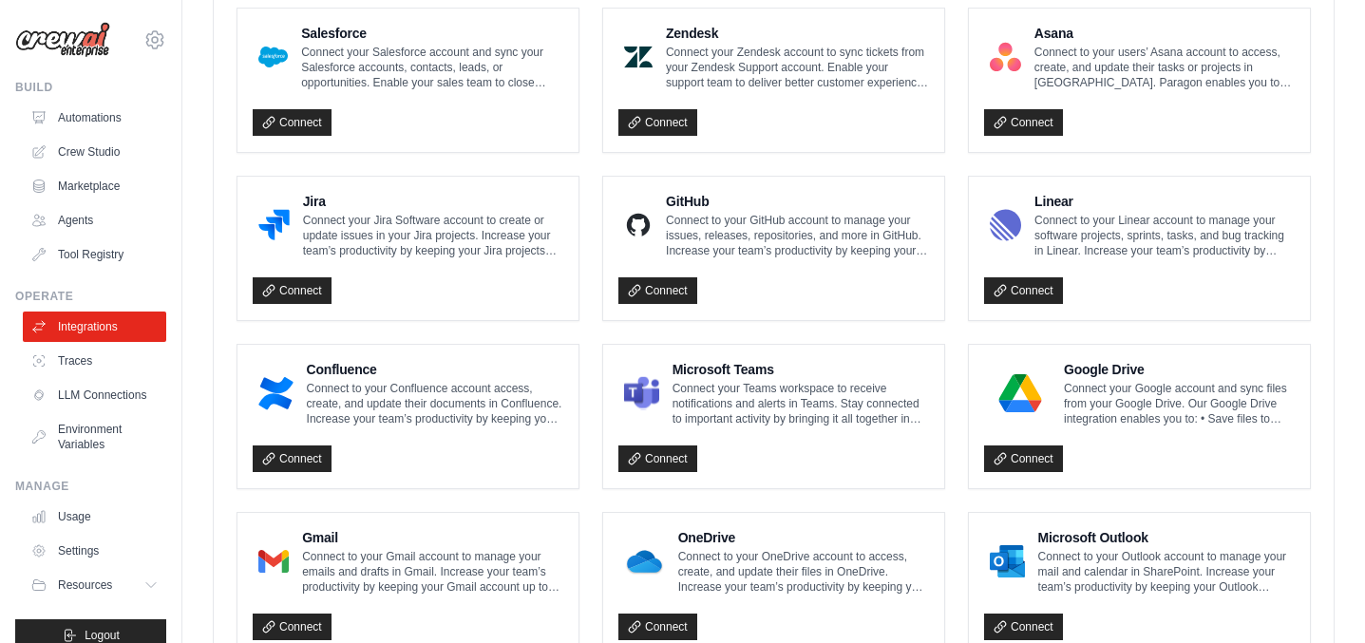
scroll to position [1202, 0]
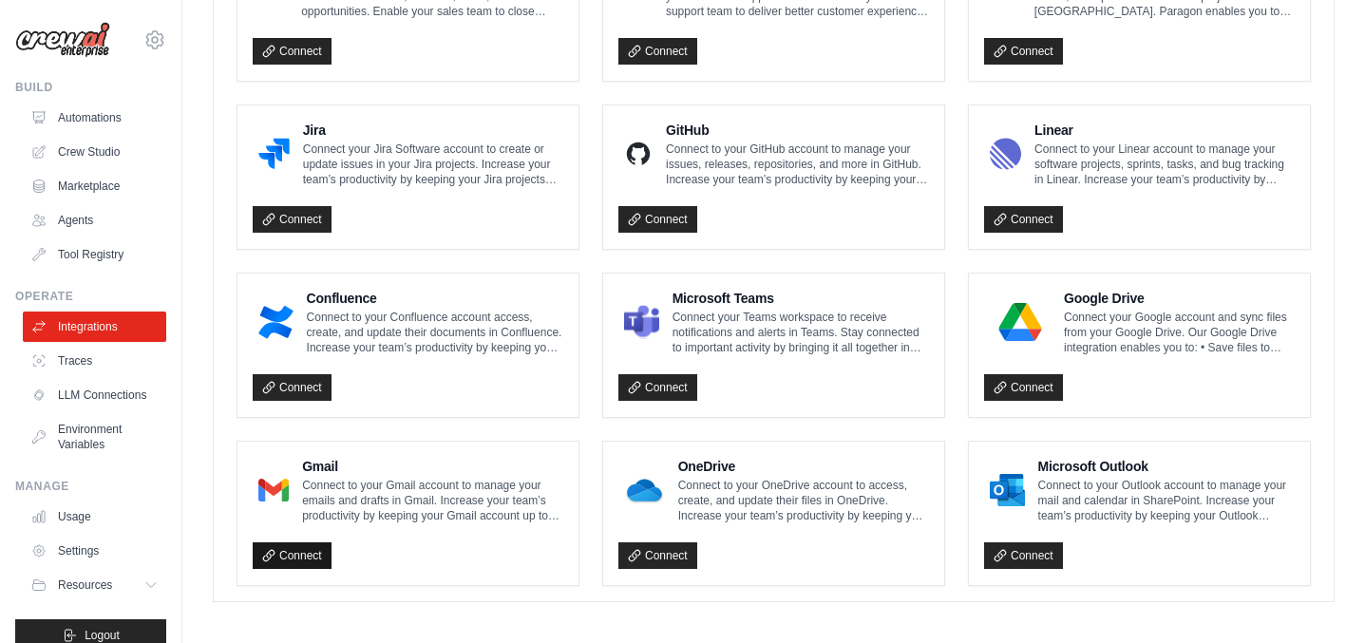
click at [296, 549] on link "Connect" at bounding box center [292, 556] width 79 height 27
